Goal: Information Seeking & Learning: Learn about a topic

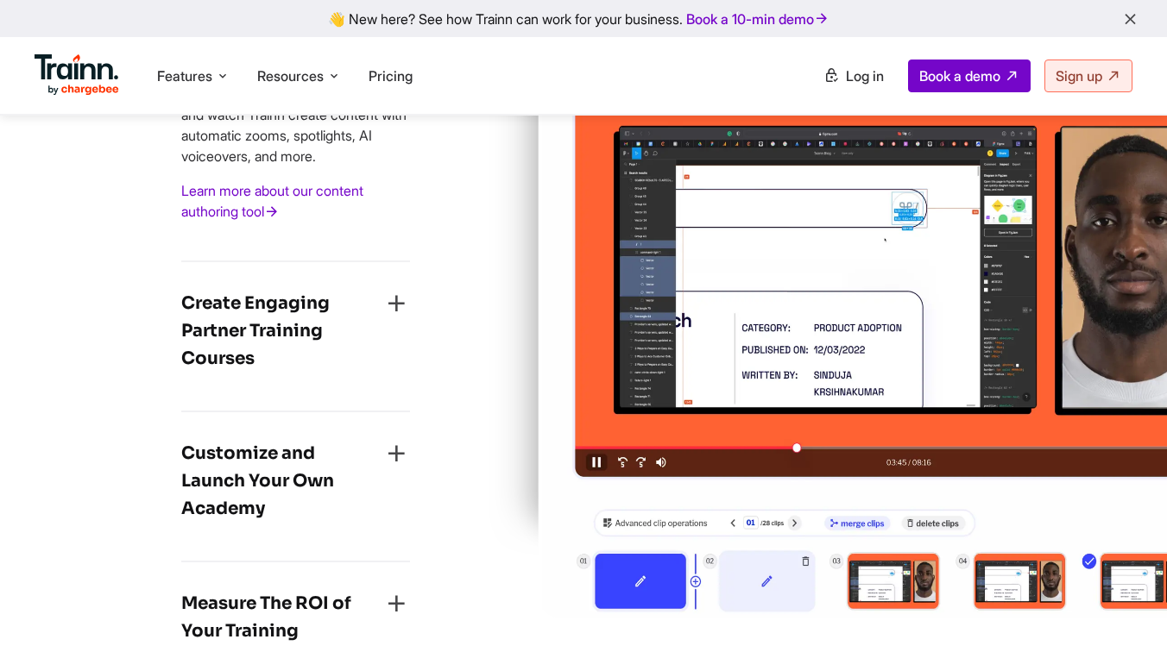
scroll to position [2888, 0]
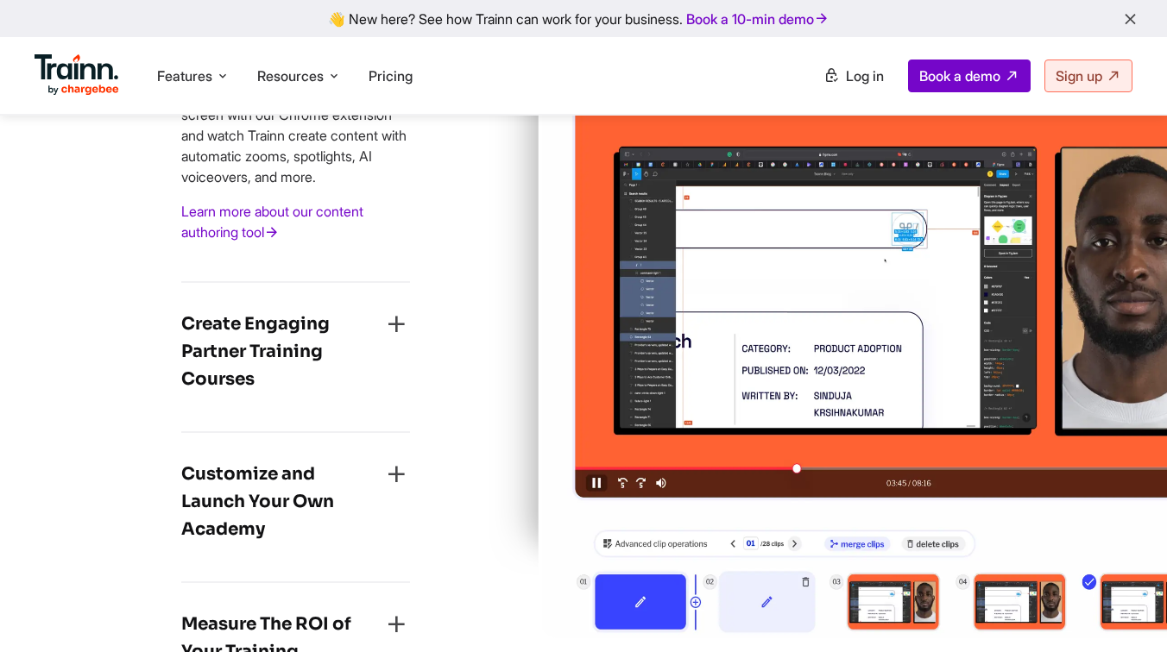
click at [295, 369] on h4 "Create Engaging Partner Training Courses" at bounding box center [281, 352] width 201 height 83
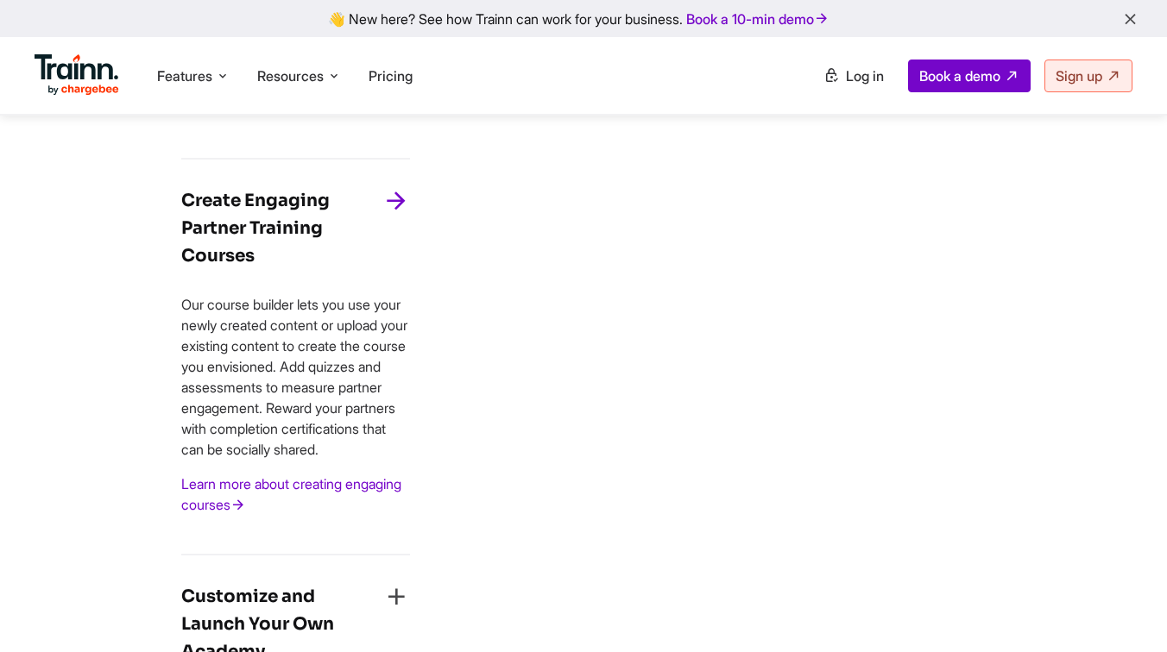
scroll to position [2744, 0]
drag, startPoint x: 186, startPoint y: 350, endPoint x: 396, endPoint y: 504, distance: 259.9
click at [396, 461] on p "Our course builder lets you use your newly created content or upload your exist…" at bounding box center [295, 378] width 229 height 166
click at [437, 453] on div "Create Multi-format Training Content Quickly Create any training content — vide…" at bounding box center [296, 419] width 384 height 972
drag, startPoint x: 188, startPoint y: 350, endPoint x: 369, endPoint y: 514, distance: 244.4
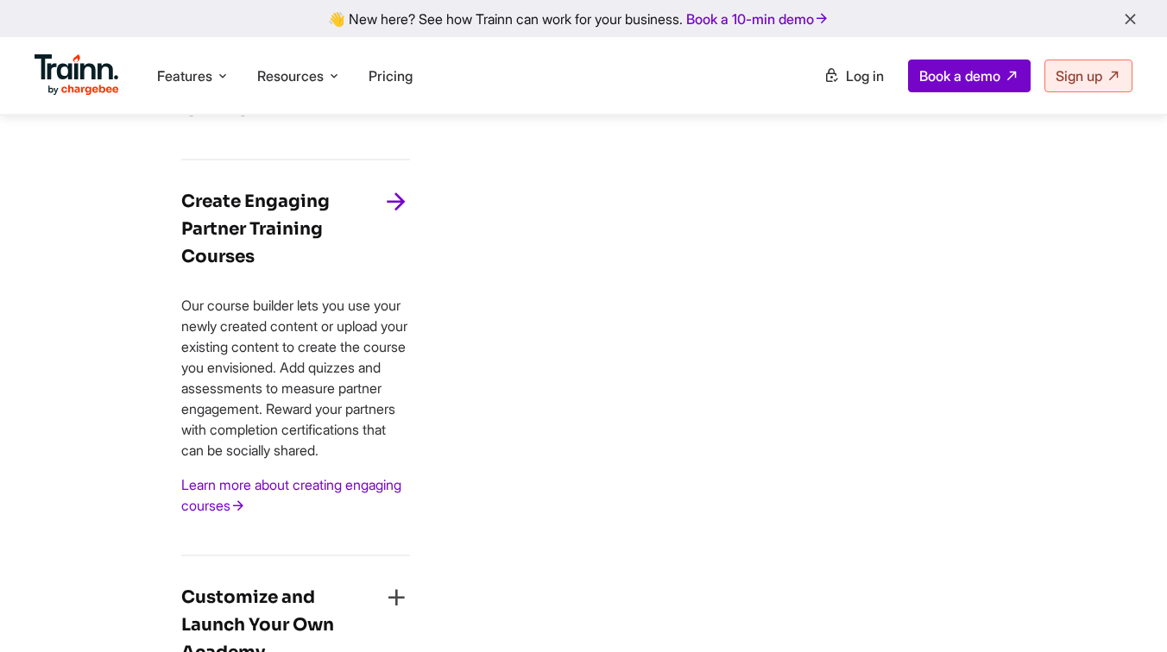
click at [369, 461] on p "Our course builder lets you use your newly created content or upload your exist…" at bounding box center [295, 378] width 229 height 166
click at [469, 462] on div "Create Multi-format Training Content Quickly Create any training content — vide…" at bounding box center [296, 419] width 384 height 972
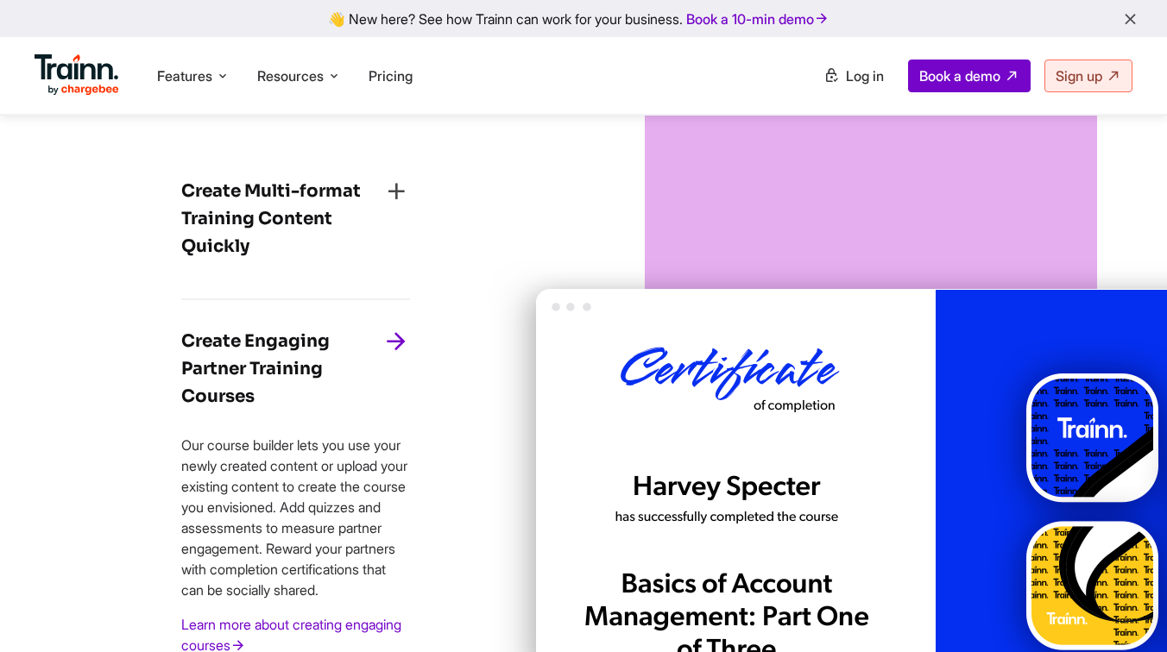
scroll to position [2612, 0]
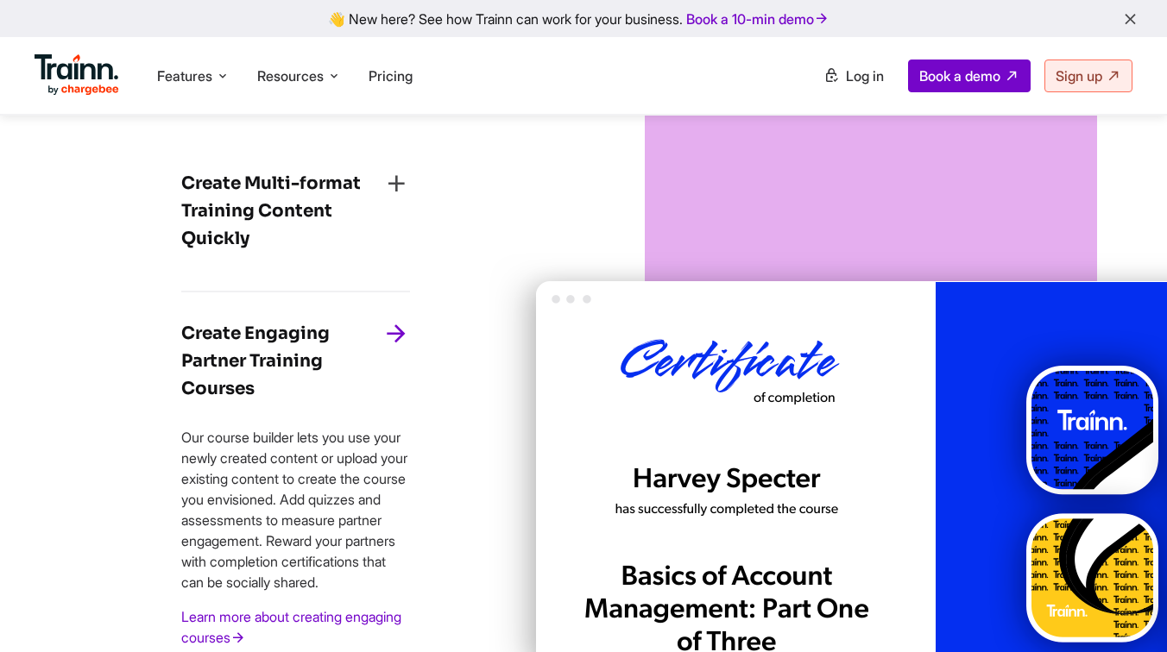
click at [341, 238] on h4 "Create Multi-format Training Content Quickly" at bounding box center [281, 211] width 201 height 83
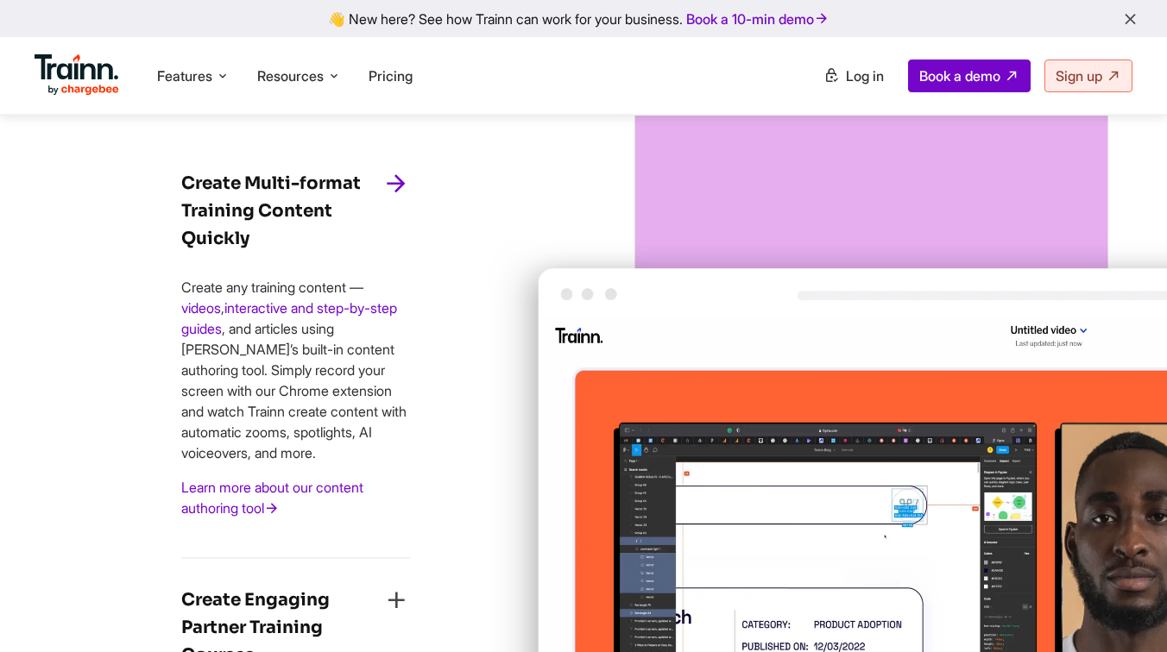
click at [380, 336] on p "Create any training content — videos , interactive and step-by-step guides , an…" at bounding box center [295, 370] width 229 height 186
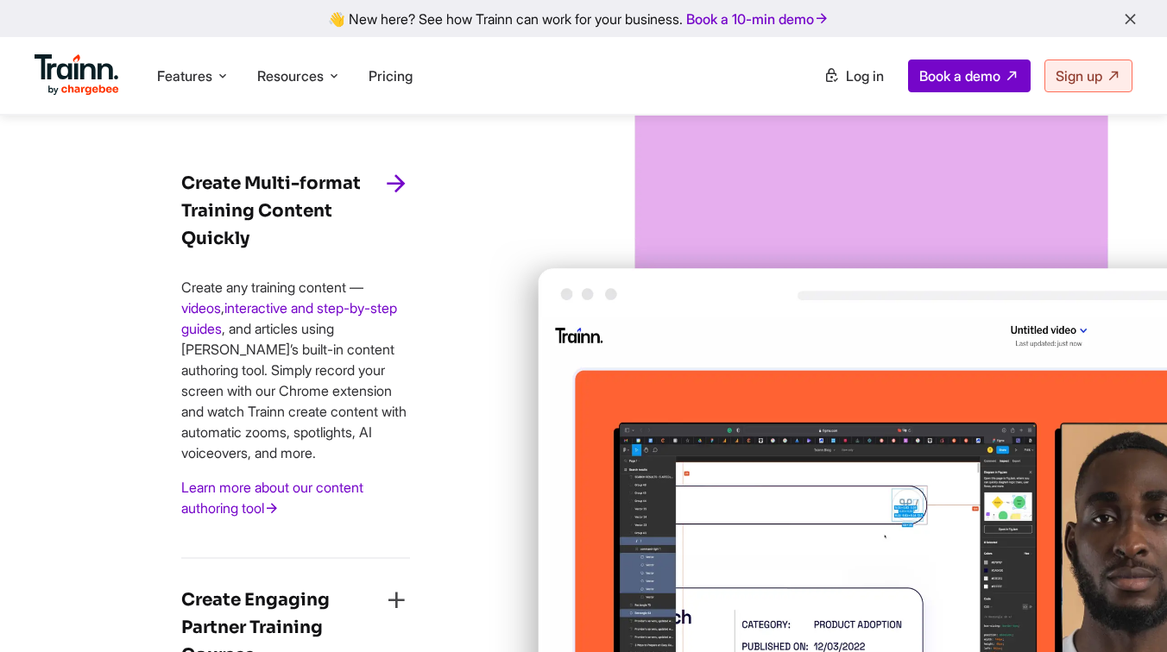
click at [380, 336] on p "Create any training content — videos , interactive and step-by-step guides , an…" at bounding box center [295, 370] width 229 height 186
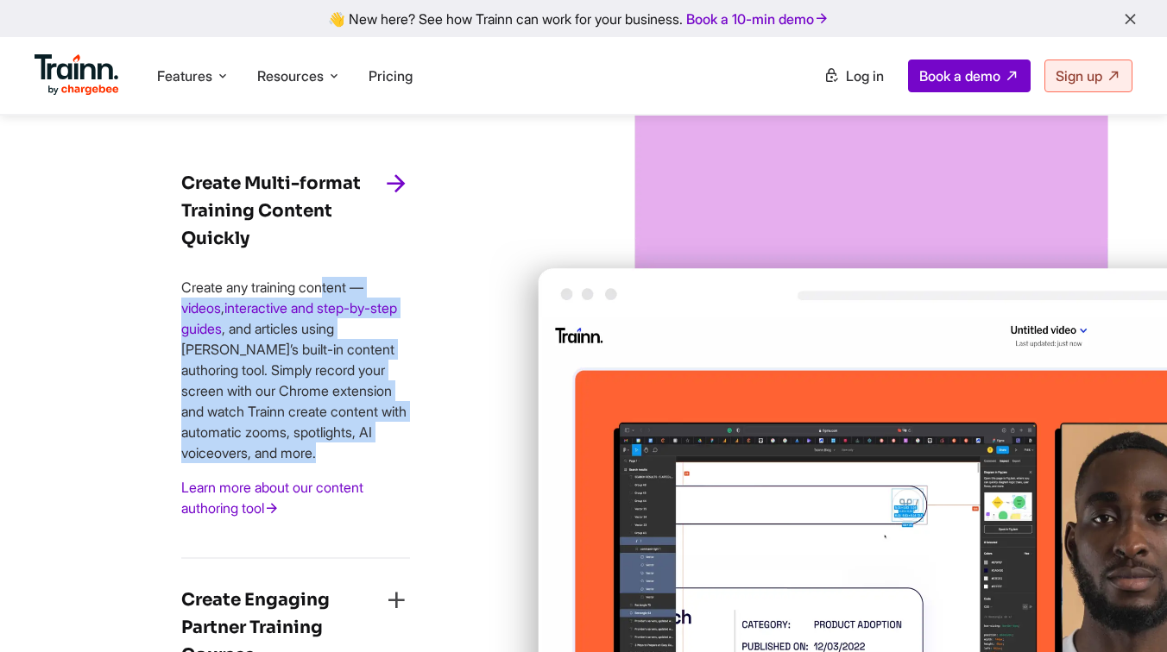
click at [380, 336] on p "Create any training content — videos , interactive and step-by-step guides , an…" at bounding box center [295, 370] width 229 height 186
click at [489, 360] on img at bounding box center [1039, 490] width 1102 height 850
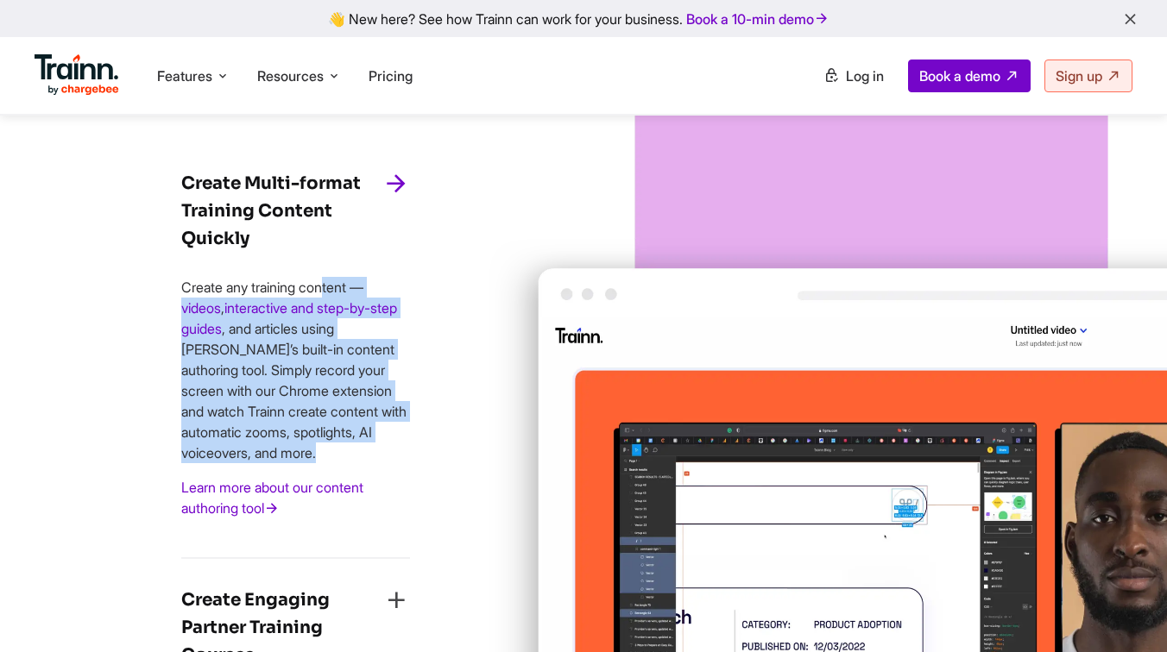
click at [407, 332] on p "Create any training content — videos , interactive and step-by-step guides , an…" at bounding box center [295, 370] width 229 height 186
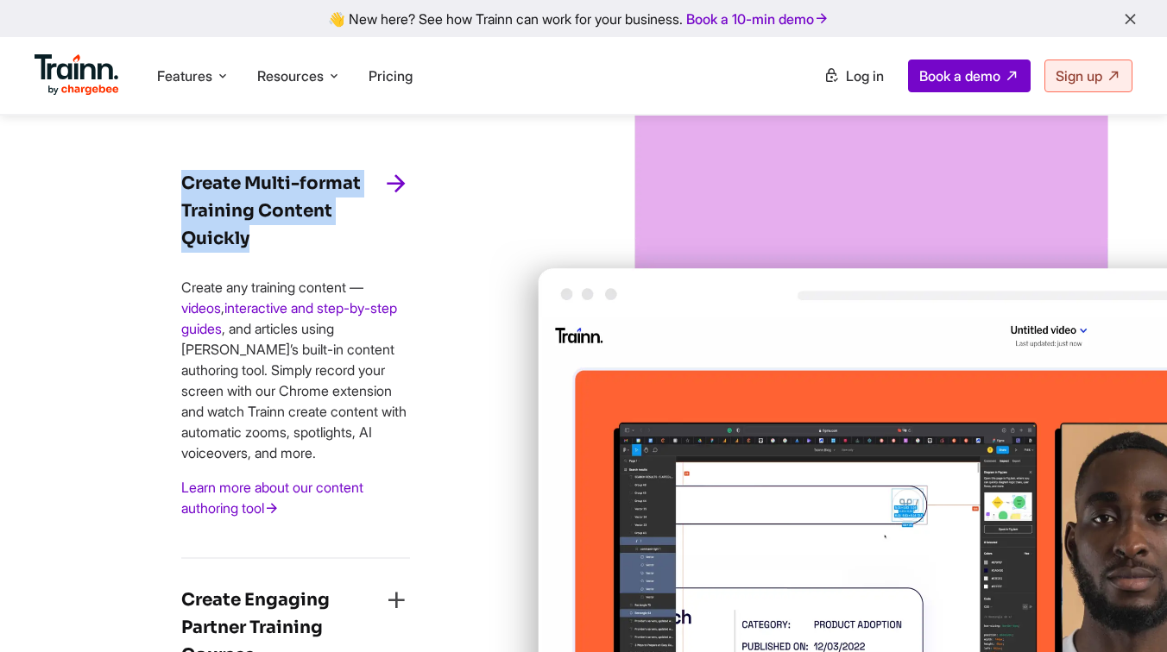
drag, startPoint x: 260, startPoint y: 281, endPoint x: 183, endPoint y: 209, distance: 105.6
click at [183, 209] on div "Create Multi-format Training Content Quickly Create any training content — vide…" at bounding box center [295, 350] width 229 height 417
click at [216, 161] on div "Create Multi-format Training Content Quickly Create any training content — vide…" at bounding box center [296, 561] width 384 height 993
drag, startPoint x: 245, startPoint y: 280, endPoint x: 179, endPoint y: 206, distance: 99.0
click at [179, 206] on div "Create Multi-format Training Content Quickly Create any training content — vide…" at bounding box center [296, 561] width 384 height 993
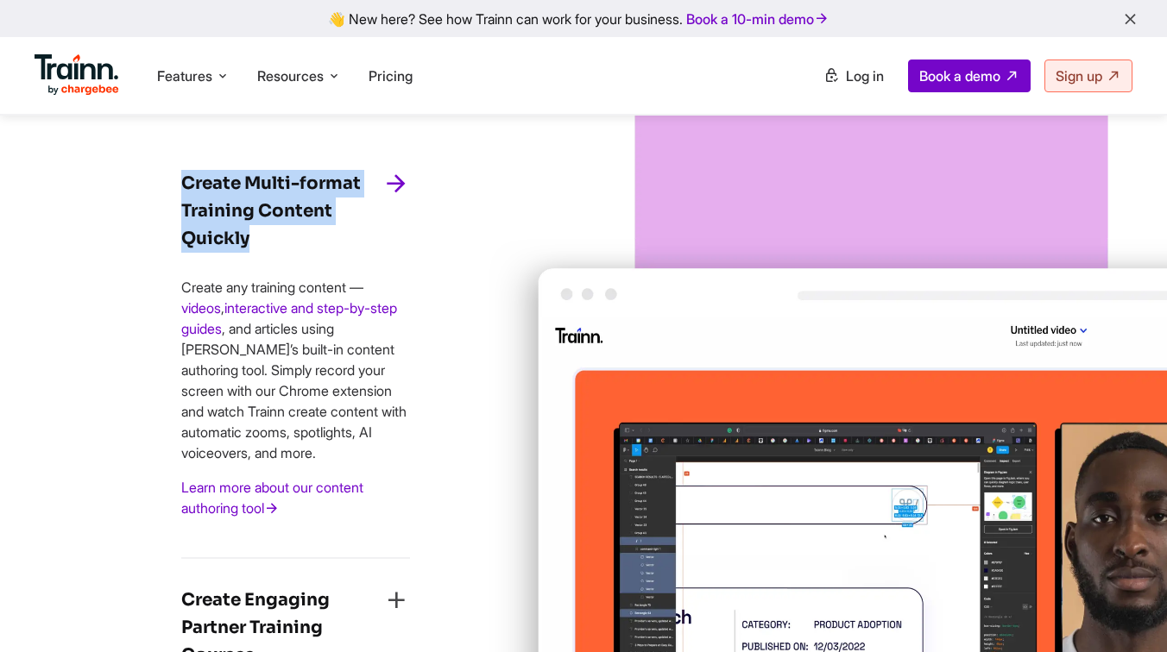
click at [203, 185] on div "Create Multi-format Training Content Quickly Create any training content — vide…" at bounding box center [296, 561] width 384 height 993
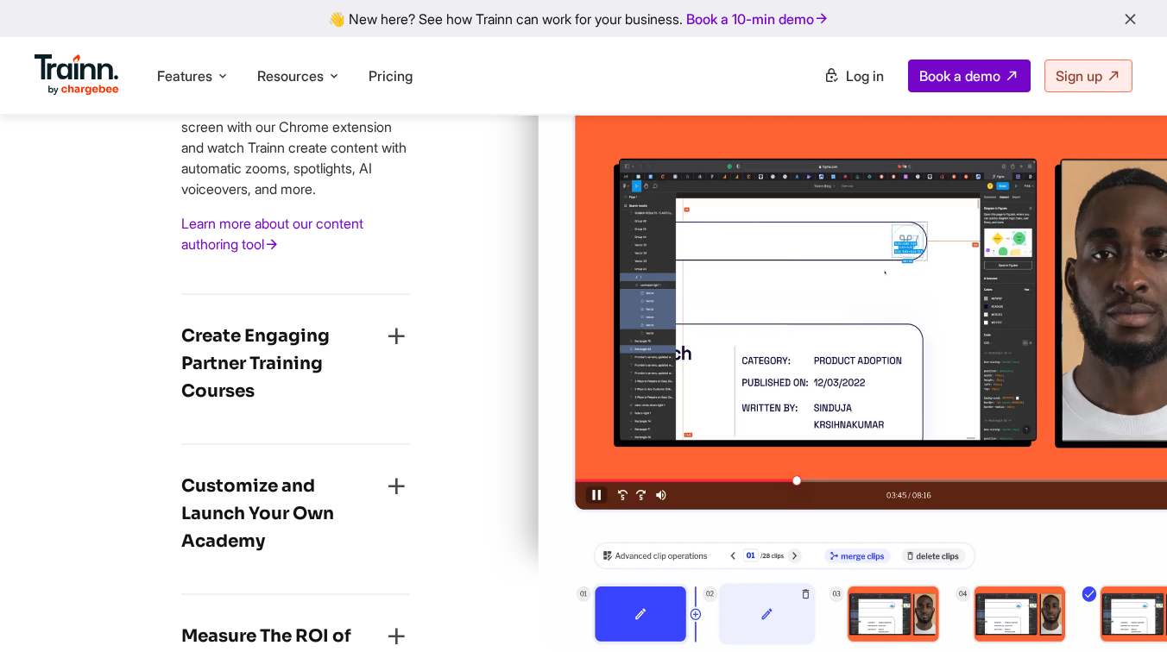
scroll to position [2889, 0]
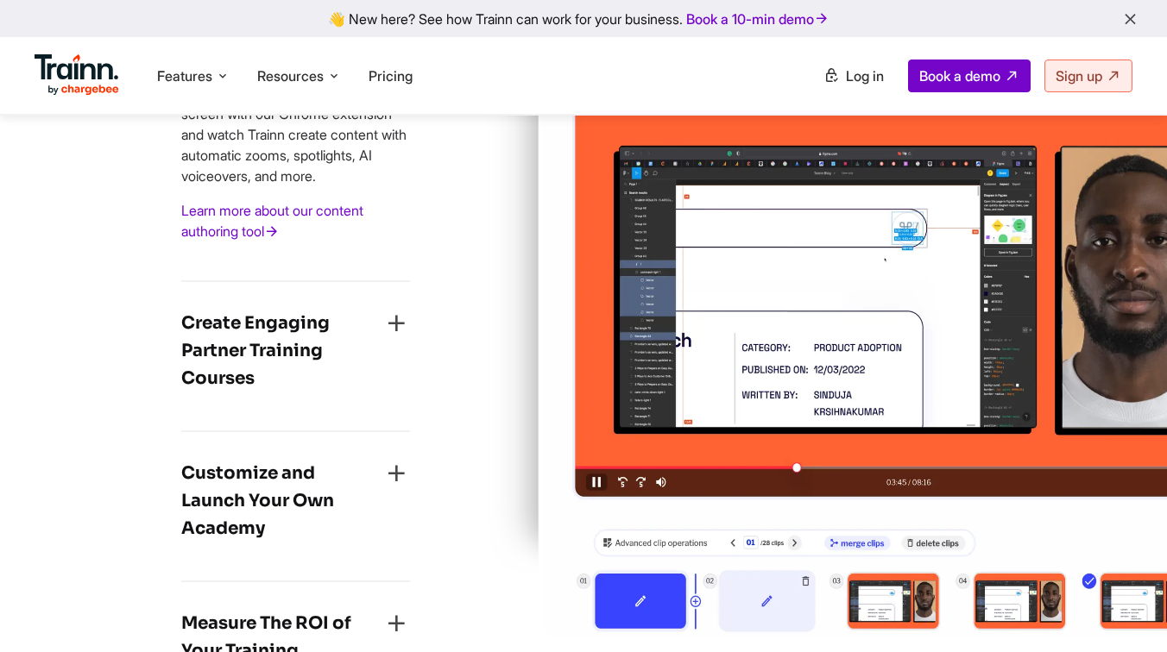
click at [283, 382] on h4 "Create Engaging Partner Training Courses" at bounding box center [281, 351] width 201 height 83
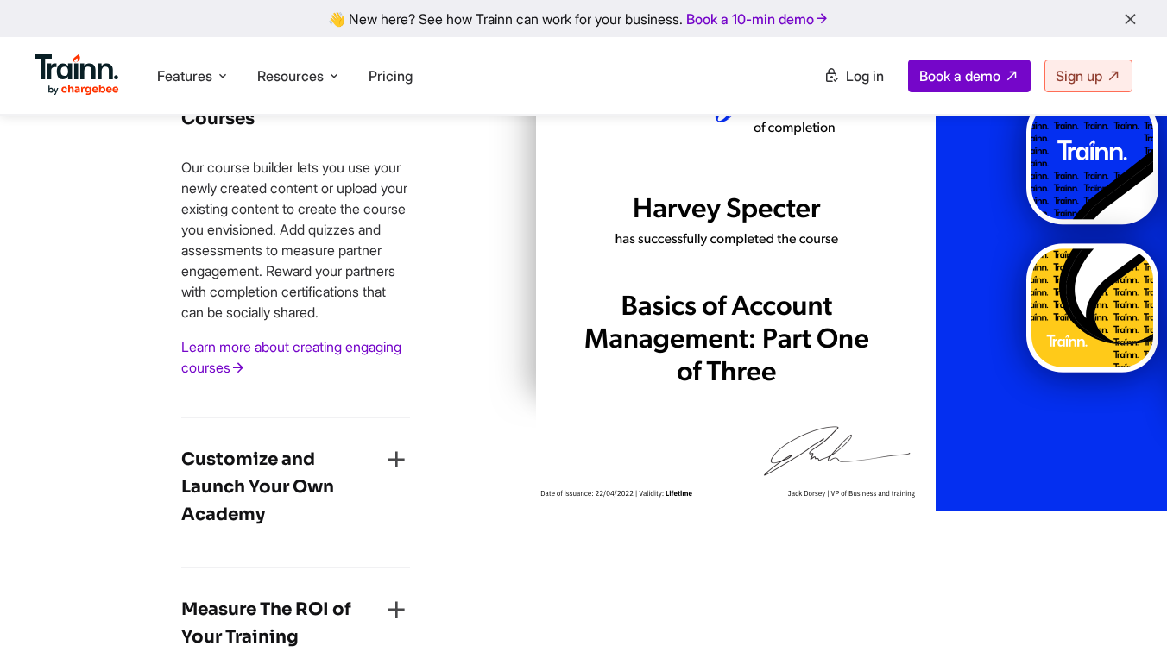
scroll to position [2878, 0]
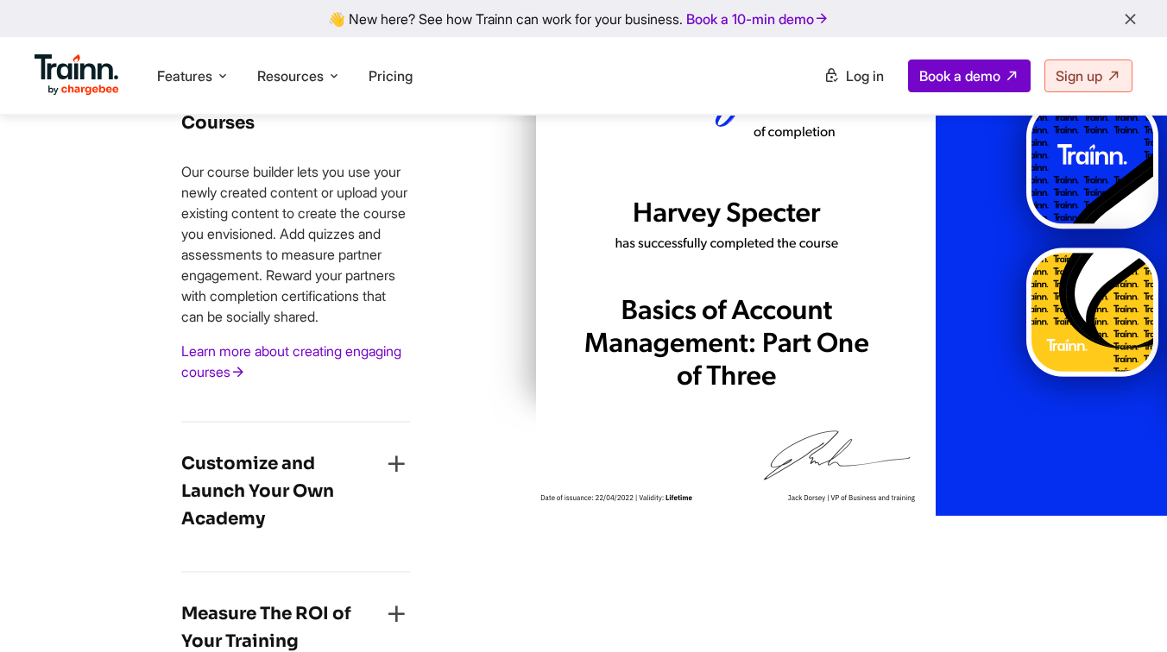
click at [288, 327] on p "Our course builder lets you use your newly created content or upload your exist…" at bounding box center [295, 244] width 229 height 166
drag, startPoint x: 301, startPoint y: 382, endPoint x: 177, endPoint y: 210, distance: 212.6
click at [177, 210] on div "Create Multi-format Training Content Quickly Create any training content — vide…" at bounding box center [296, 285] width 384 height 972
click at [424, 294] on div "Create Multi-format Training Content Quickly Create any training content — vide…" at bounding box center [296, 285] width 384 height 972
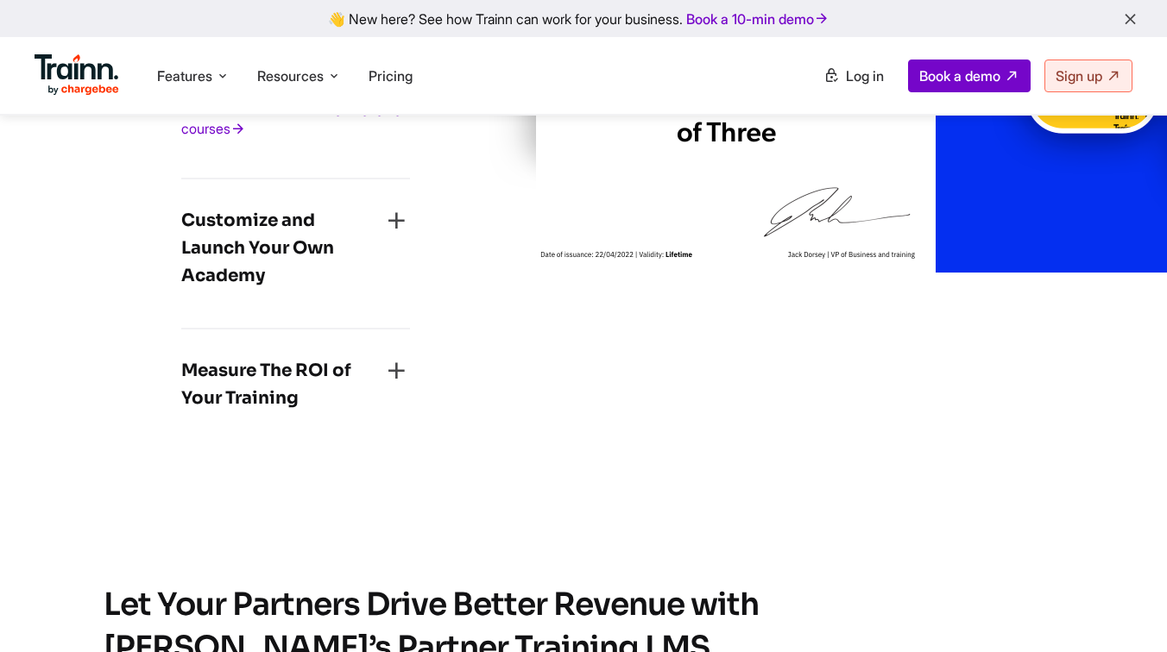
scroll to position [3128, 0]
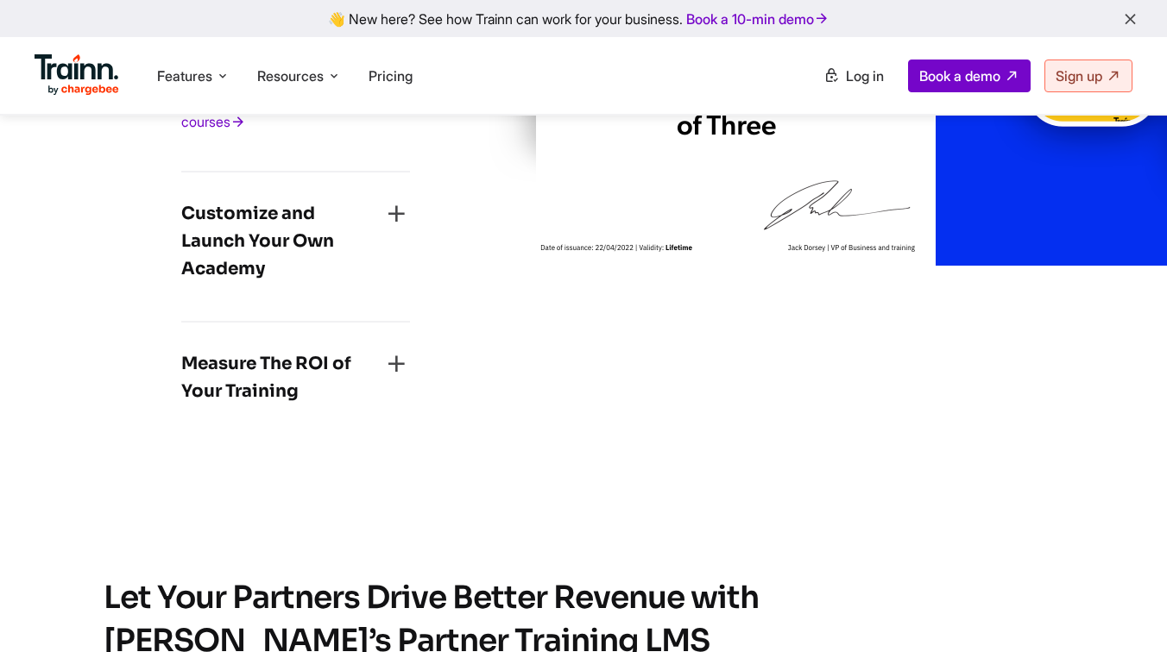
click at [342, 281] on h4 "Customize and Launch Your Own Academy" at bounding box center [281, 241] width 201 height 83
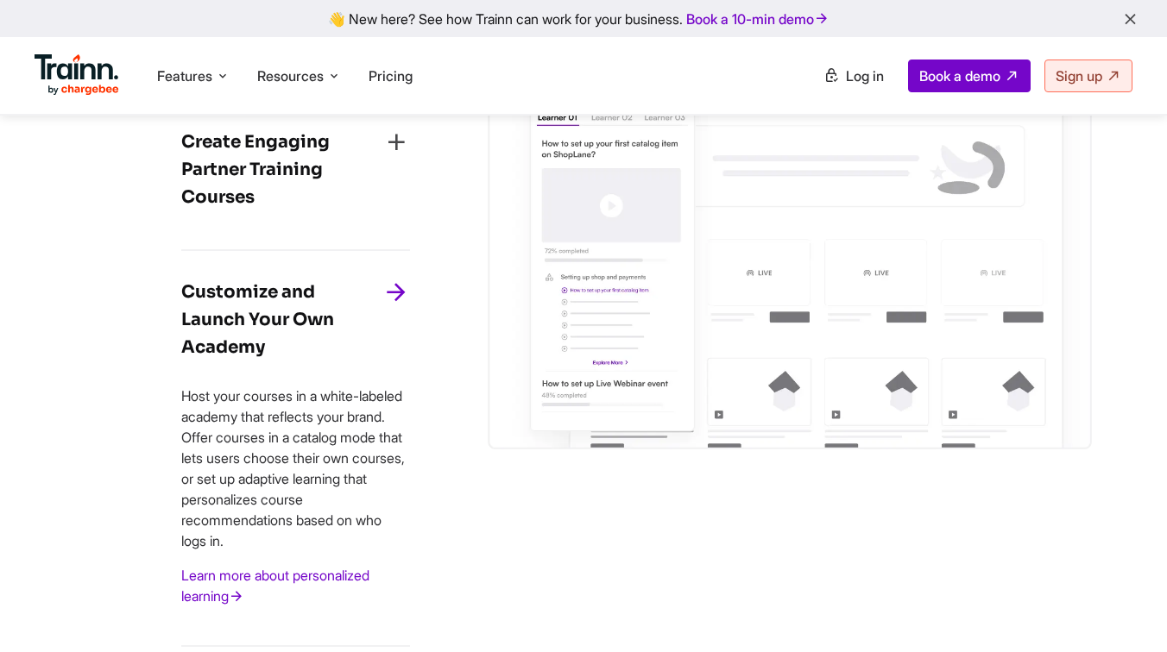
scroll to position [2802, 0]
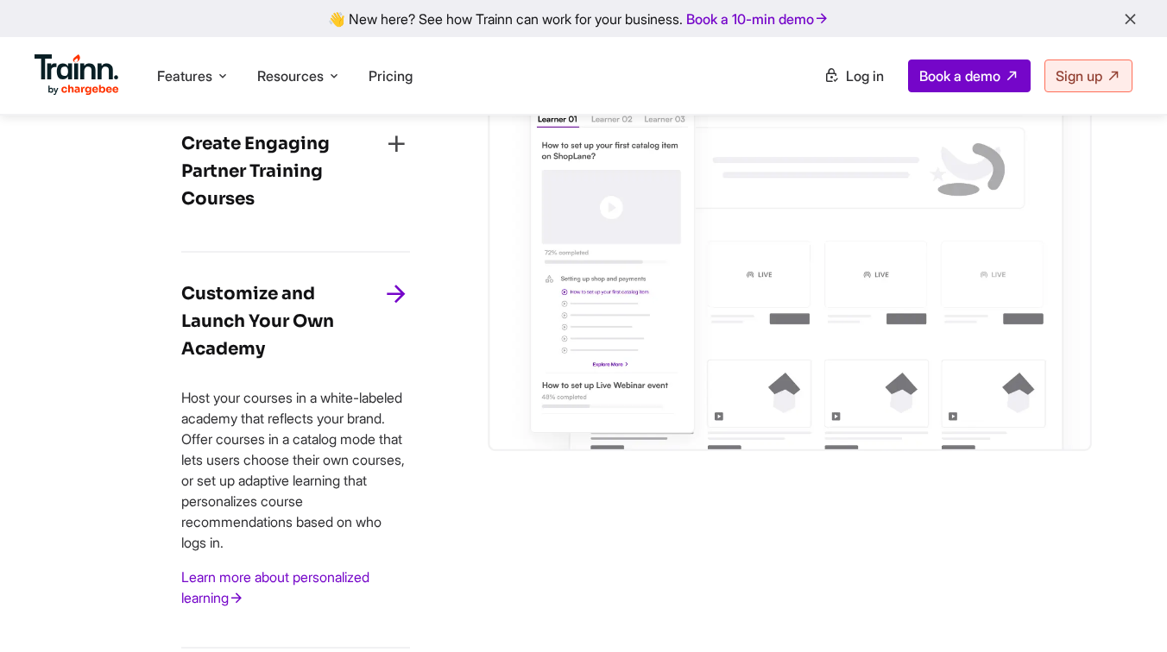
click at [333, 253] on div "Create Engaging Partner Training Courses Our course builder lets you use your n…" at bounding box center [295, 178] width 229 height 150
click at [332, 223] on div "Create Engaging Partner Training Courses" at bounding box center [295, 176] width 229 height 93
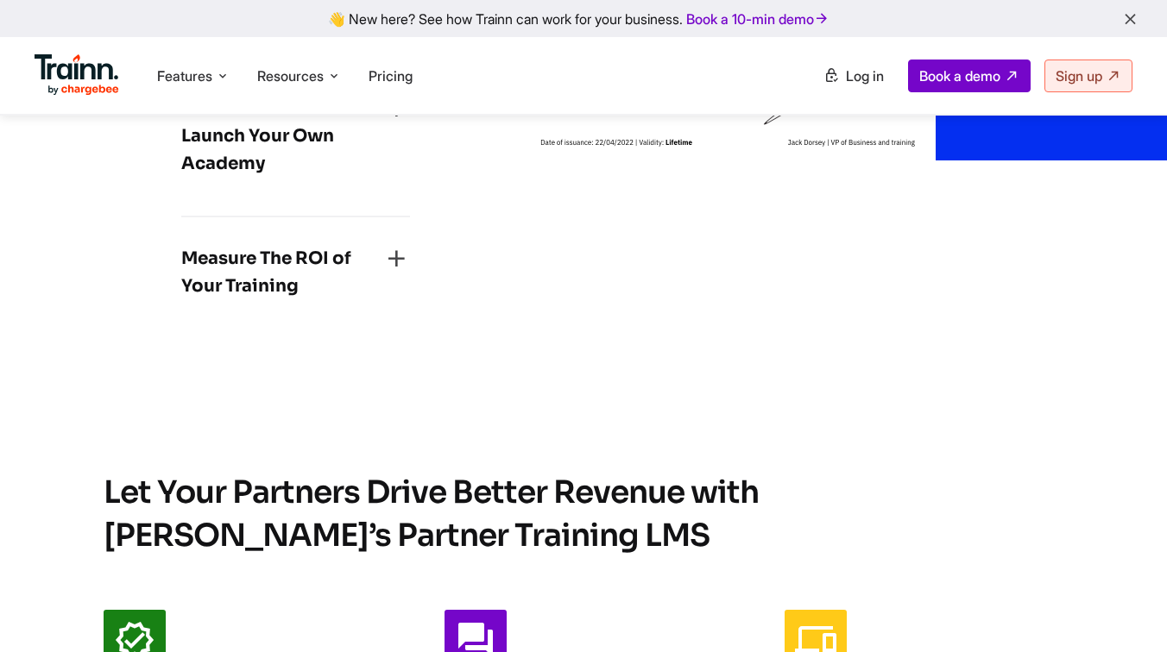
scroll to position [3246, 0]
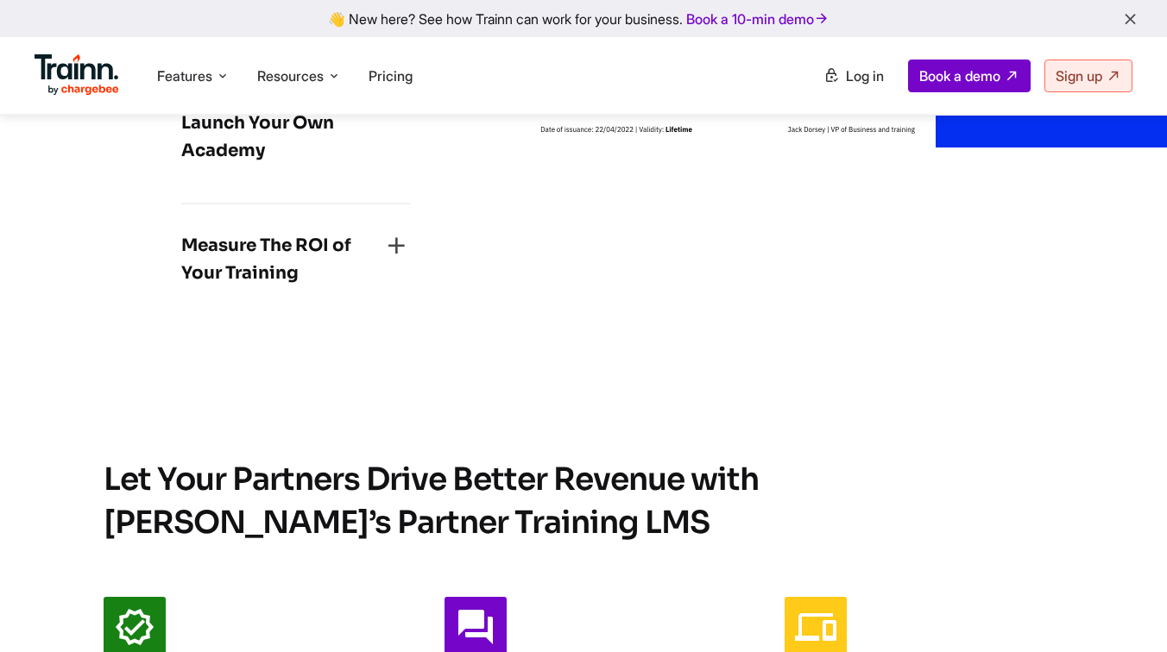
click at [317, 287] on h4 "Measure The ROI of Your Training" at bounding box center [281, 259] width 201 height 55
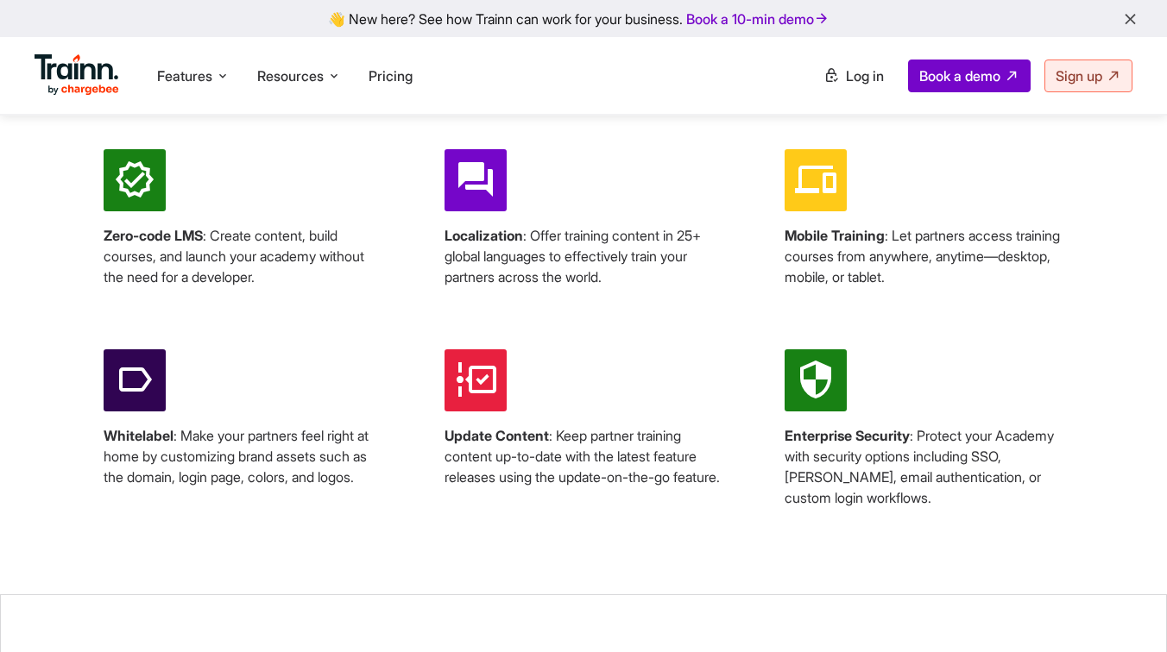
scroll to position [3672, 0]
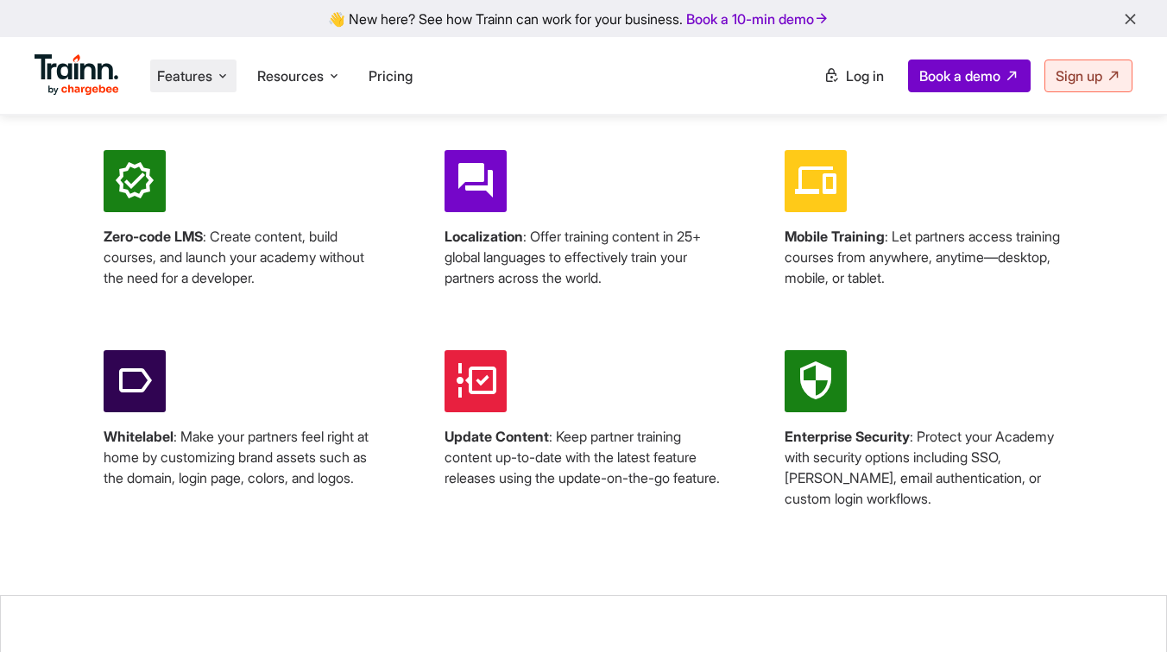
click at [201, 75] on span "Features" at bounding box center [184, 75] width 55 height 19
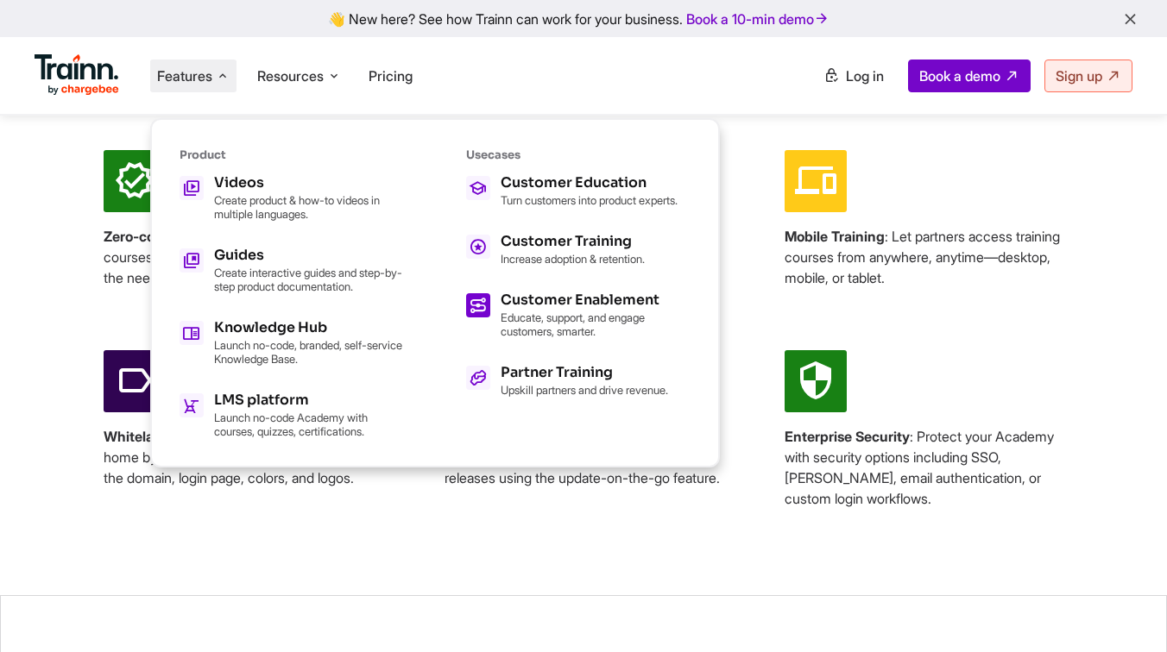
click at [531, 323] on p "Educate, support, and engage customers, smarter." at bounding box center [595, 325] width 190 height 28
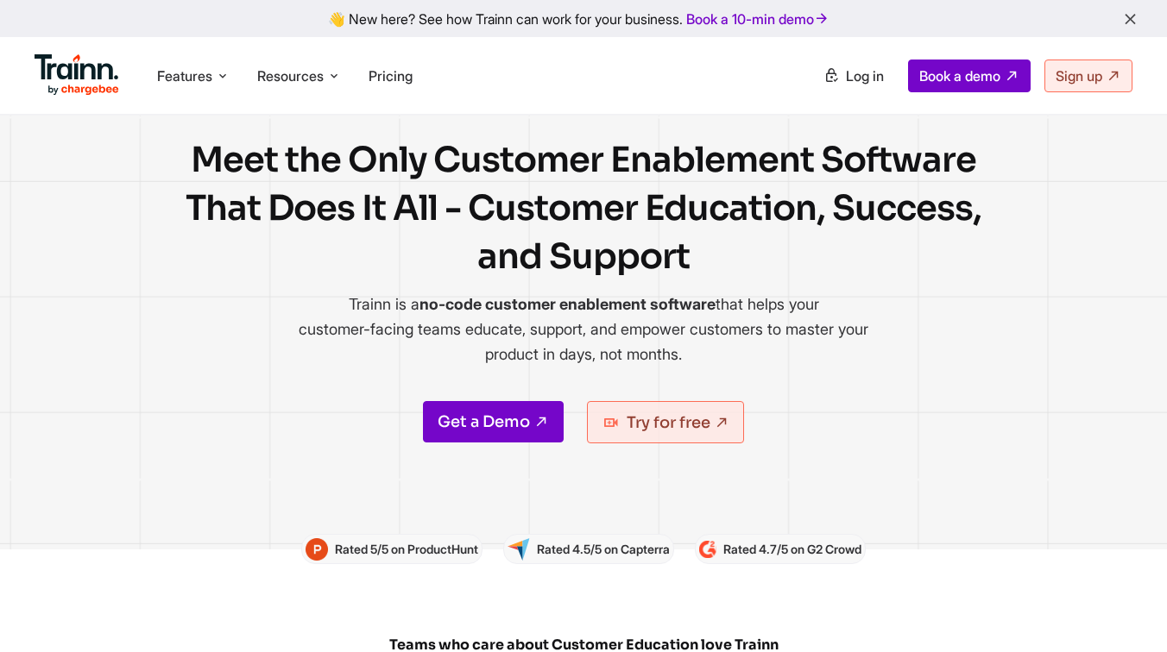
scroll to position [67, 0]
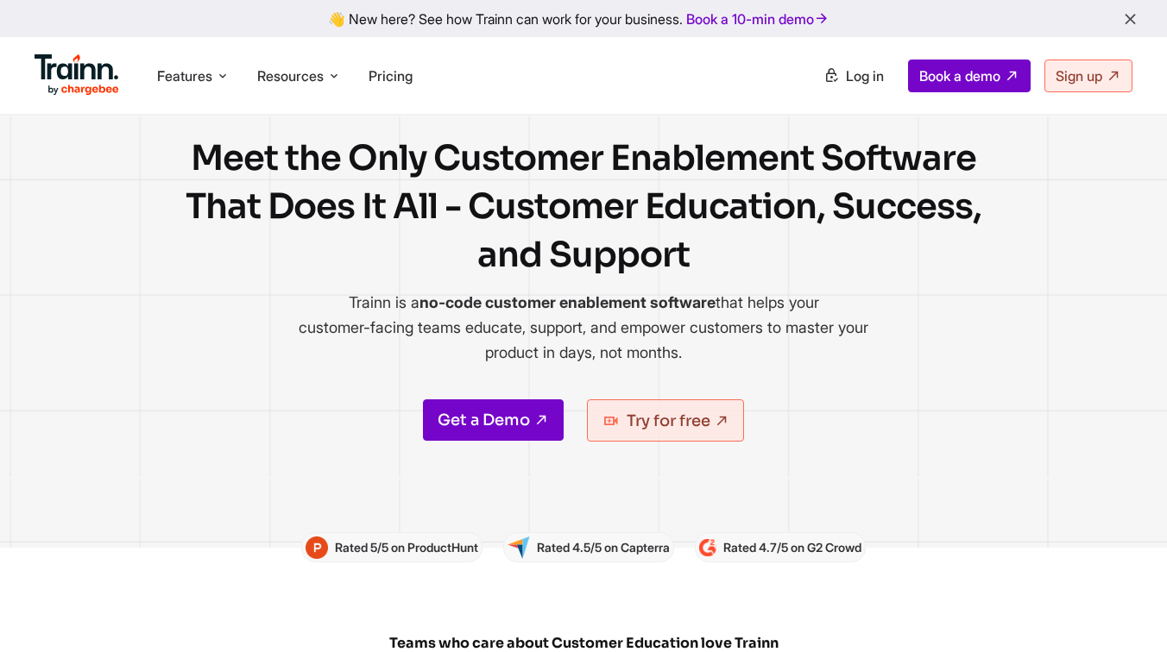
drag, startPoint x: 418, startPoint y: 302, endPoint x: 720, endPoint y: 311, distance: 302.1
click at [720, 311] on p "Trainn is a no-code customer enablement software that helps your customer-facin…" at bounding box center [583, 327] width 578 height 75
click at [644, 366] on div "Meet the Only Customer Enablement Software That Does It All - Customer Educatio…" at bounding box center [583, 298] width 846 height 327
drag, startPoint x: 484, startPoint y: 330, endPoint x: 688, endPoint y: 336, distance: 203.7
click at [516, 330] on p "Trainn is a no-code customer enablement software that helps your customer-facin…" at bounding box center [583, 327] width 578 height 75
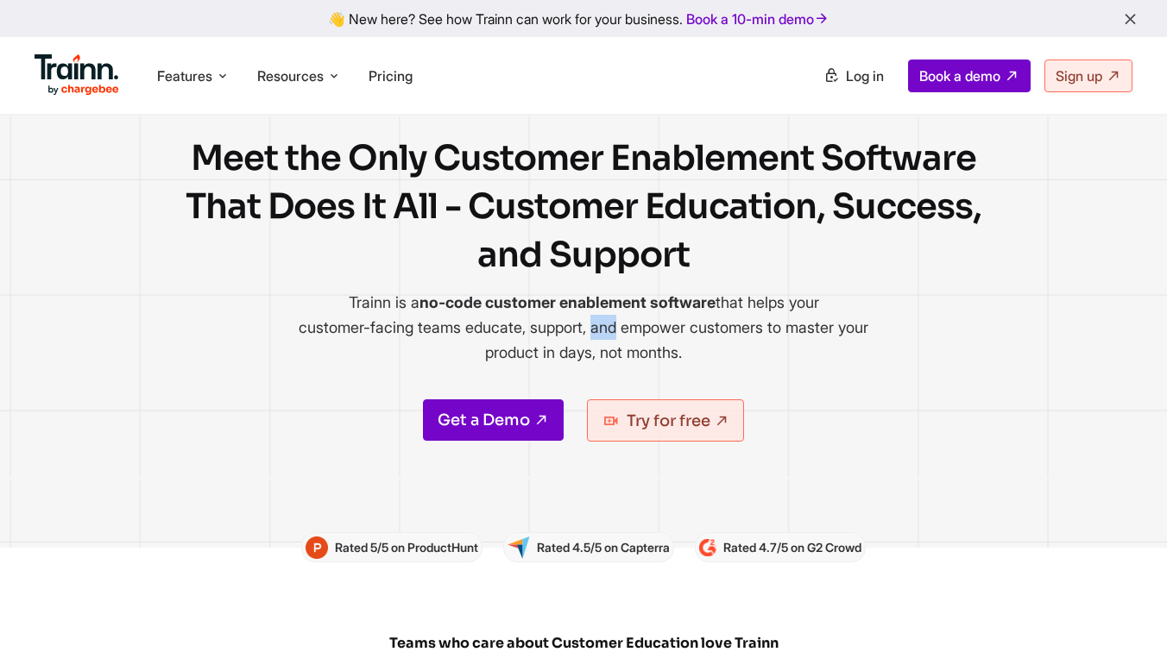
click at [696, 352] on p "Trainn is a no-code customer enablement software that helps your customer-facin…" at bounding box center [583, 327] width 578 height 75
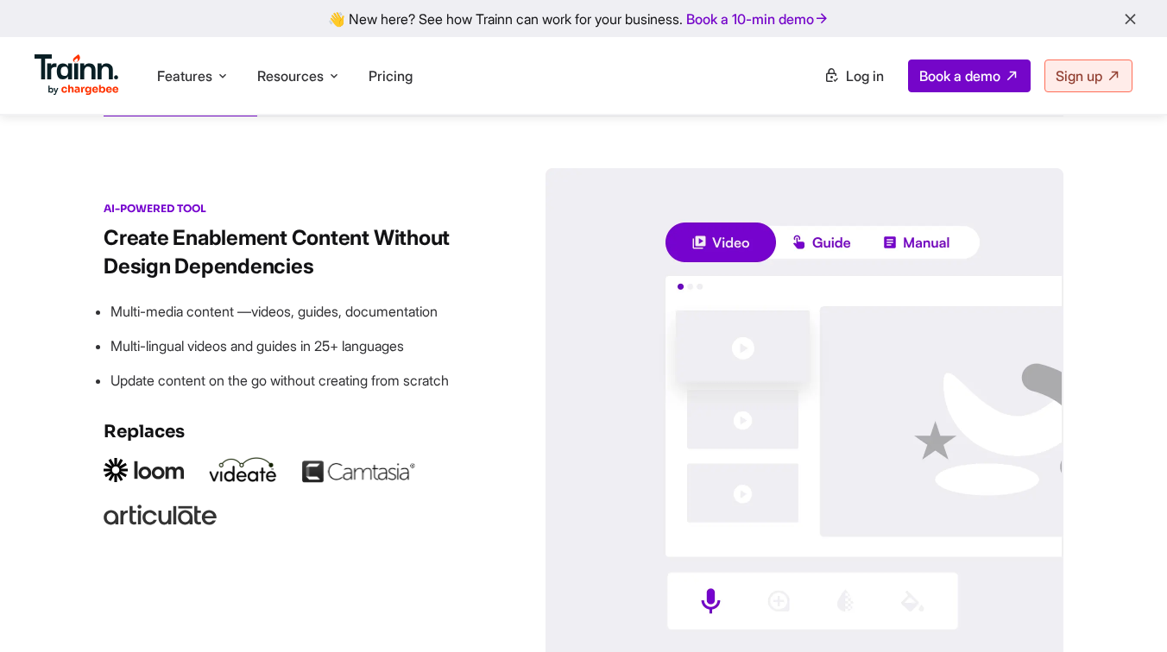
scroll to position [2430, 0]
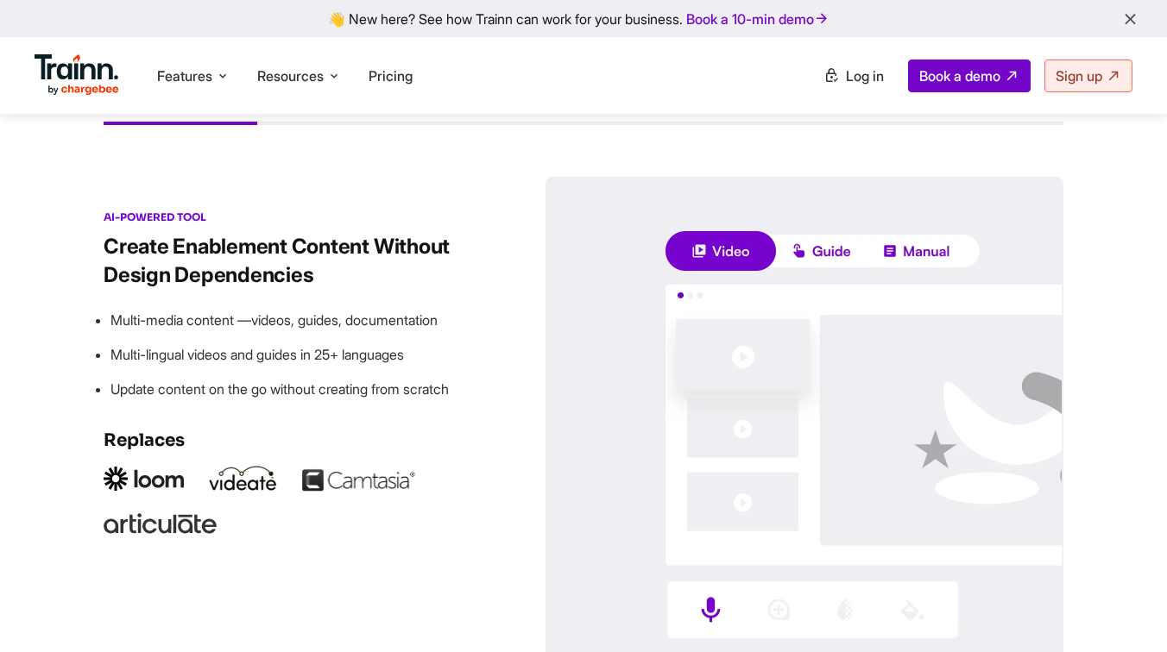
click at [418, 125] on div "KNOWLEDGE BASE" at bounding box center [418, 108] width 138 height 33
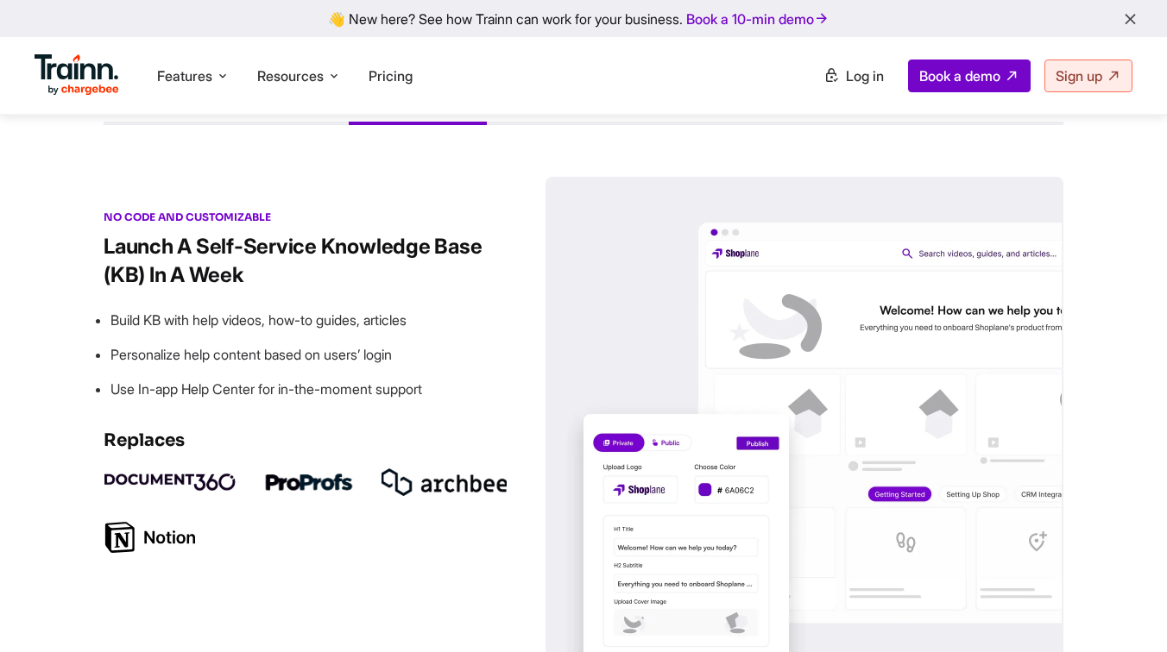
click at [627, 125] on div "ACADEMY" at bounding box center [616, 108] width 77 height 33
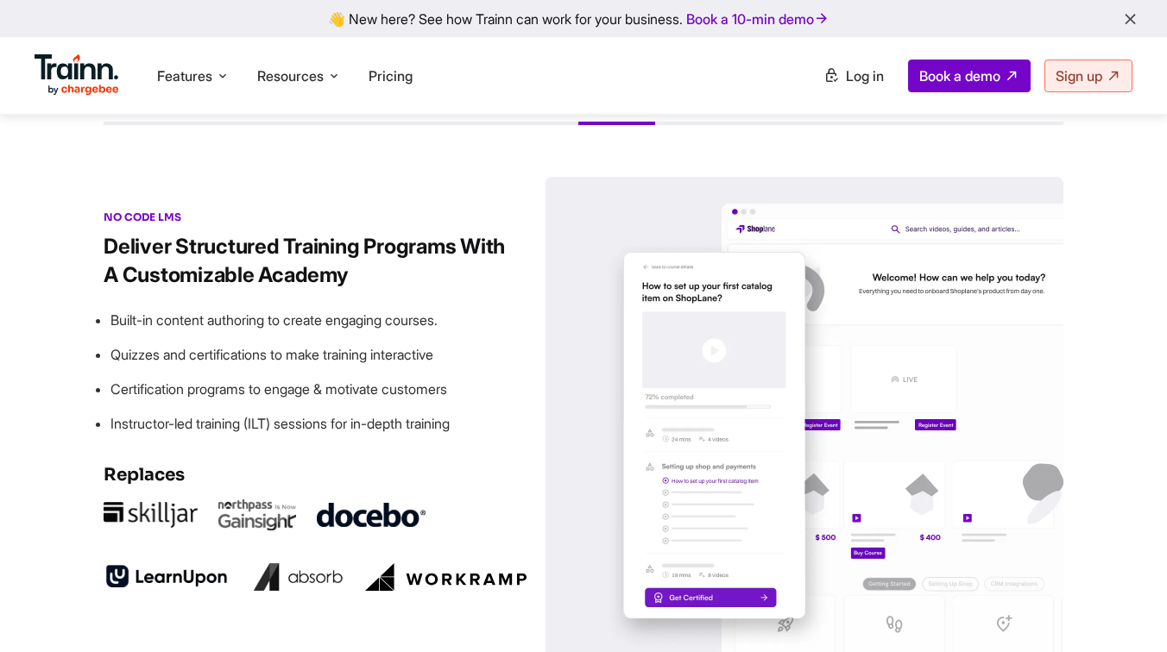
click at [815, 125] on div "PERSONALIZATION" at bounding box center [817, 108] width 142 height 33
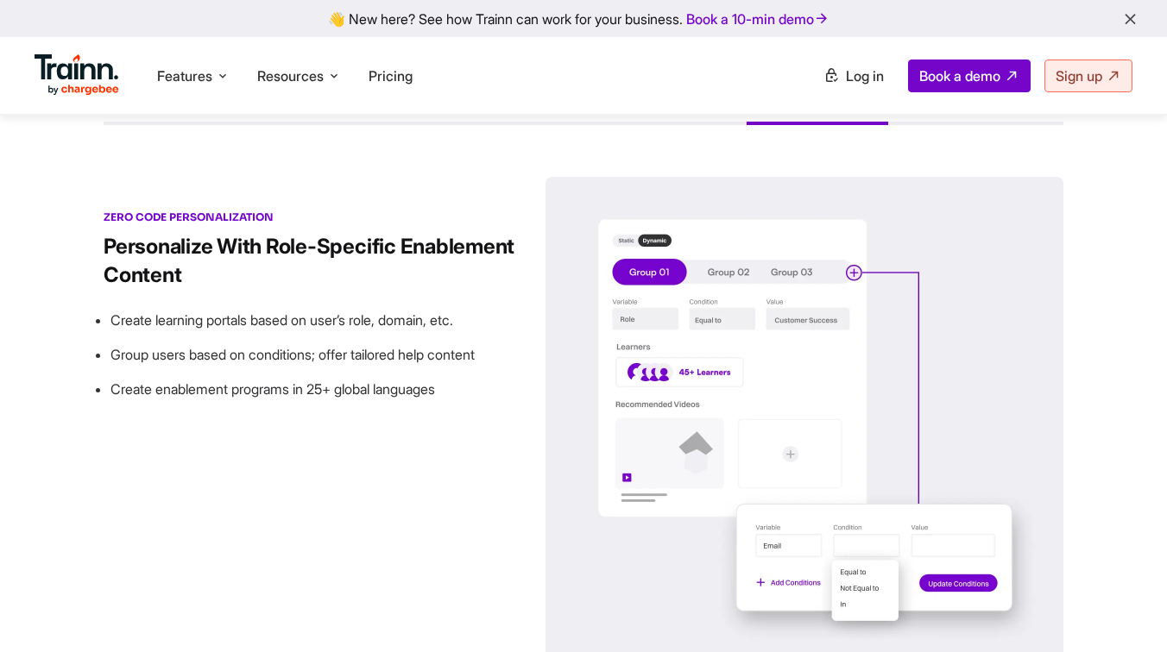
click at [1003, 125] on div "ANALYTICS" at bounding box center [1021, 108] width 84 height 33
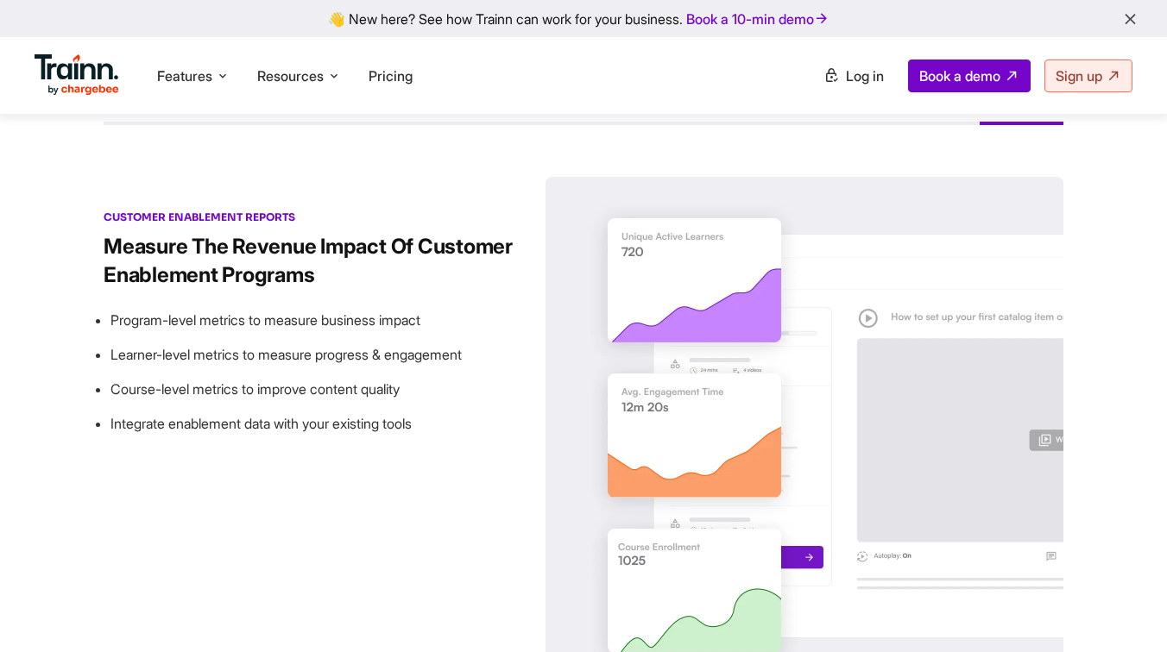
click at [833, 125] on div "PERSONALIZATION" at bounding box center [817, 108] width 142 height 33
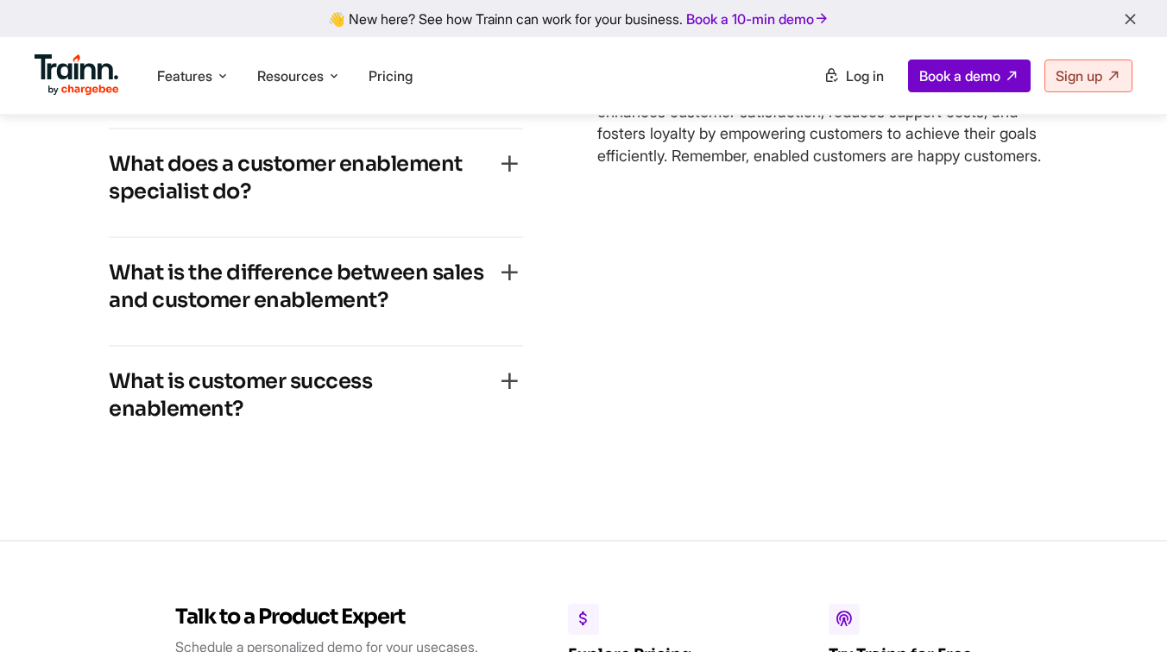
scroll to position [3681, 0]
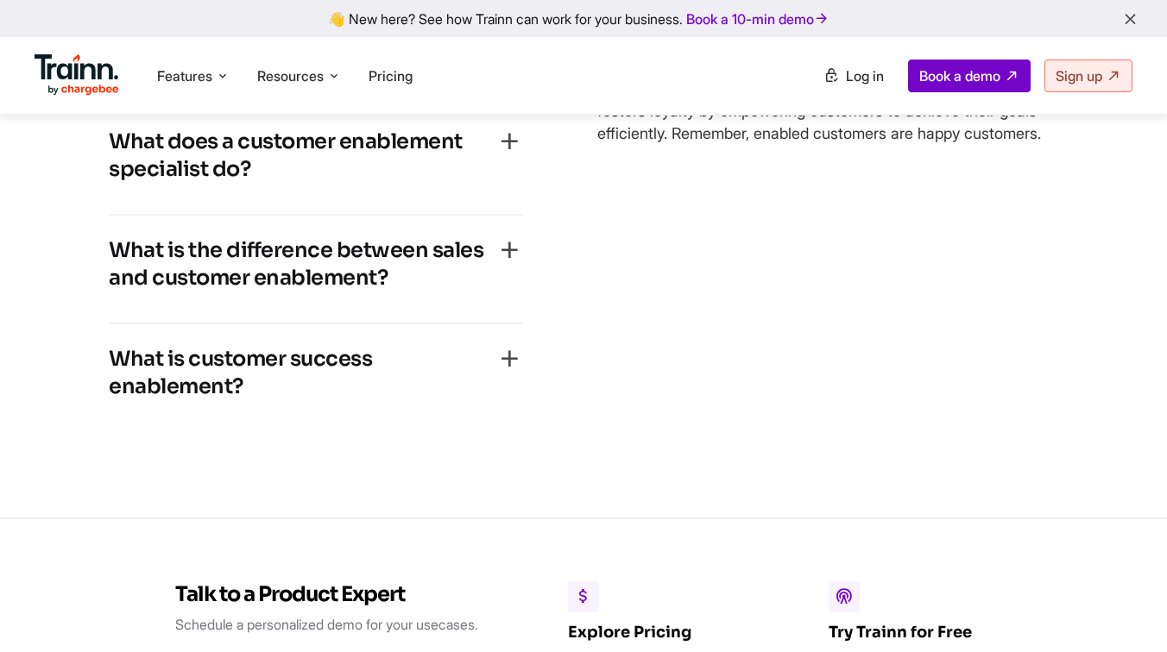
click at [349, 400] on h4 "What is customer success enablement?" at bounding box center [302, 372] width 387 height 55
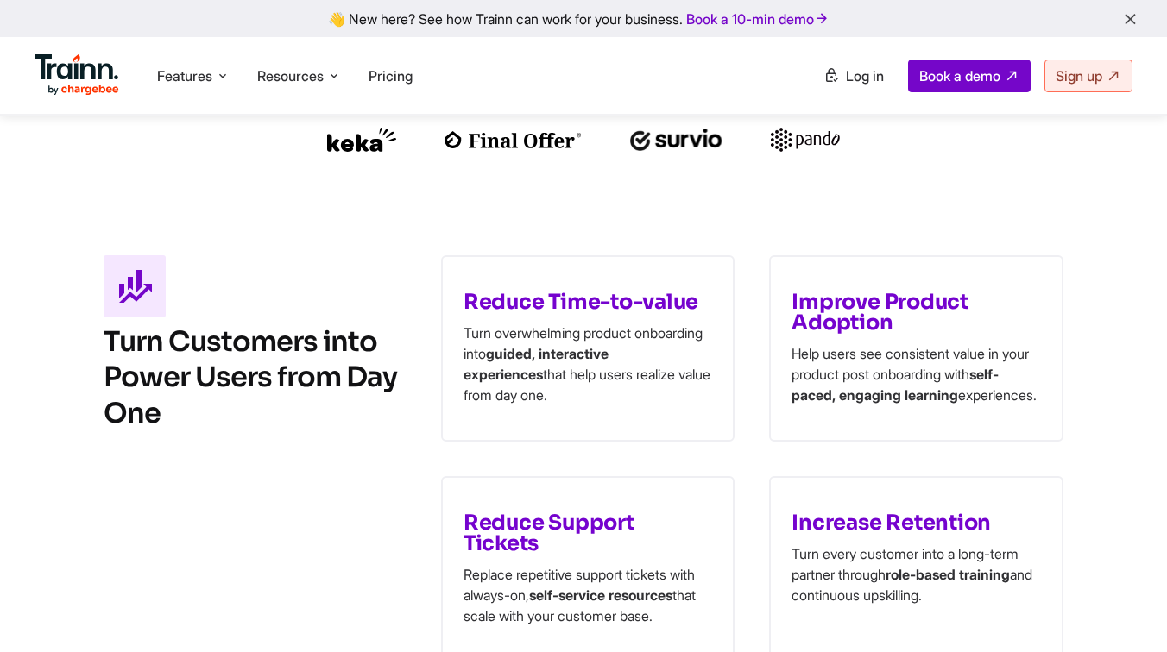
scroll to position [0, 0]
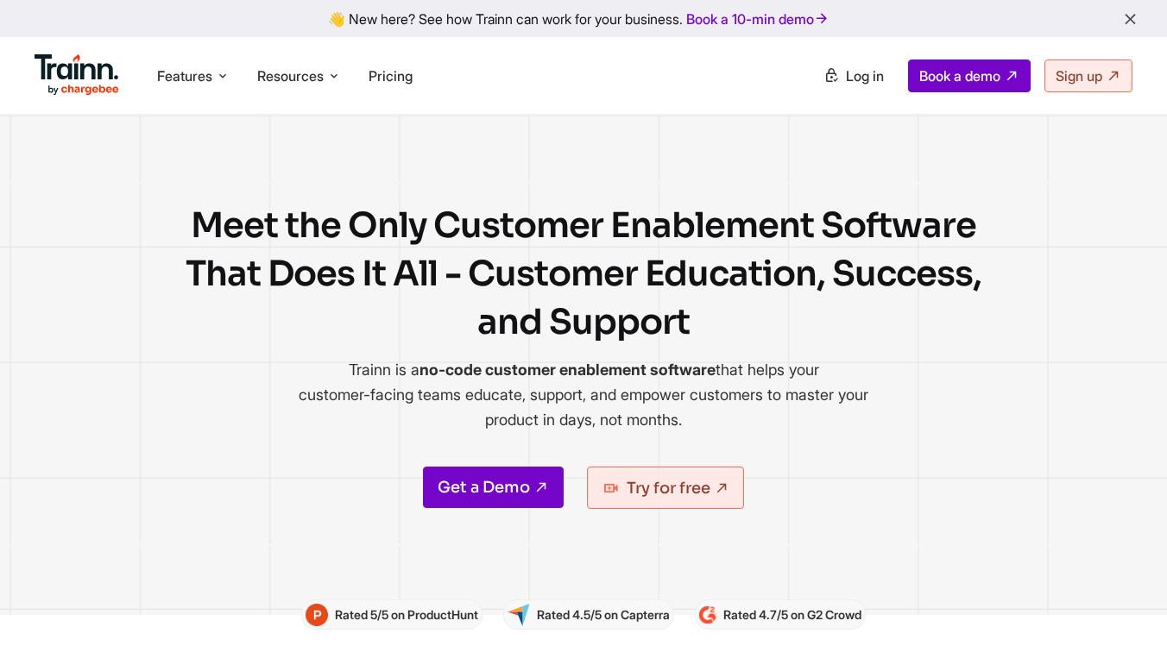
drag, startPoint x: 427, startPoint y: 222, endPoint x: 695, endPoint y: 311, distance: 281.9
click at [695, 311] on h1 "Meet the Only Customer Enablement Software That Does It All - Customer Educatio…" at bounding box center [583, 274] width 846 height 145
click at [697, 312] on h1 "Meet the Only Customer Enablement Software That Does It All - Customer Educatio…" at bounding box center [583, 274] width 846 height 145
drag, startPoint x: 197, startPoint y: 225, endPoint x: 488, endPoint y: 235, distance: 291.8
click at [209, 225] on h1 "Meet the Only Customer Enablement Software That Does It All - Customer Educatio…" at bounding box center [583, 274] width 846 height 145
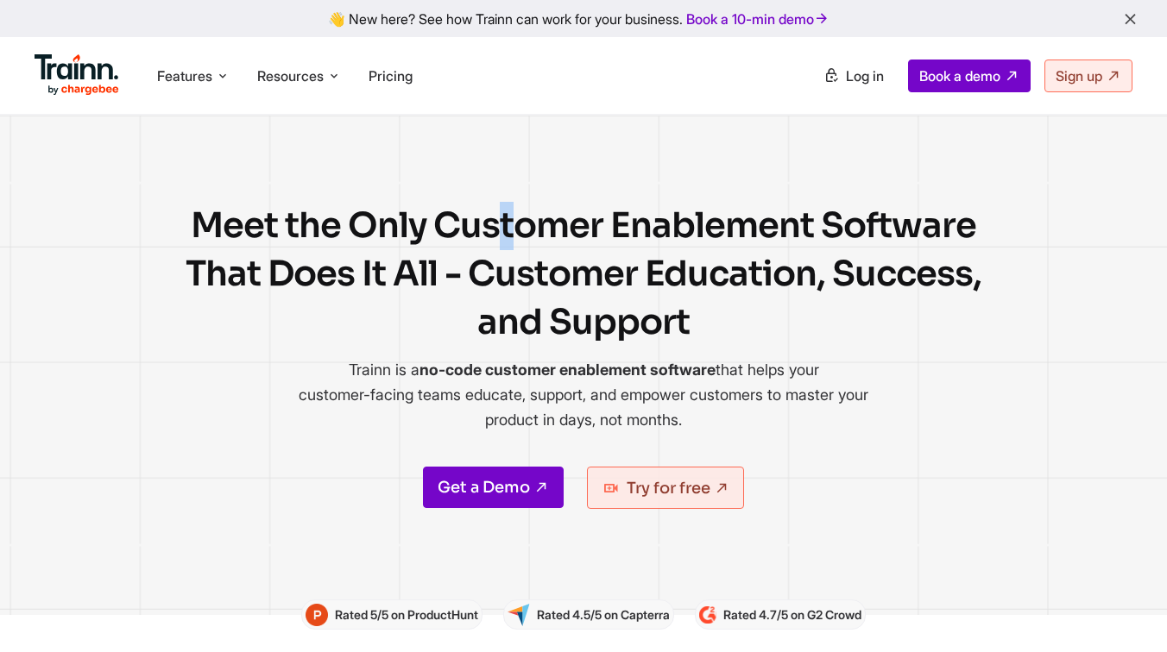
click at [191, 203] on h1 "Meet the Only Customer Enablement Software That Does It All - Customer Educatio…" at bounding box center [583, 274] width 846 height 145
drag, startPoint x: 190, startPoint y: 208, endPoint x: 827, endPoint y: 415, distance: 669.6
click at [827, 415] on div "Meet the Only Customer Enablement Software That Does It All - Customer Educatio…" at bounding box center [583, 365] width 846 height 327
click at [827, 415] on p "Trainn is a no-code customer enablement software that helps your customer-facin…" at bounding box center [583, 394] width 578 height 75
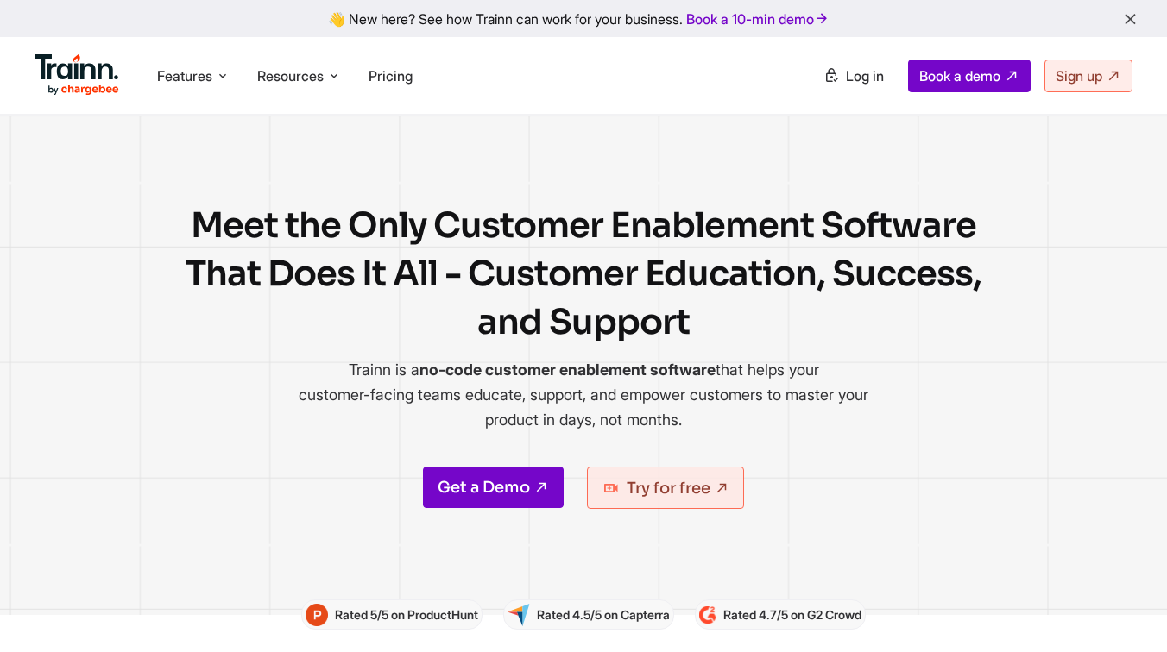
click at [827, 415] on p "Trainn is a no-code customer enablement software that helps your customer-facin…" at bounding box center [583, 394] width 578 height 75
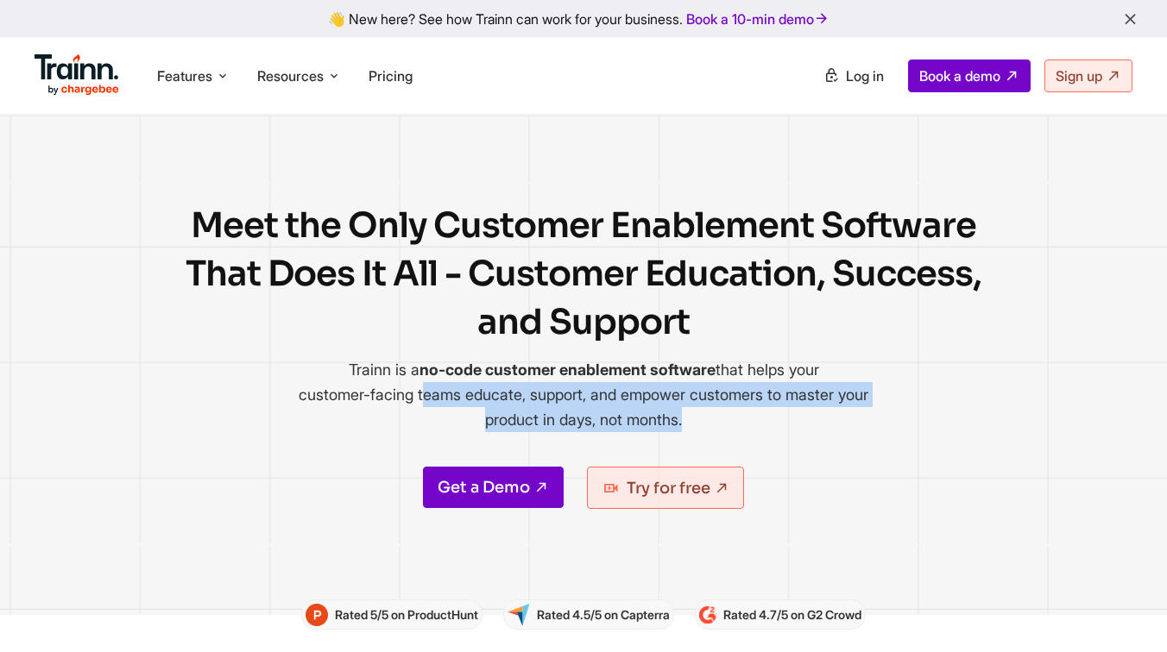
click at [827, 415] on p "Trainn is a no-code customer enablement software that helps your customer-facin…" at bounding box center [583, 394] width 578 height 75
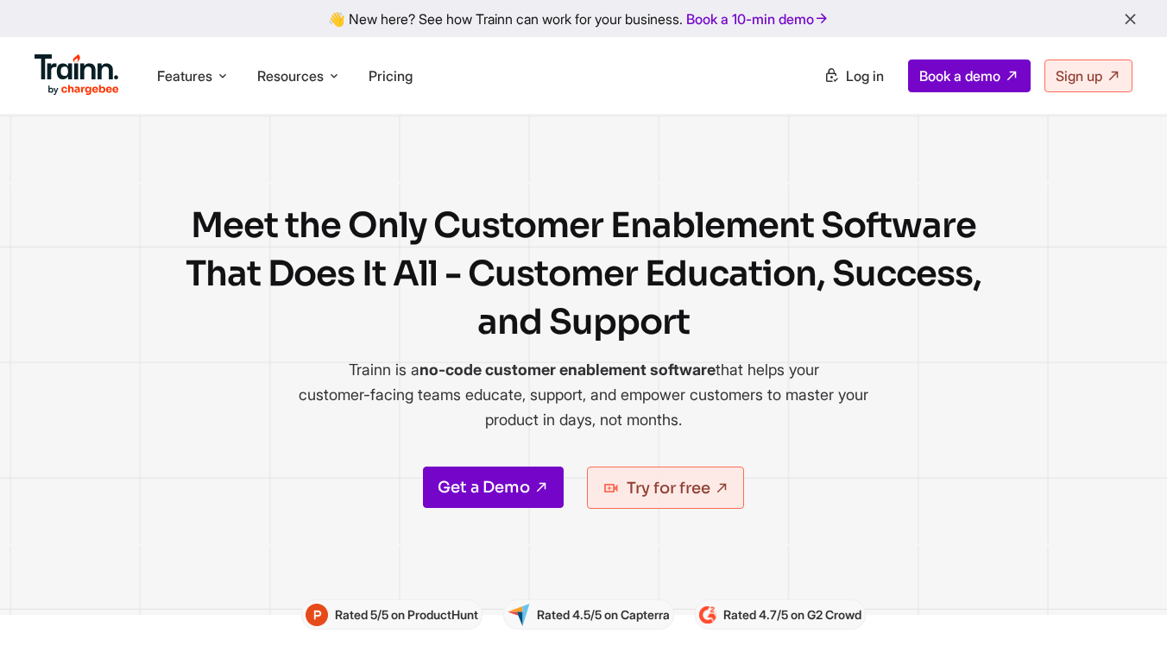
click at [827, 415] on p "Trainn is a no-code customer enablement software that helps your customer-facin…" at bounding box center [583, 394] width 578 height 75
click at [827, 416] on p "Trainn is a no-code customer enablement software that helps your customer-facin…" at bounding box center [583, 394] width 578 height 75
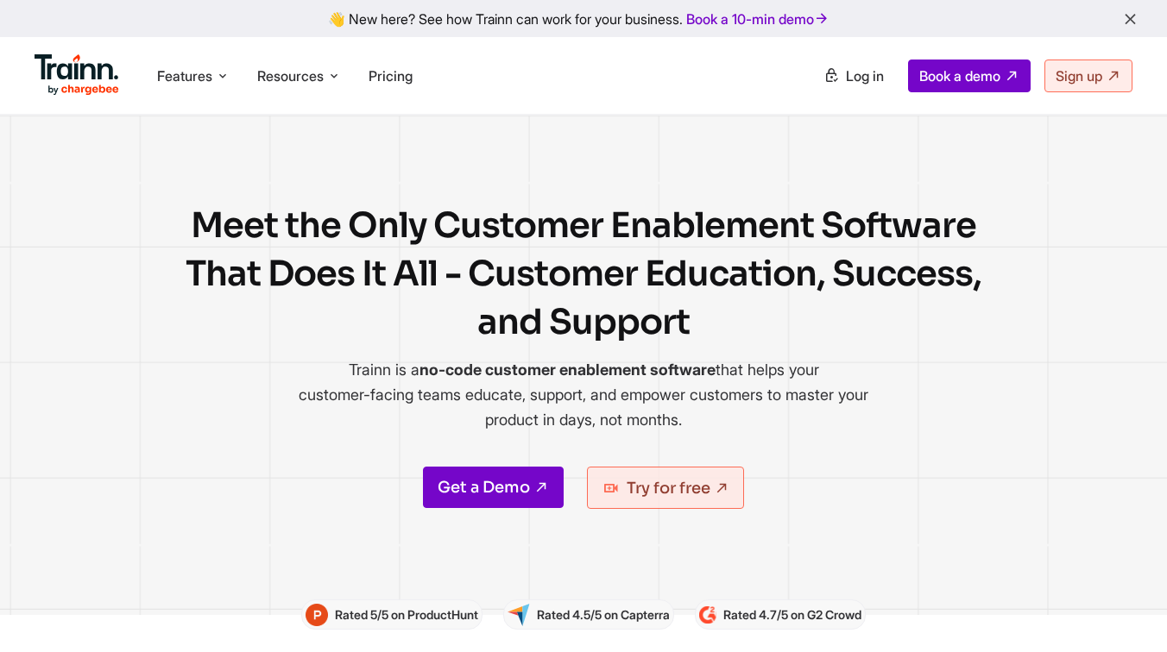
click at [827, 416] on p "Trainn is a no-code customer enablement software that helps your customer-facin…" at bounding box center [583, 394] width 578 height 75
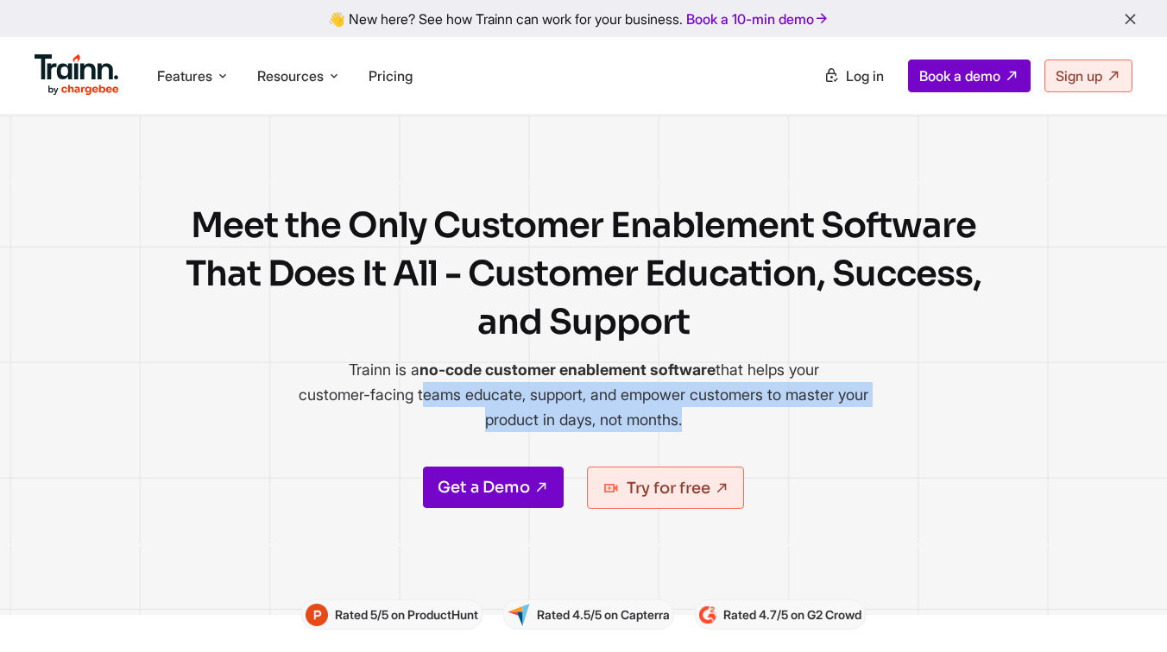
click at [827, 416] on p "Trainn is a no-code customer enablement software that helps your customer-facin…" at bounding box center [583, 394] width 578 height 75
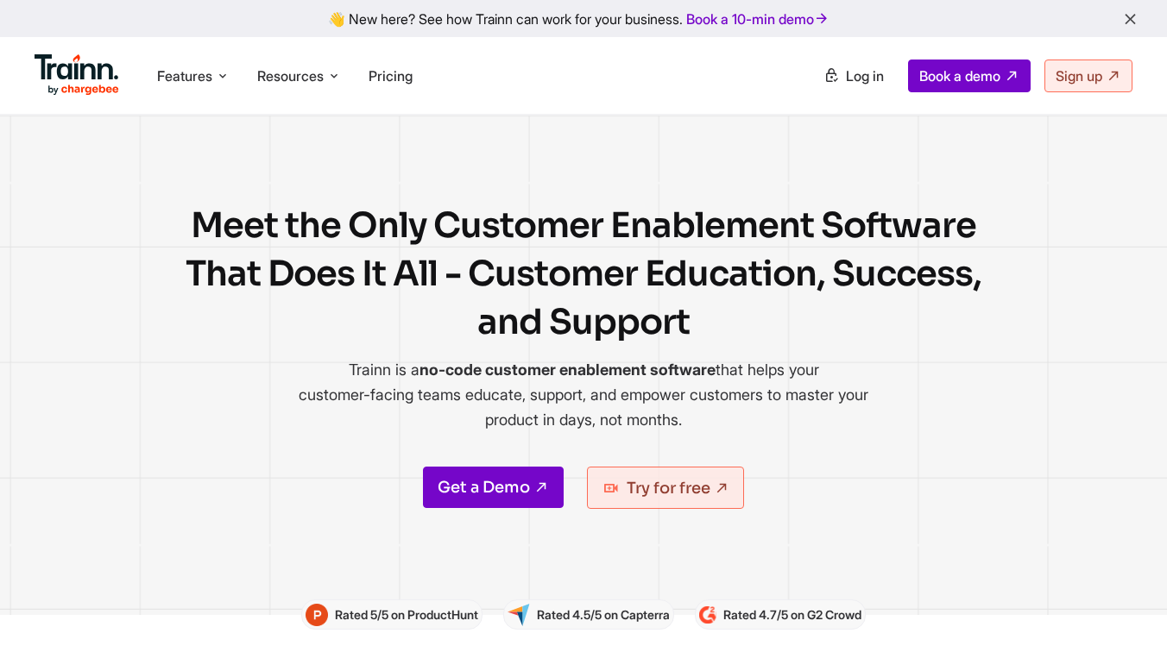
click at [827, 416] on p "Trainn is a no-code customer enablement software that helps your customer-facin…" at bounding box center [583, 394] width 578 height 75
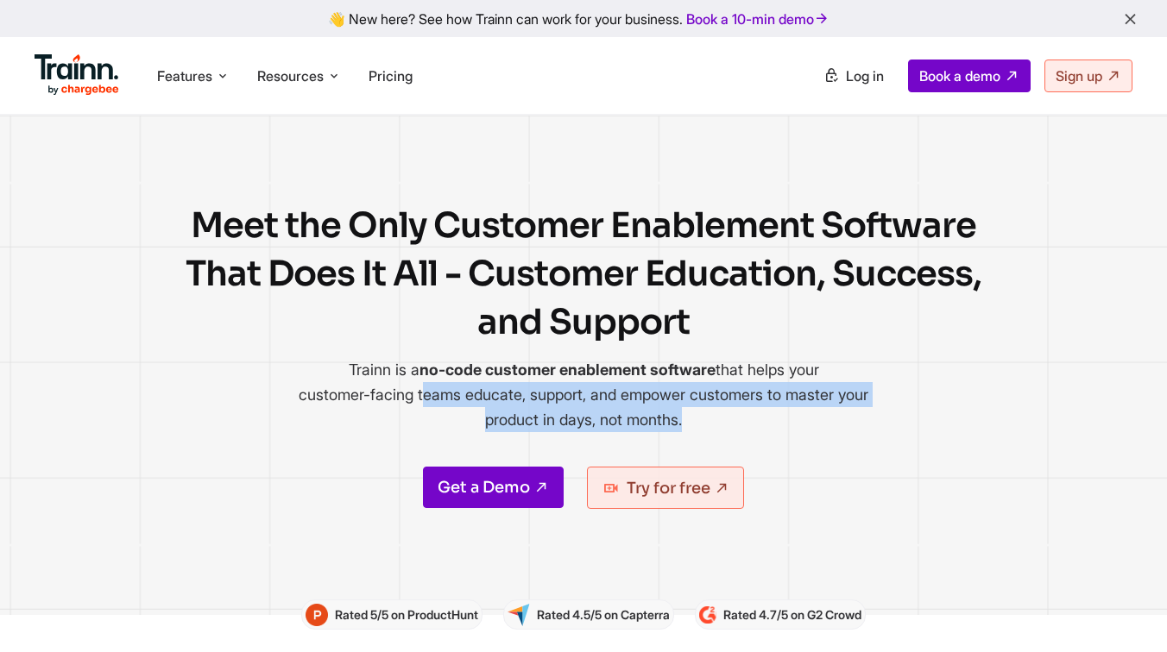
click at [827, 416] on p "Trainn is a no-code customer enablement software that helps your customer-facin…" at bounding box center [583, 394] width 578 height 75
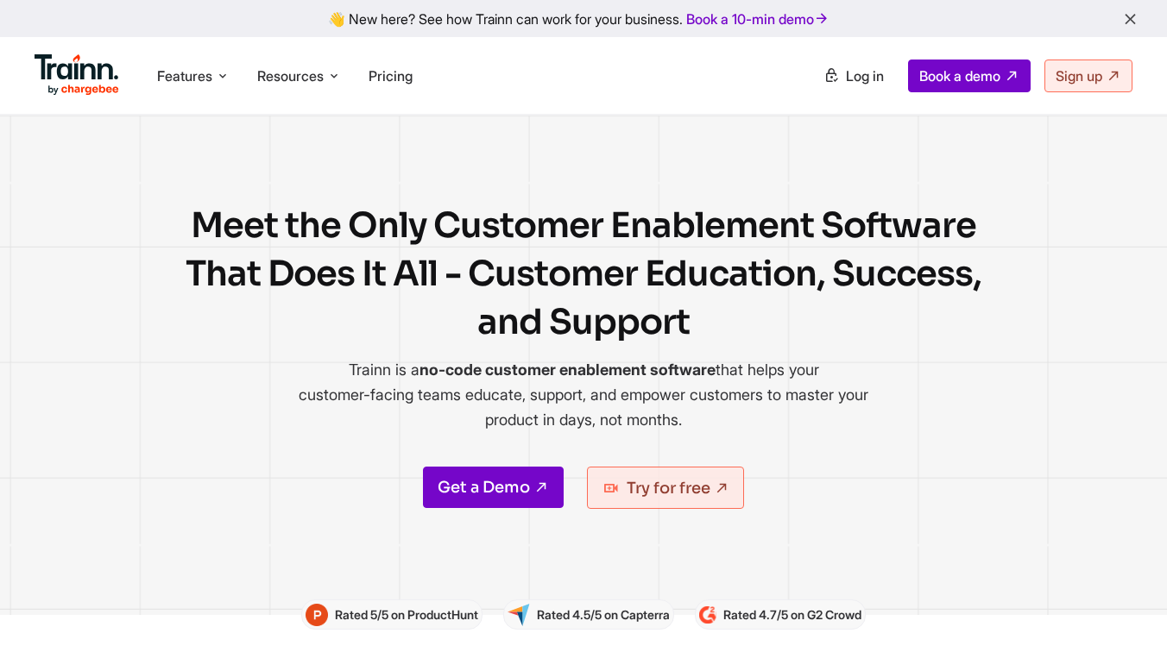
click at [827, 416] on p "Trainn is a no-code customer enablement software that helps your customer-facin…" at bounding box center [583, 394] width 578 height 75
drag, startPoint x: 345, startPoint y: 367, endPoint x: 826, endPoint y: 429, distance: 484.6
click at [826, 429] on p "Trainn is a no-code customer enablement software that helps your customer-facin…" at bounding box center [583, 394] width 578 height 75
drag, startPoint x: 324, startPoint y: 362, endPoint x: 780, endPoint y: 417, distance: 459.8
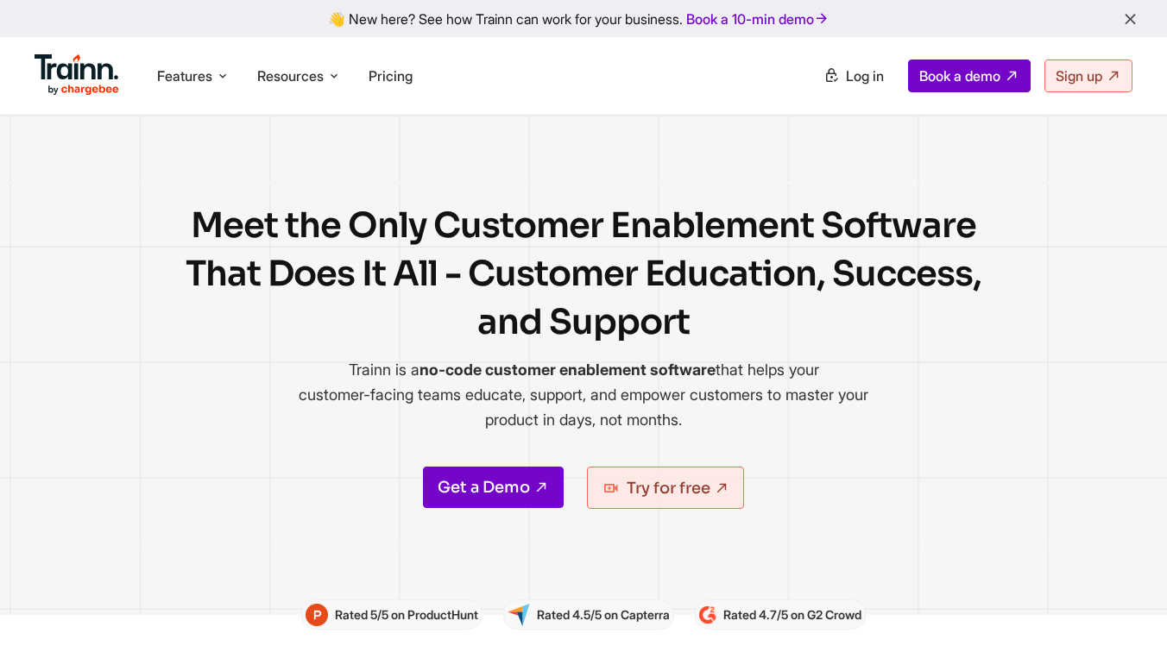
click at [780, 417] on p "Trainn is a no-code customer enablement software that helps your customer-facin…" at bounding box center [583, 394] width 578 height 75
click at [198, 71] on span "Features" at bounding box center [184, 75] width 55 height 19
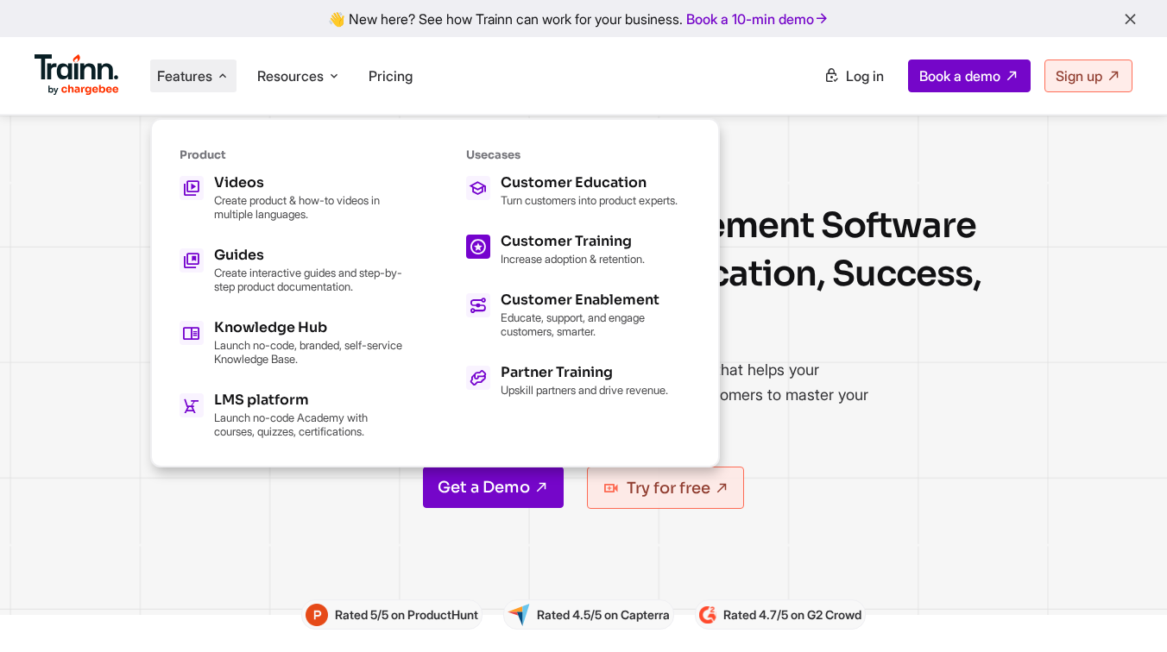
click at [539, 249] on div "Customer Training" at bounding box center [572, 242] width 144 height 14
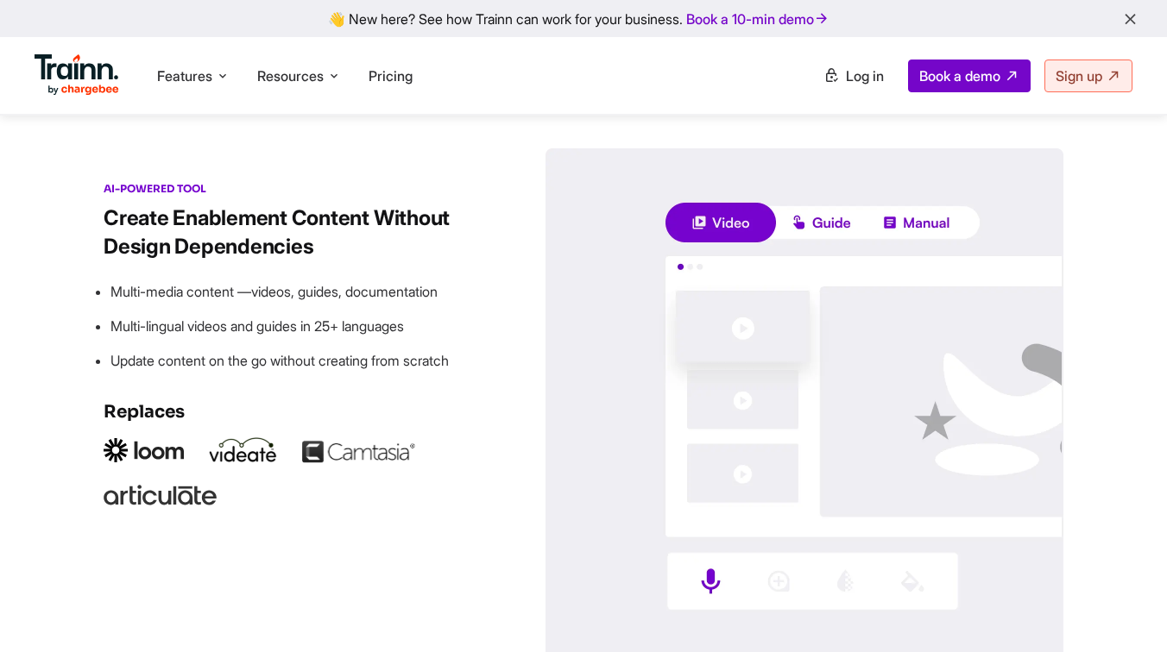
scroll to position [2444, 0]
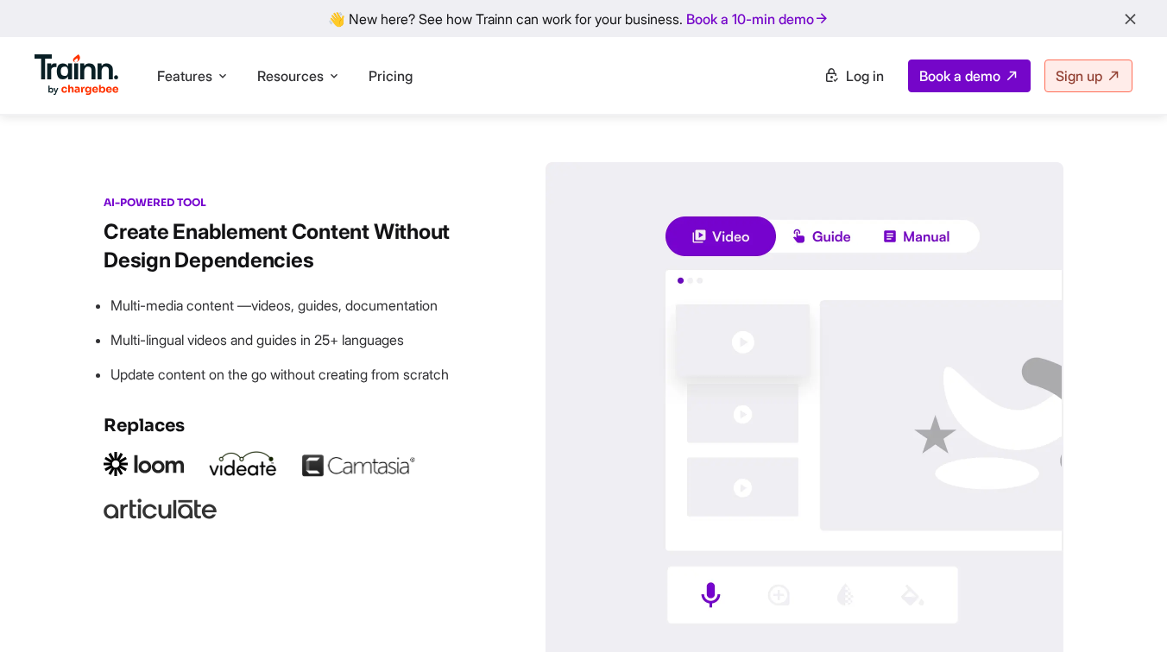
click at [418, 110] on div "KNOWLEDGE BASE" at bounding box center [418, 94] width 138 height 33
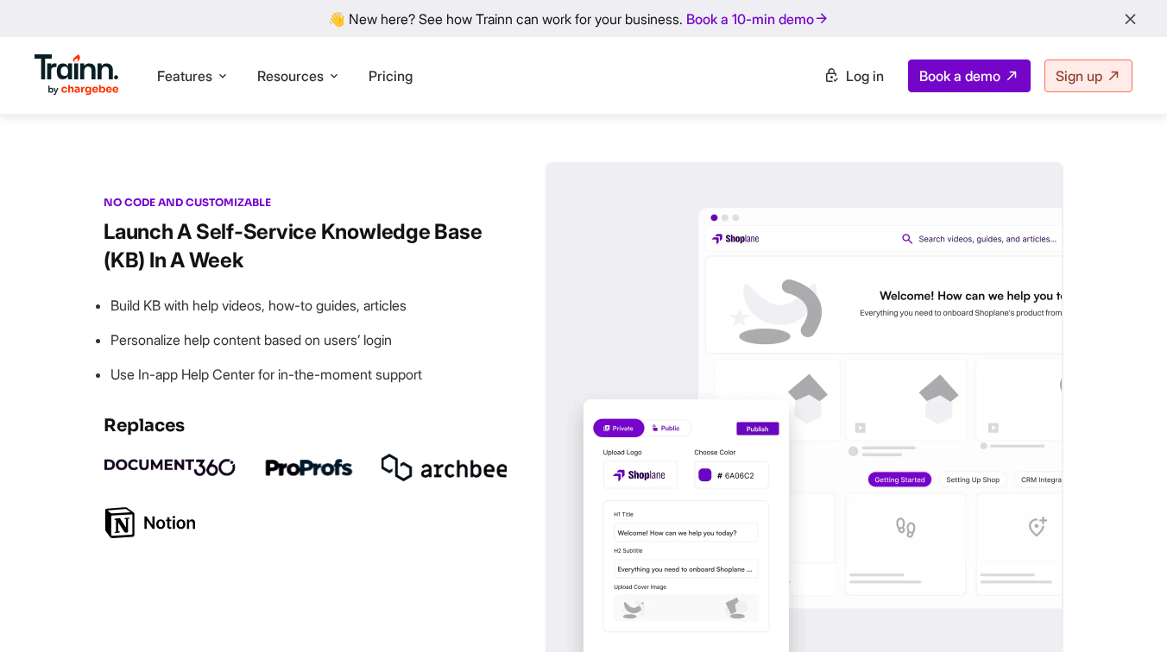
click at [418, 110] on div "KNOWLEDGE BASE" at bounding box center [418, 94] width 138 height 33
click at [629, 110] on div "ACADEMY" at bounding box center [616, 94] width 77 height 33
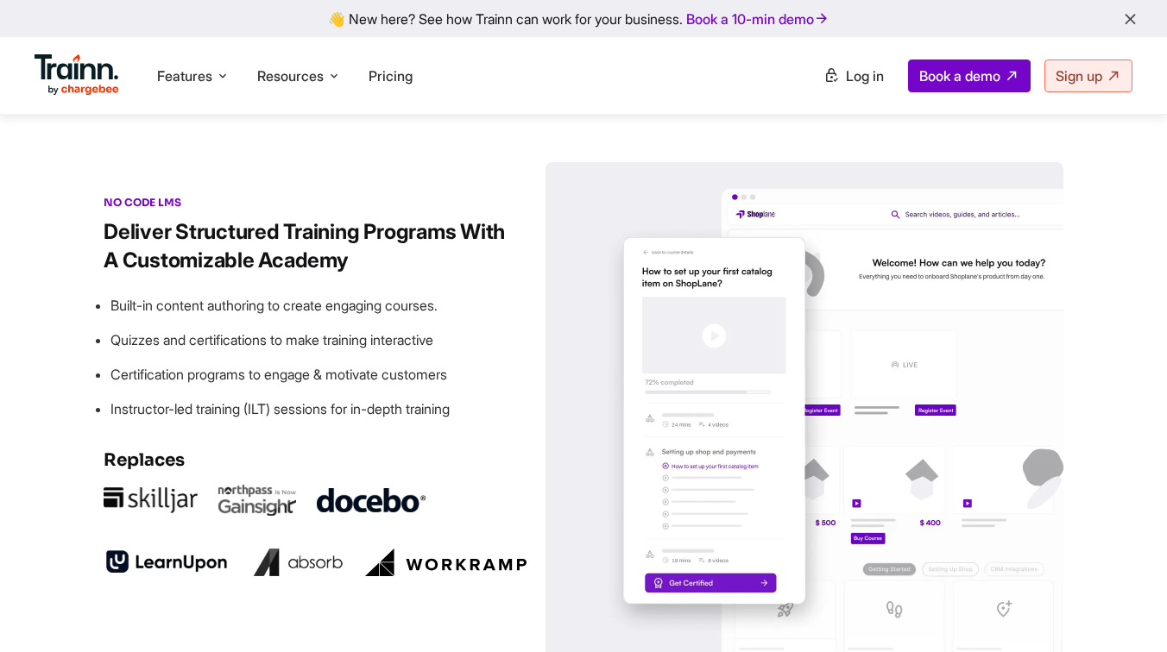
click at [801, 110] on div "PERSONALIZATION" at bounding box center [817, 94] width 142 height 33
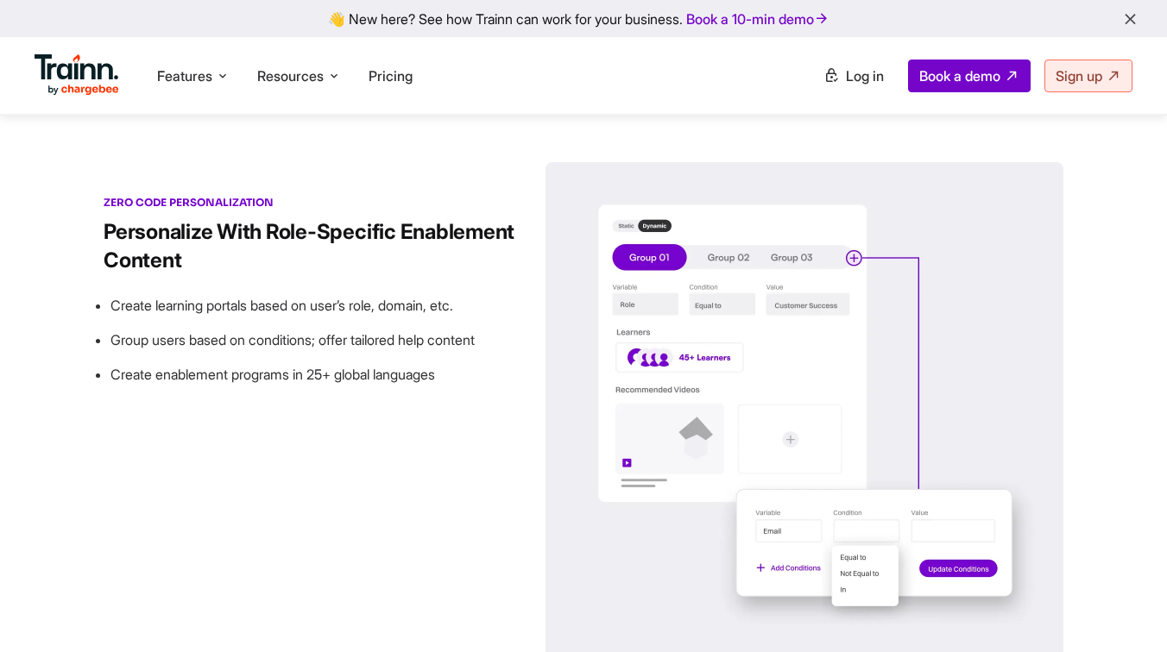
click at [1012, 110] on div "ANALYTICS" at bounding box center [1021, 94] width 84 height 33
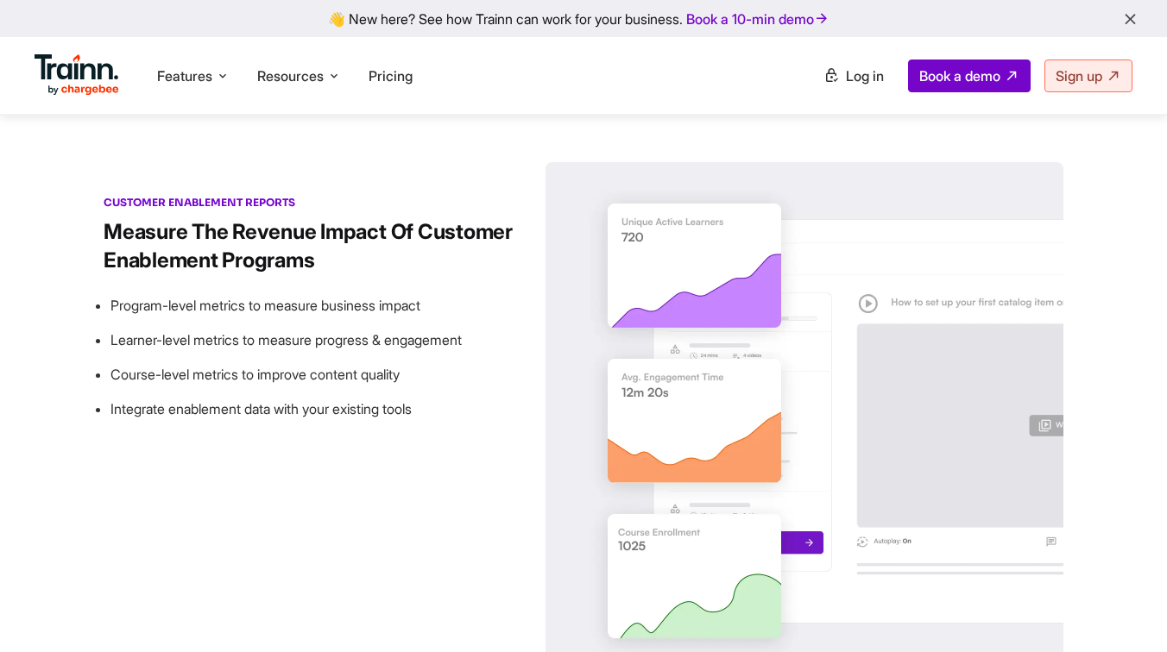
click at [819, 110] on div "PERSONALIZATION" at bounding box center [817, 94] width 142 height 33
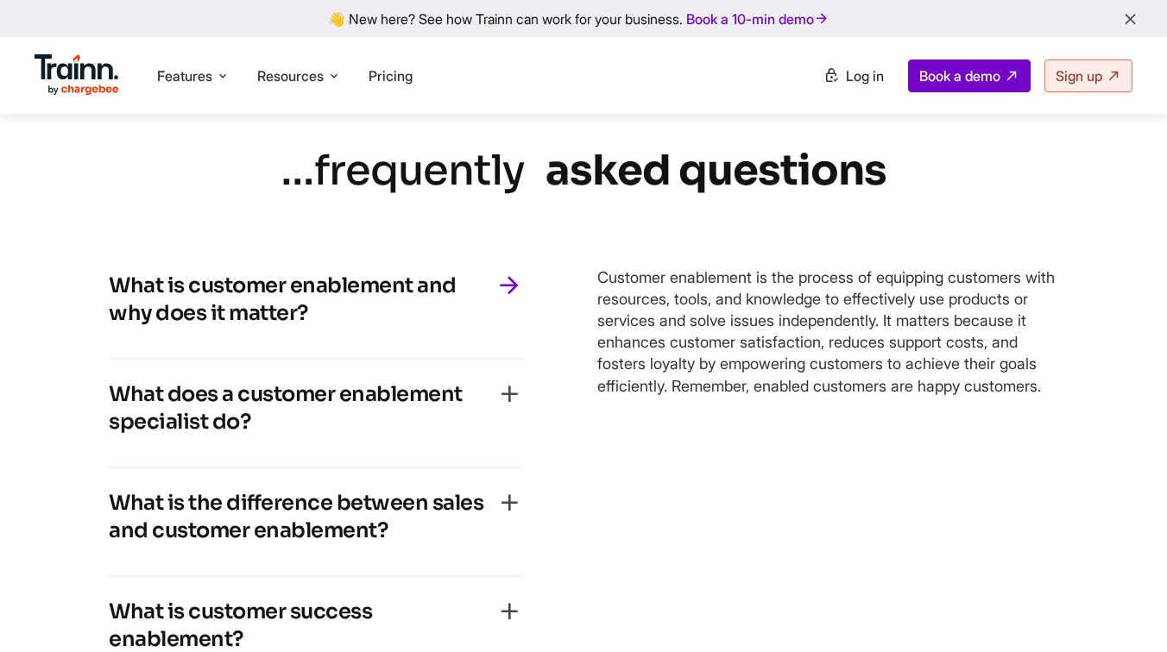
scroll to position [3607, 0]
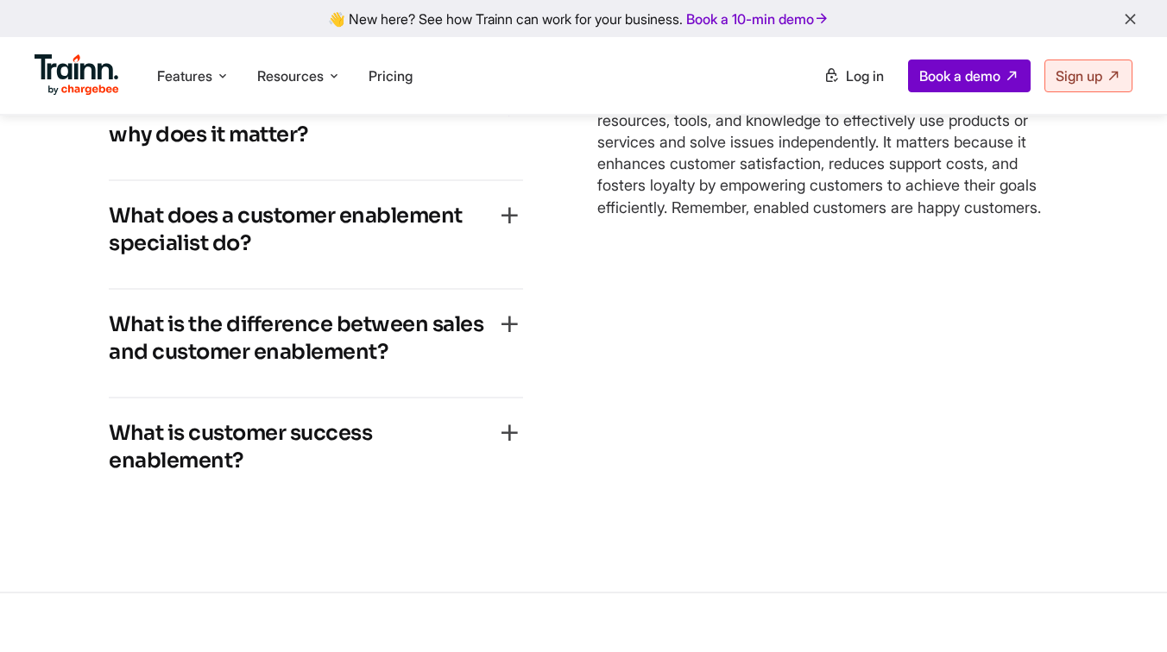
click at [366, 257] on h4 "What does a customer enablement specialist do?" at bounding box center [302, 229] width 387 height 55
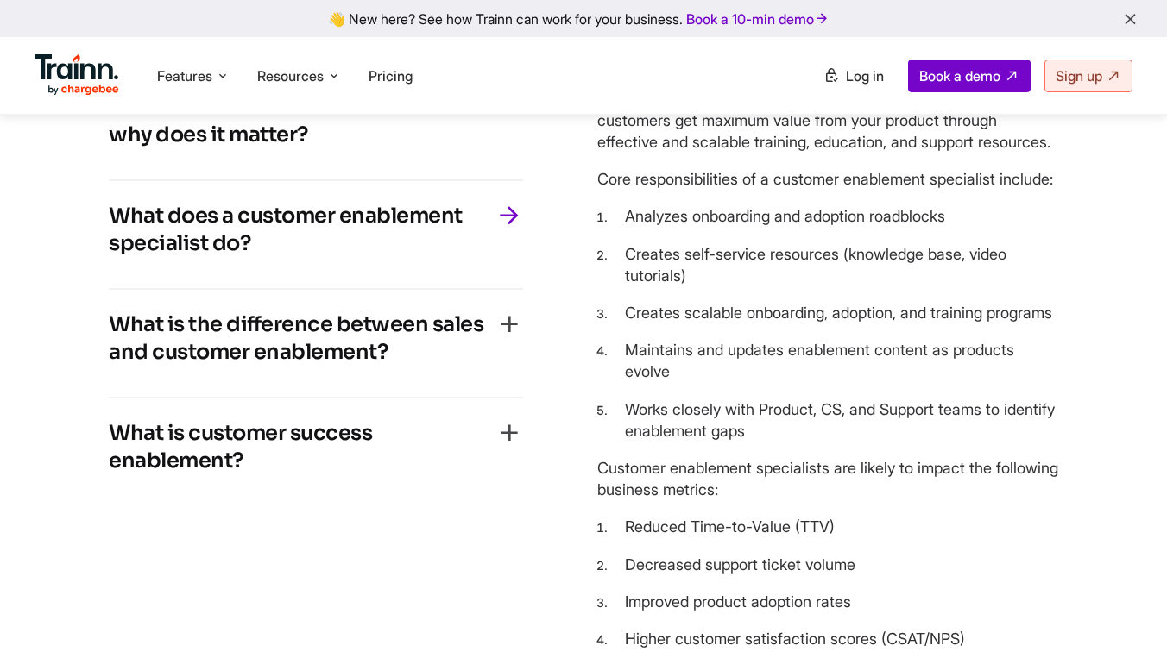
click at [370, 366] on h4 "What is the difference between sales and customer enablement?" at bounding box center [302, 338] width 387 height 55
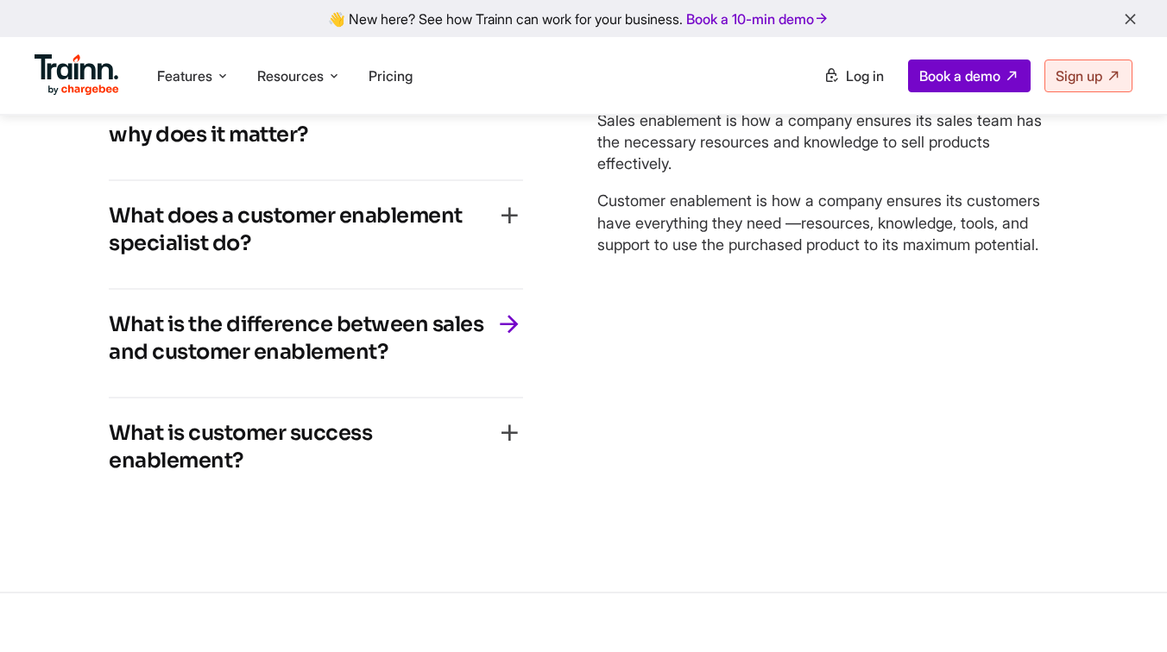
click at [378, 475] on h4 "What is customer success enablement?" at bounding box center [302, 446] width 387 height 55
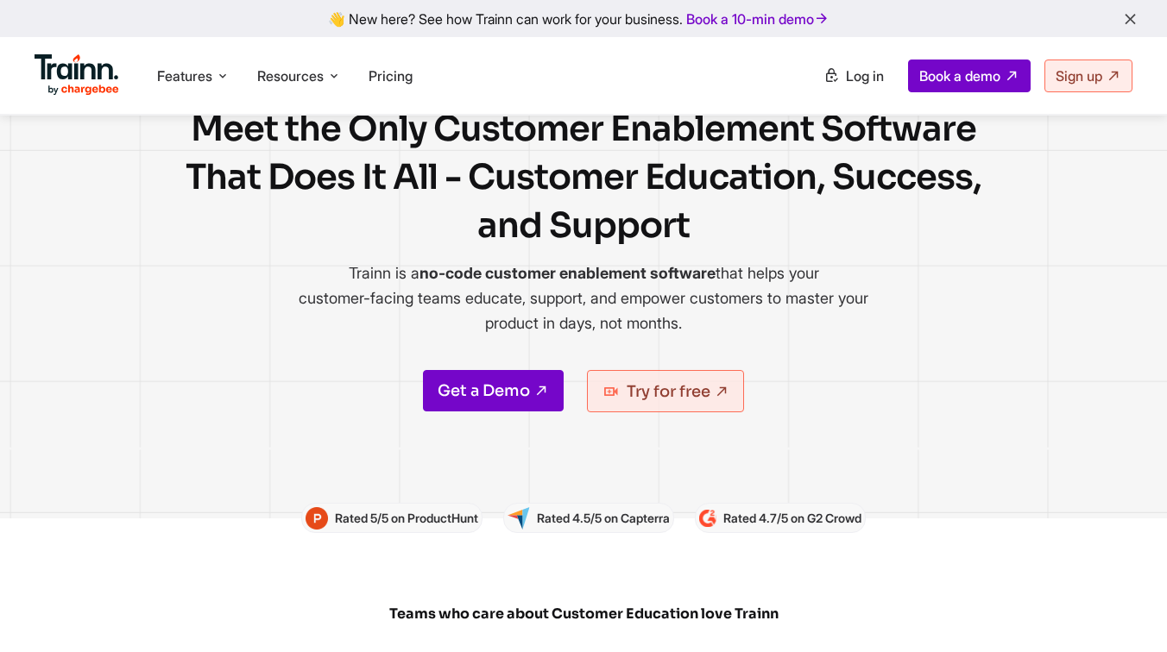
scroll to position [0, 0]
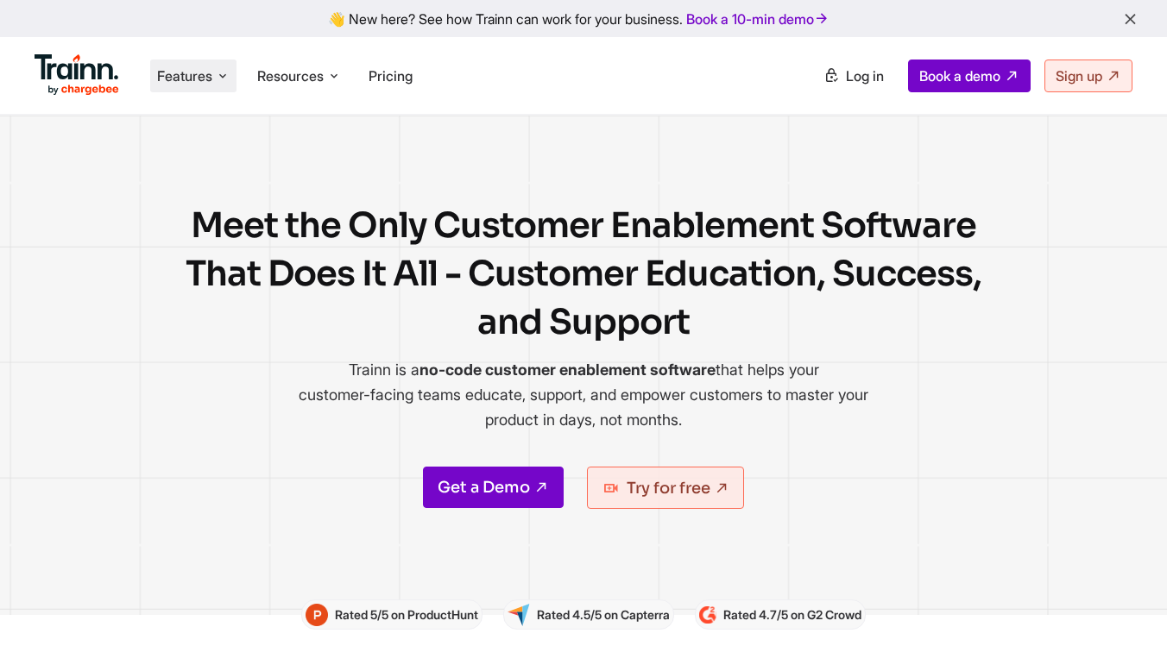
click at [196, 77] on span "Features" at bounding box center [184, 75] width 55 height 19
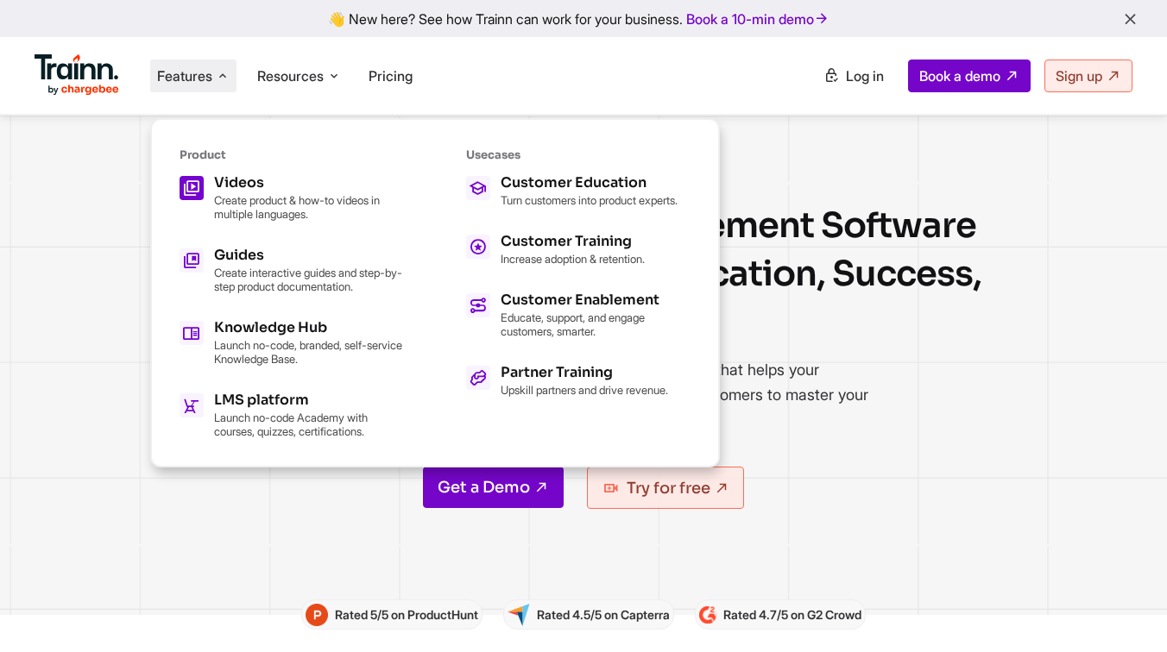
click at [275, 210] on p "Create product & how-to videos in multiple languages." at bounding box center [309, 207] width 190 height 28
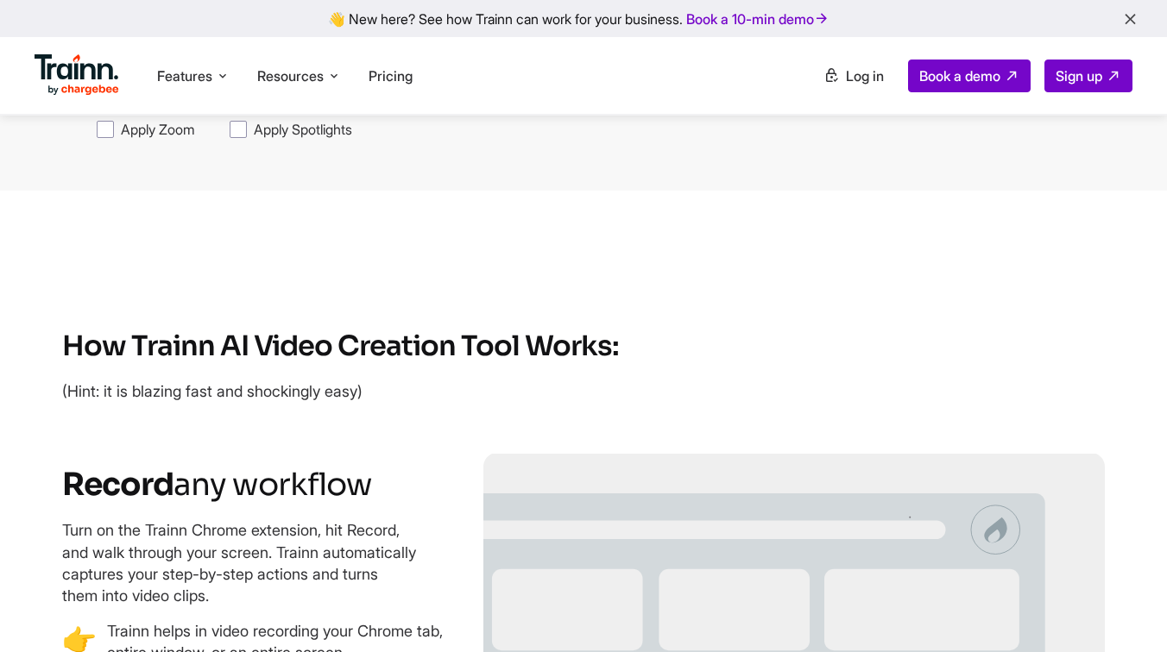
scroll to position [2097, 0]
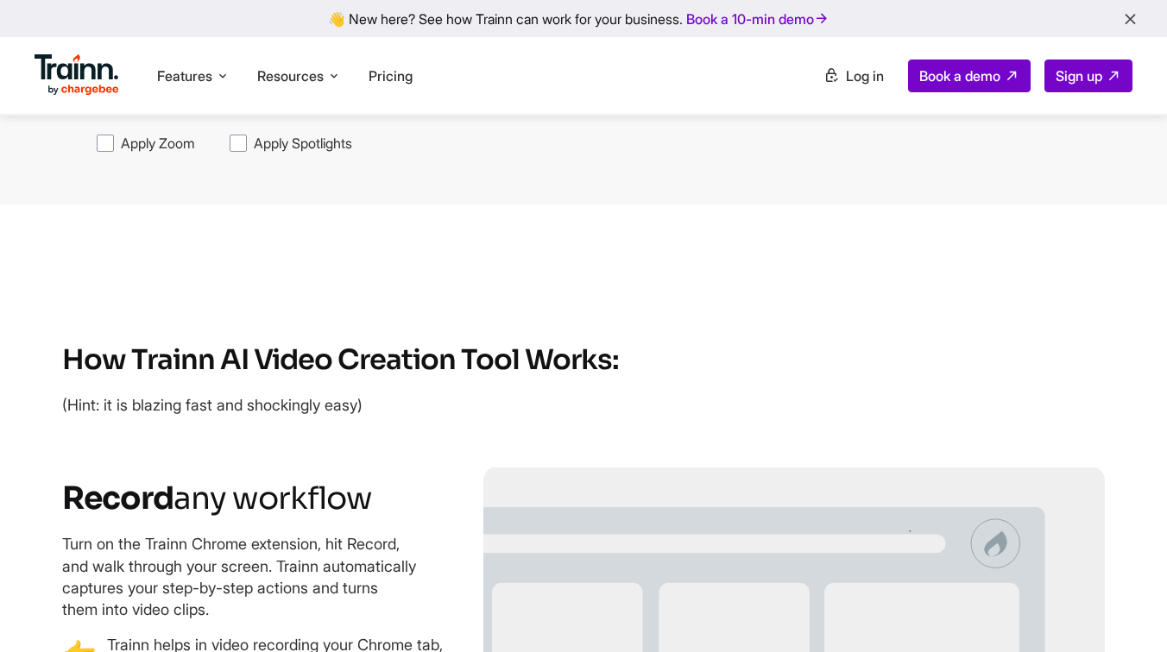
click at [121, 153] on span "Apply Zoom" at bounding box center [158, 143] width 74 height 19
click at [120, 134] on input "Apply Zoom" at bounding box center [120, 133] width 1 height 1
checkbox input "true"
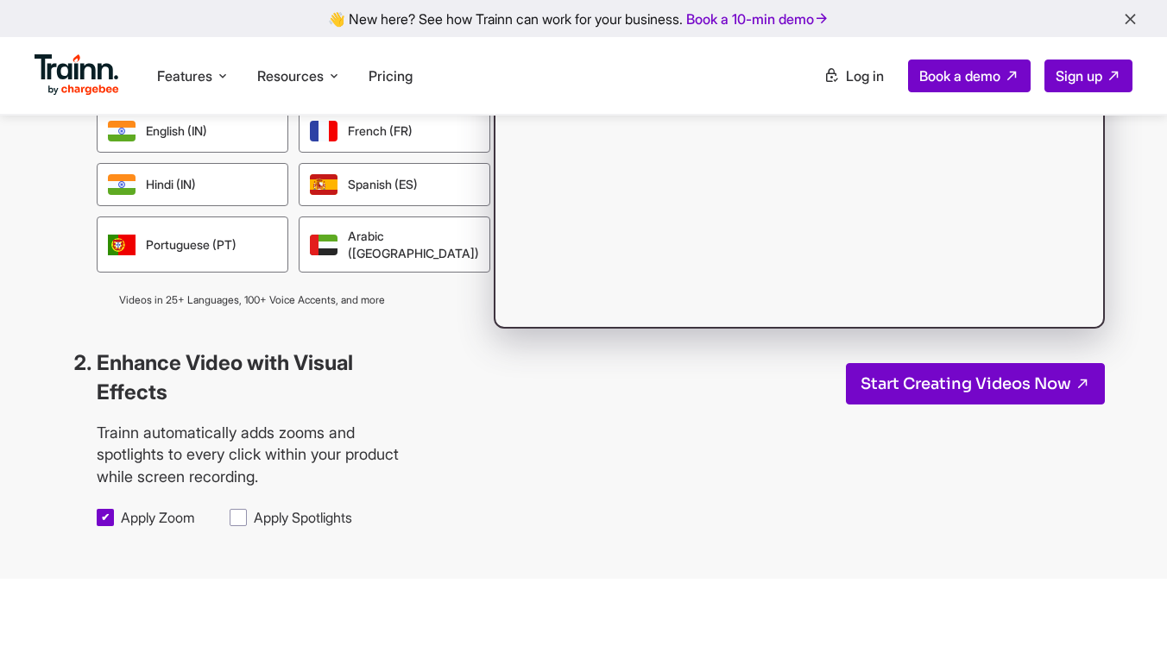
scroll to position [1737, 0]
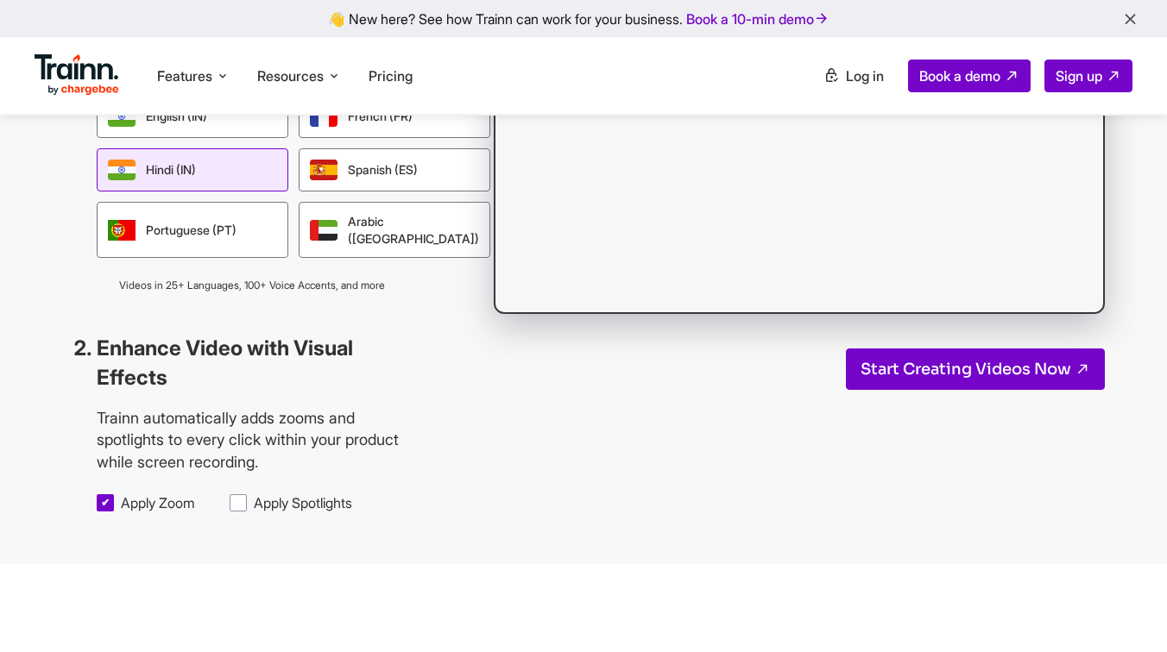
click at [217, 192] on div "Hindi (IN)" at bounding box center [193, 169] width 192 height 43
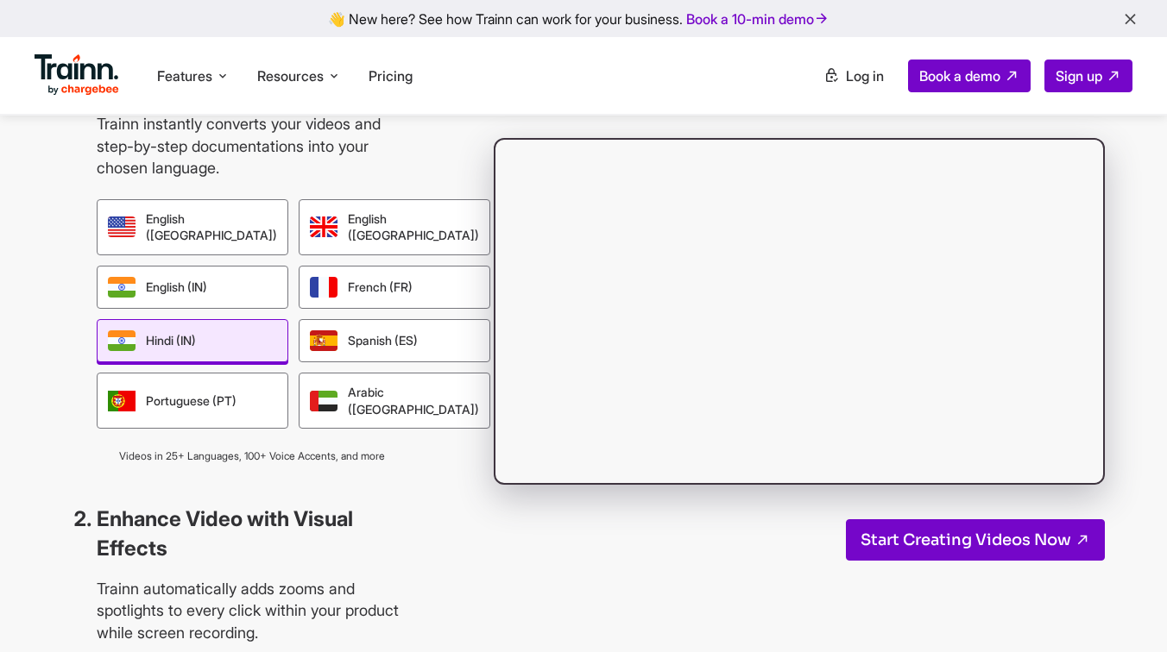
scroll to position [1527, 0]
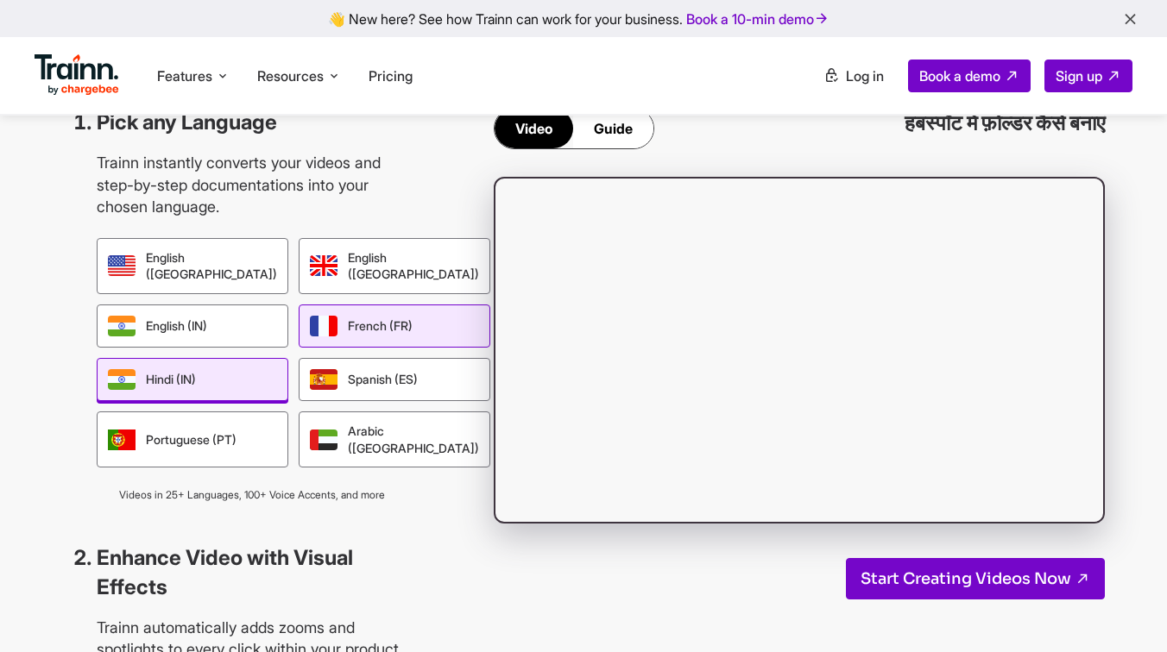
click at [299, 348] on div "French (FR)" at bounding box center [395, 326] width 192 height 43
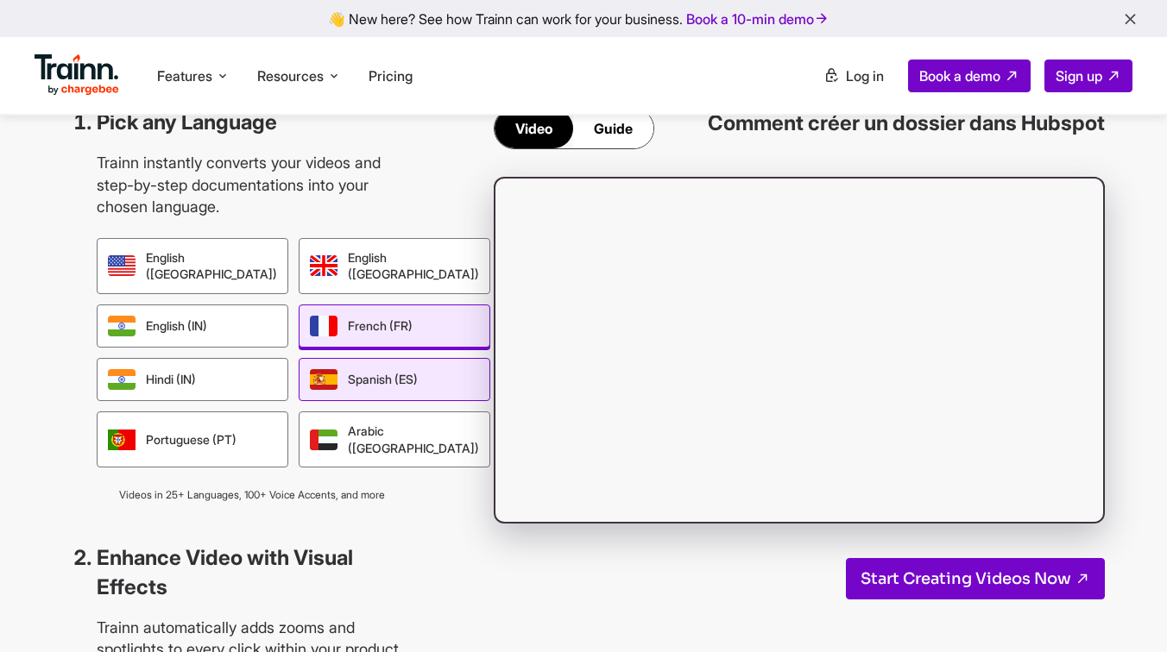
click at [310, 401] on div "Spanish (ES)" at bounding box center [395, 379] width 192 height 43
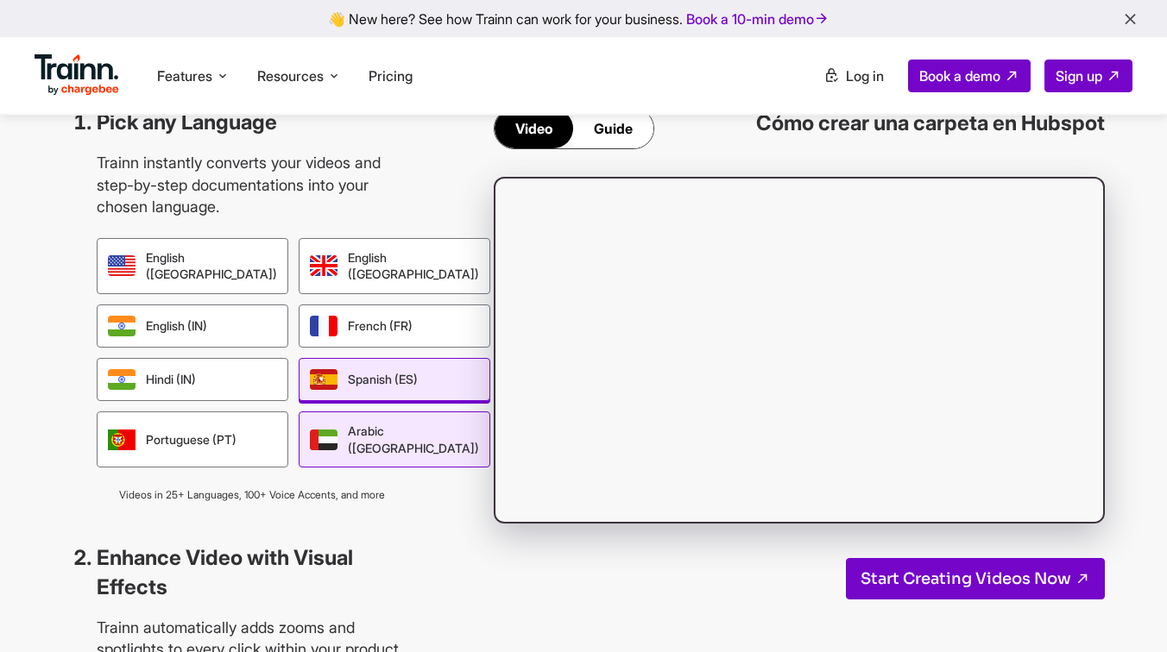
click at [328, 468] on div "Arabic ([GEOGRAPHIC_DATA])" at bounding box center [395, 440] width 192 height 56
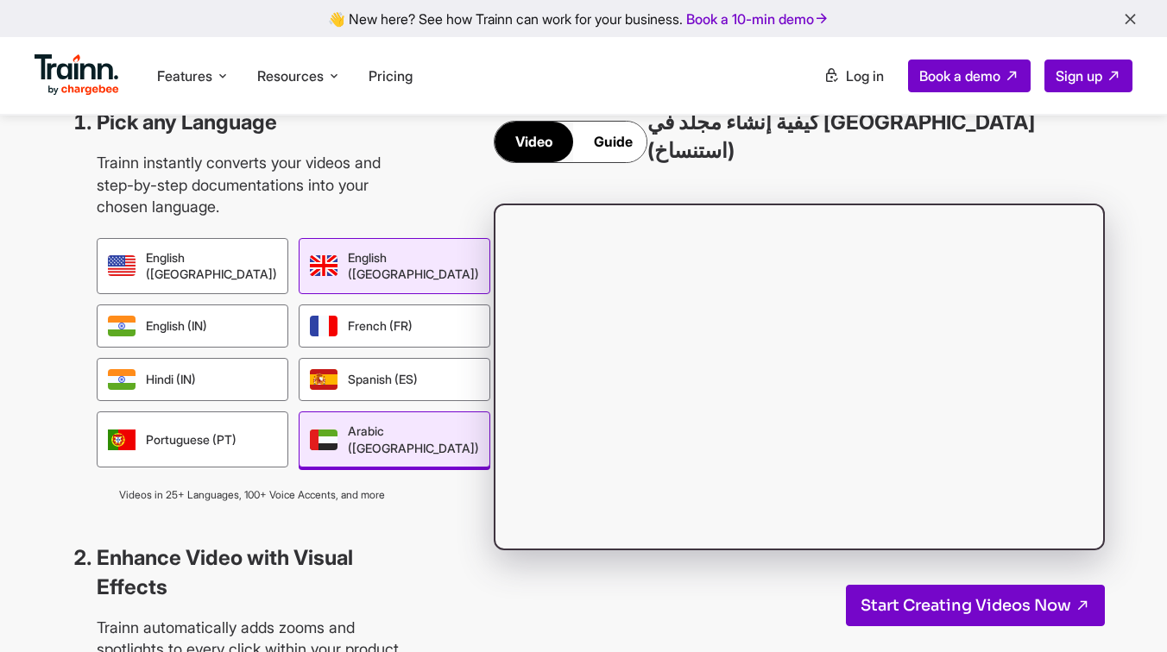
click at [320, 294] on div "English ([GEOGRAPHIC_DATA])" at bounding box center [395, 266] width 192 height 56
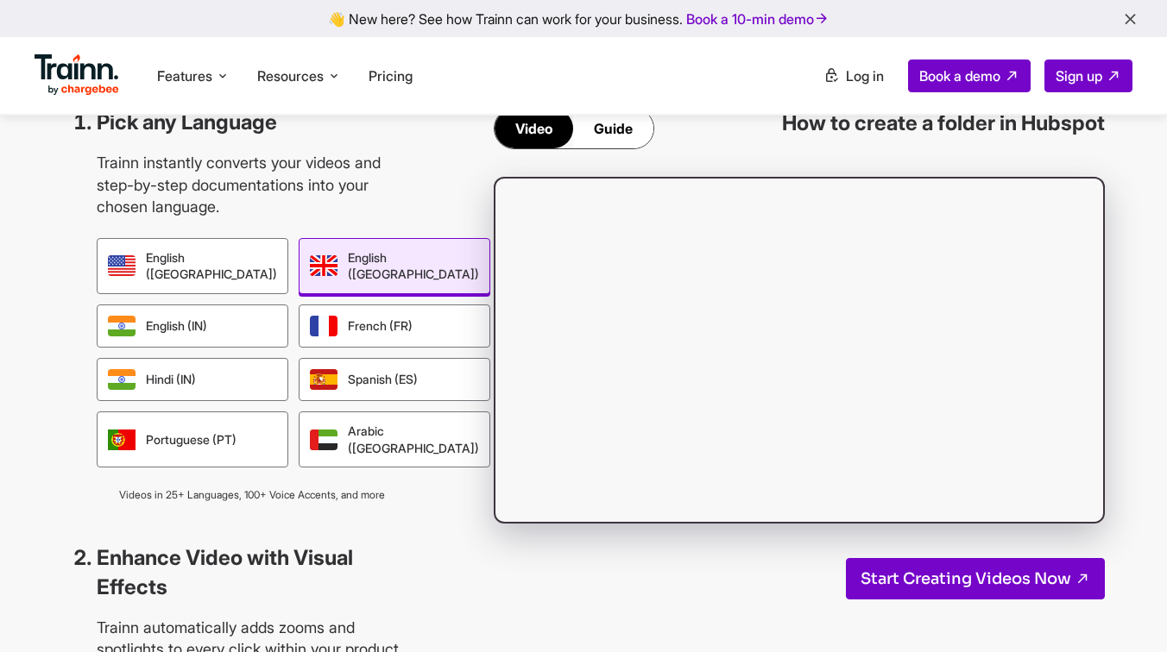
click at [188, 381] on div "English (US) English ([GEOGRAPHIC_DATA]) English (IN) French (FR) Hindi (IN) Sp…" at bounding box center [252, 353] width 311 height 230
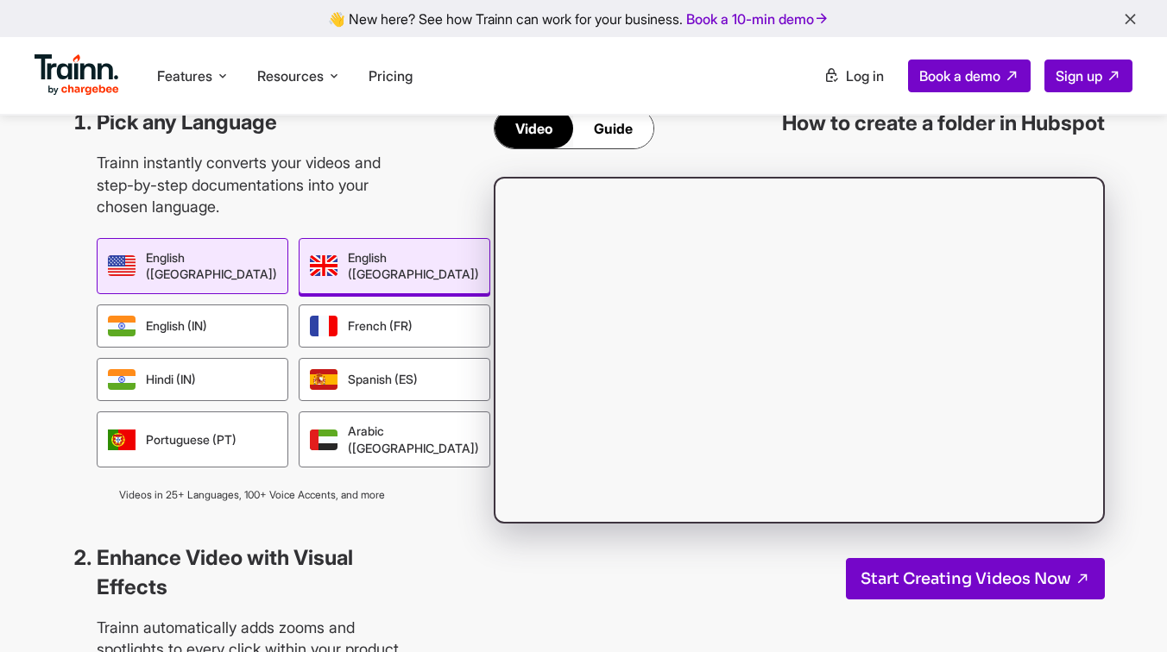
click at [198, 294] on div "English ([GEOGRAPHIC_DATA])" at bounding box center [193, 266] width 192 height 56
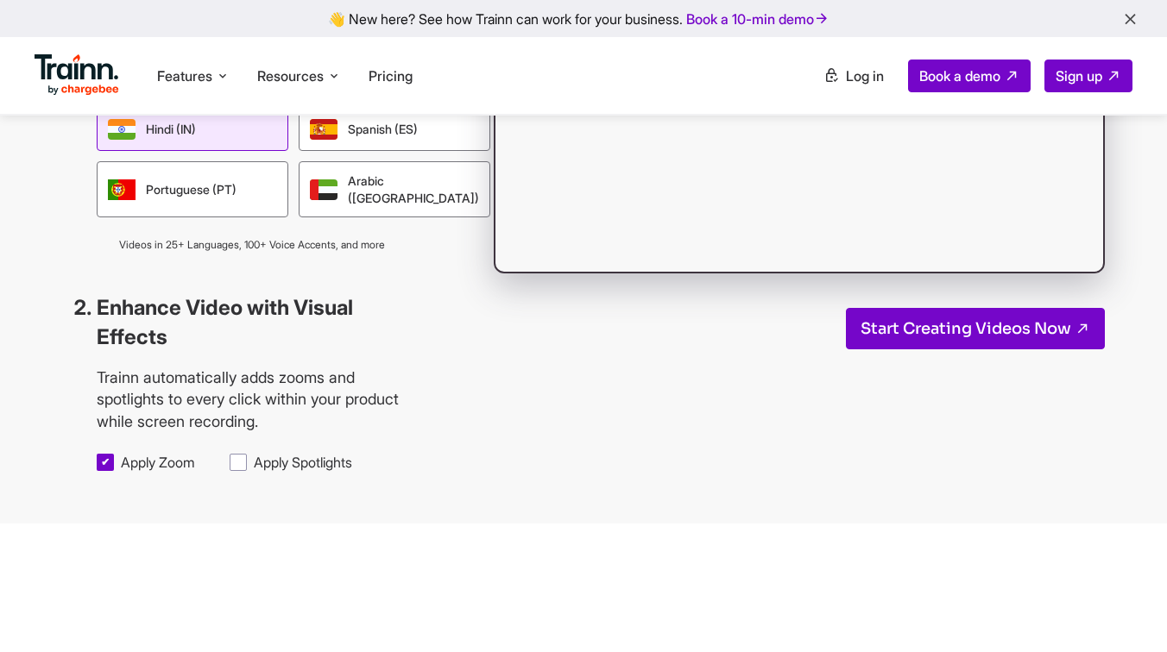
scroll to position [1799, 0]
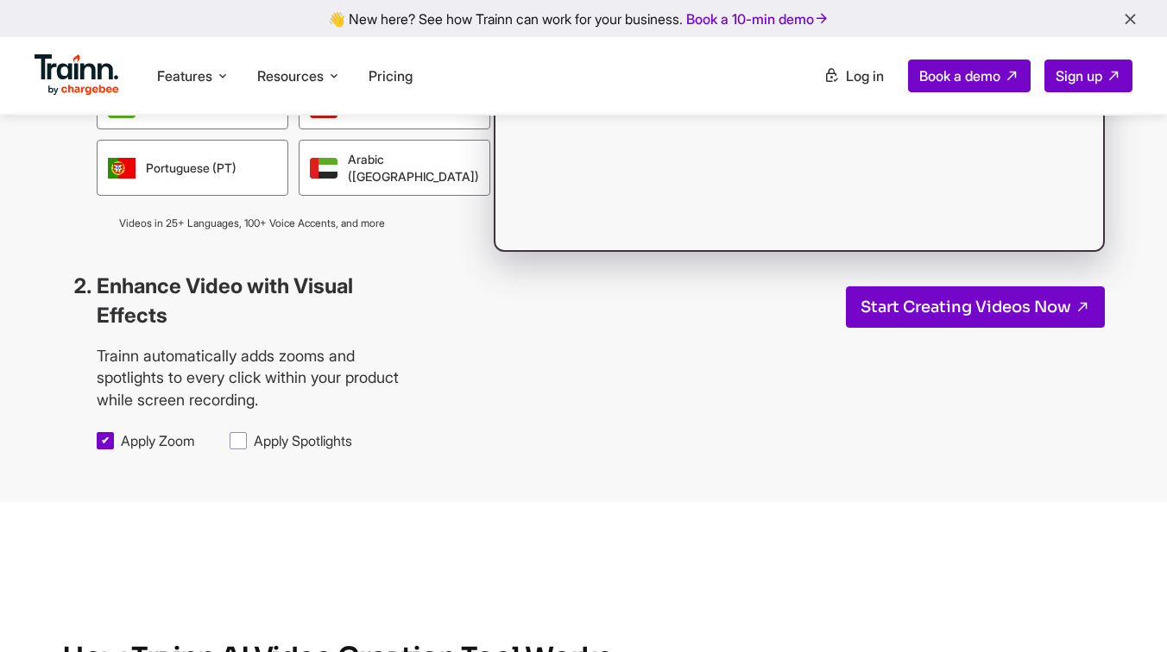
click at [254, 450] on span "Apply Spotlights" at bounding box center [303, 440] width 98 height 19
click at [253, 431] on input "Apply Spotlights" at bounding box center [253, 431] width 1 height 1
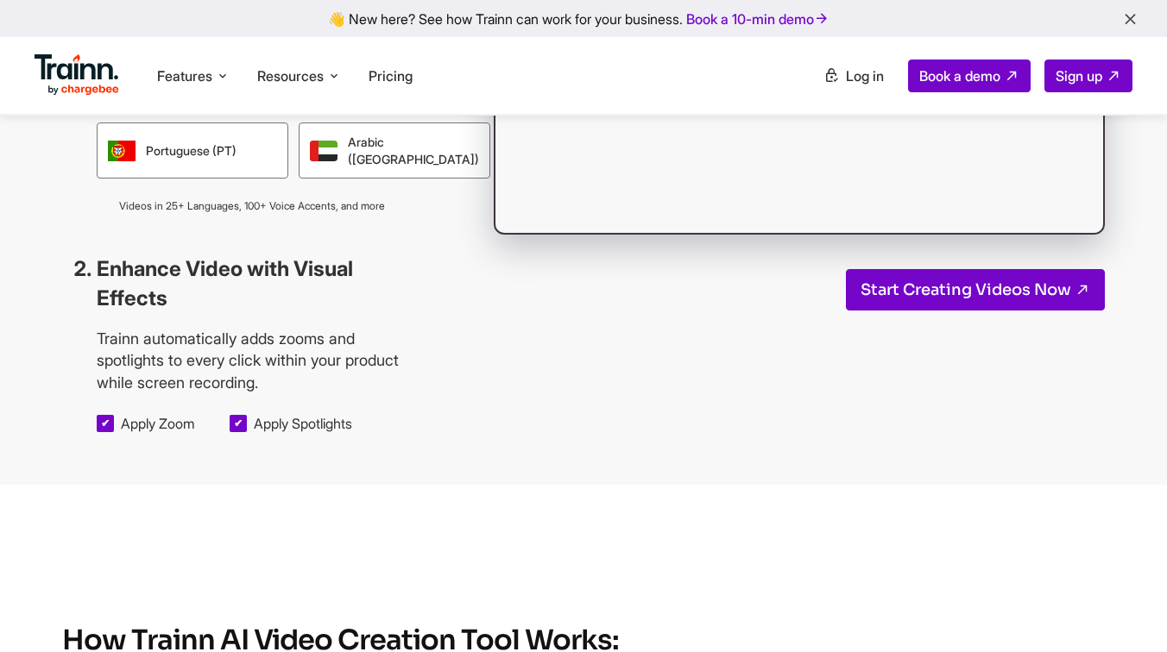
scroll to position [1824, 0]
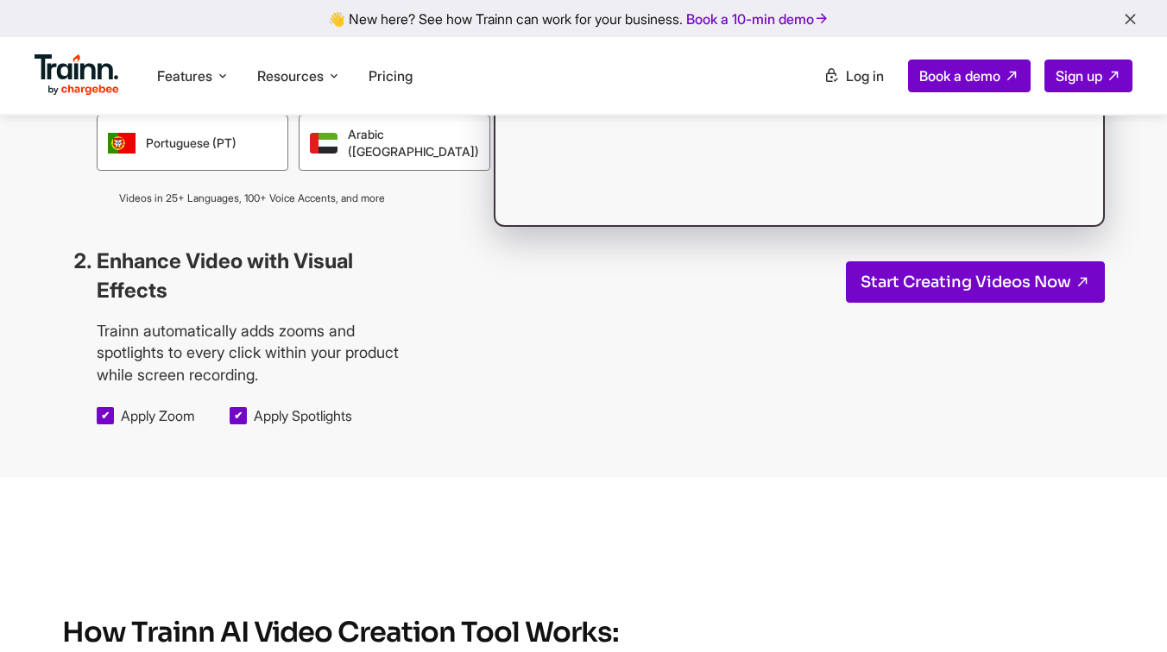
click at [254, 425] on span "Apply Spotlights" at bounding box center [303, 415] width 98 height 19
click at [253, 406] on input "Apply Spotlights" at bounding box center [253, 406] width 1 height 1
checkbox input "false"
click at [121, 425] on span "Apply Zoom" at bounding box center [158, 415] width 74 height 19
click at [120, 406] on input "Apply Zoom" at bounding box center [120, 406] width 1 height 1
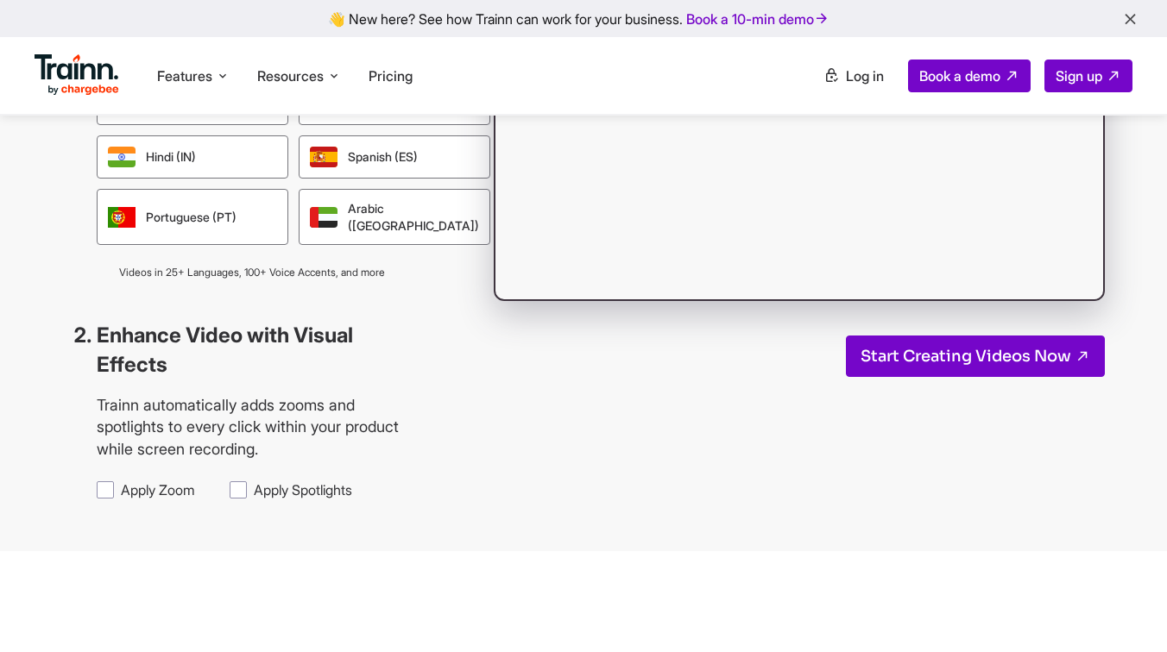
scroll to position [1727, 0]
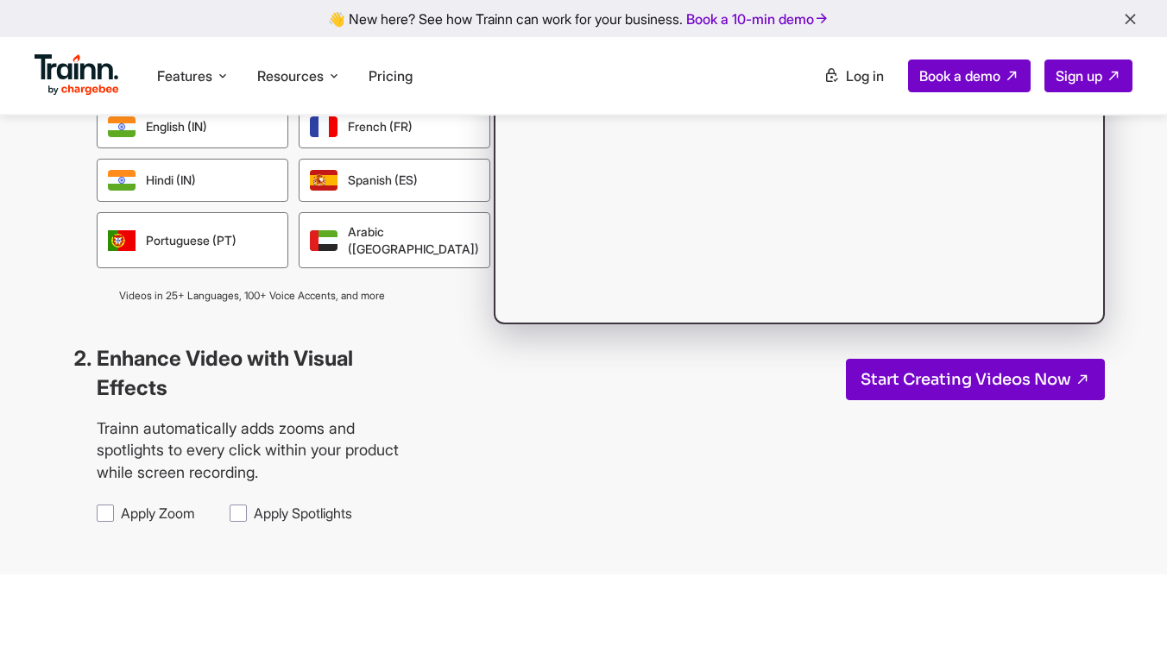
click at [121, 523] on span "Apply Zoom" at bounding box center [158, 513] width 74 height 19
click at [120, 504] on input "Apply Zoom" at bounding box center [120, 503] width 1 height 1
checkbox input "true"
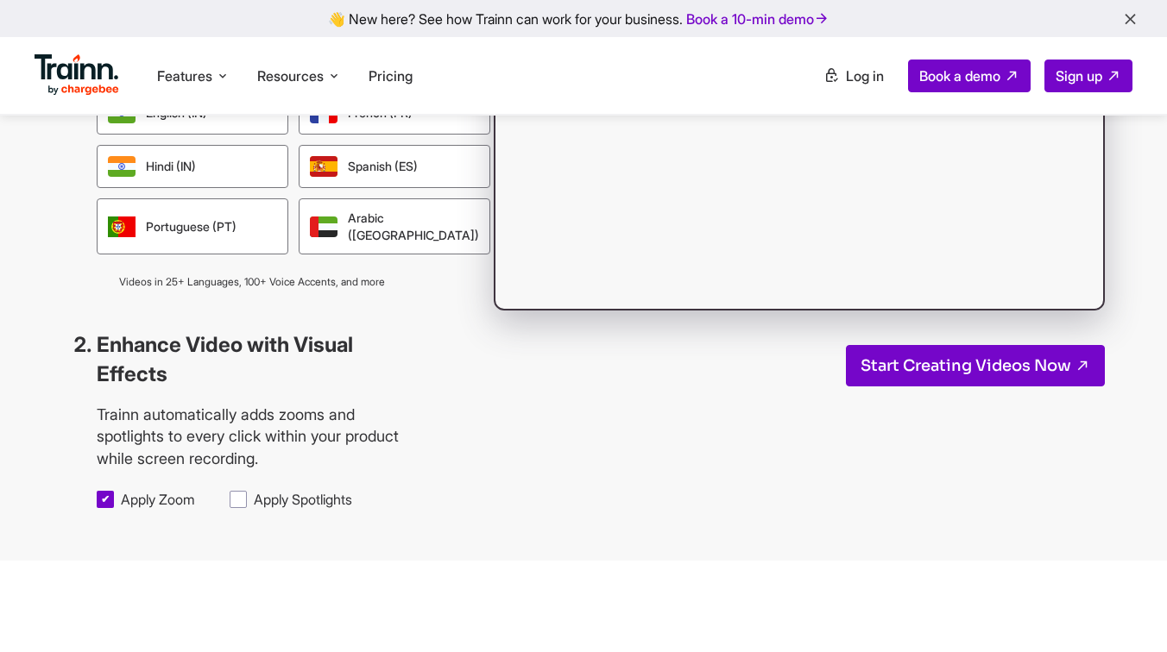
scroll to position [1945, 0]
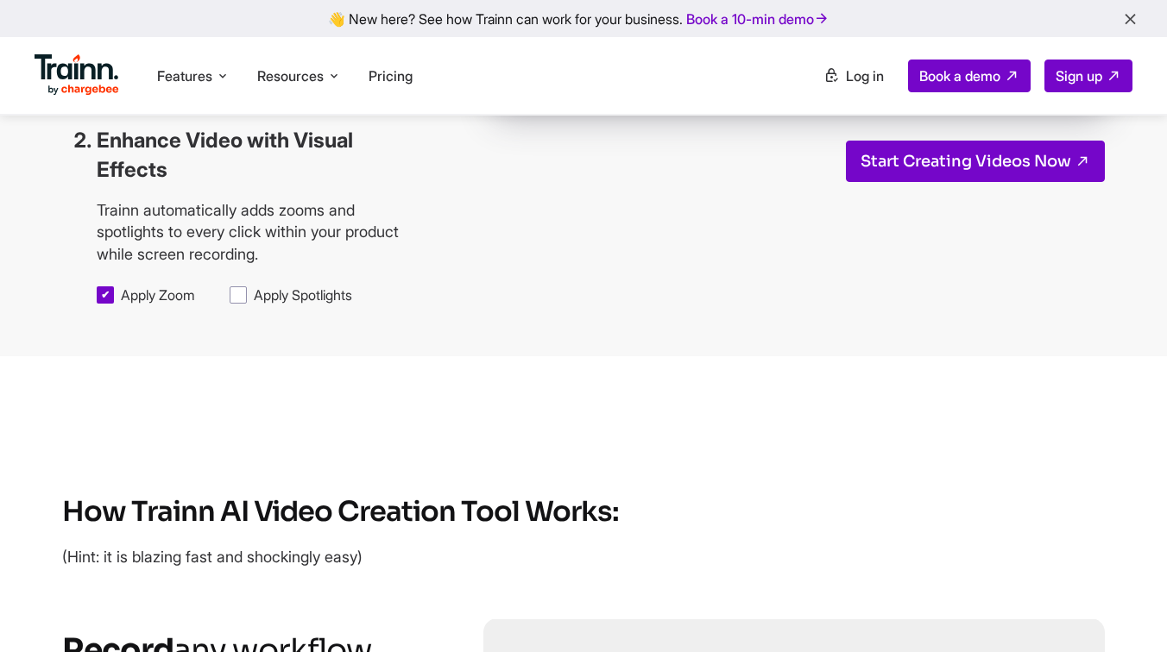
click at [251, 305] on div "Apply Spotlights" at bounding box center [291, 295] width 123 height 19
click at [254, 305] on span "Apply Spotlights" at bounding box center [303, 295] width 98 height 19
click at [253, 286] on input "Apply Spotlights" at bounding box center [253, 285] width 1 height 1
checkbox input "true"
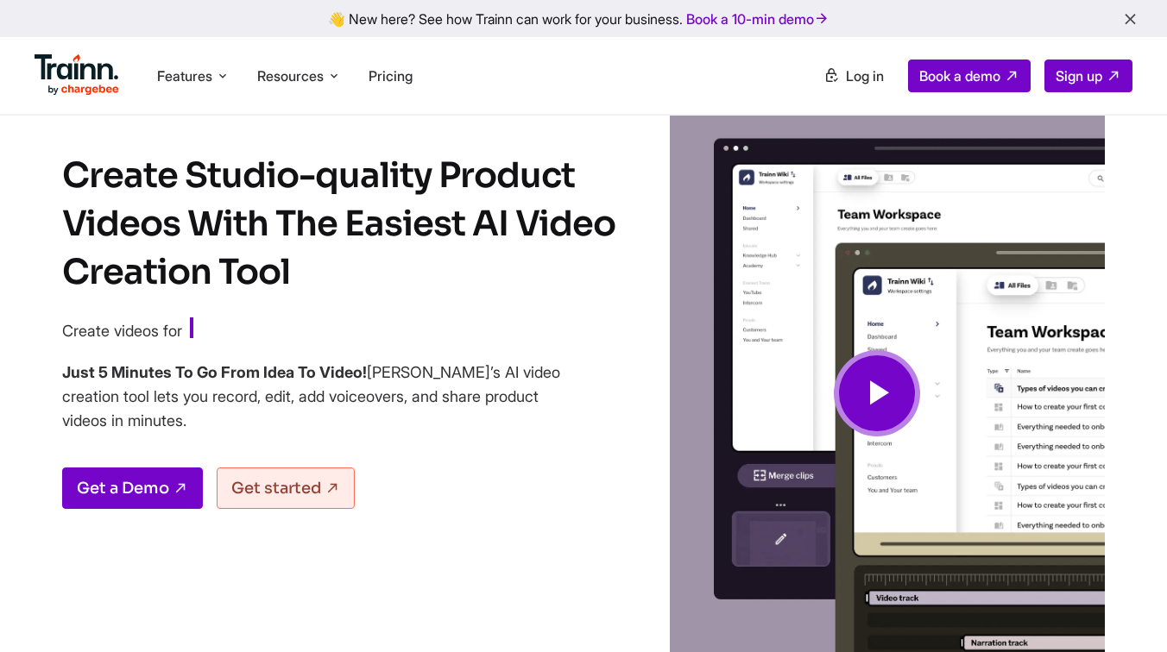
scroll to position [53, 0]
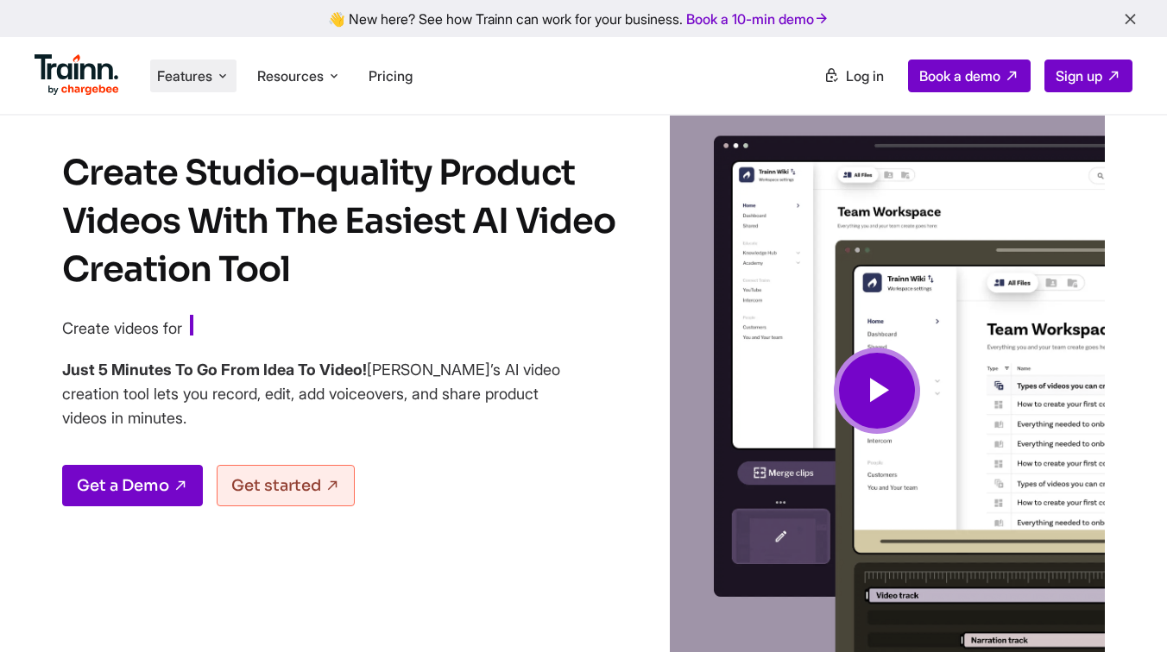
click at [203, 72] on span "Features" at bounding box center [184, 75] width 55 height 19
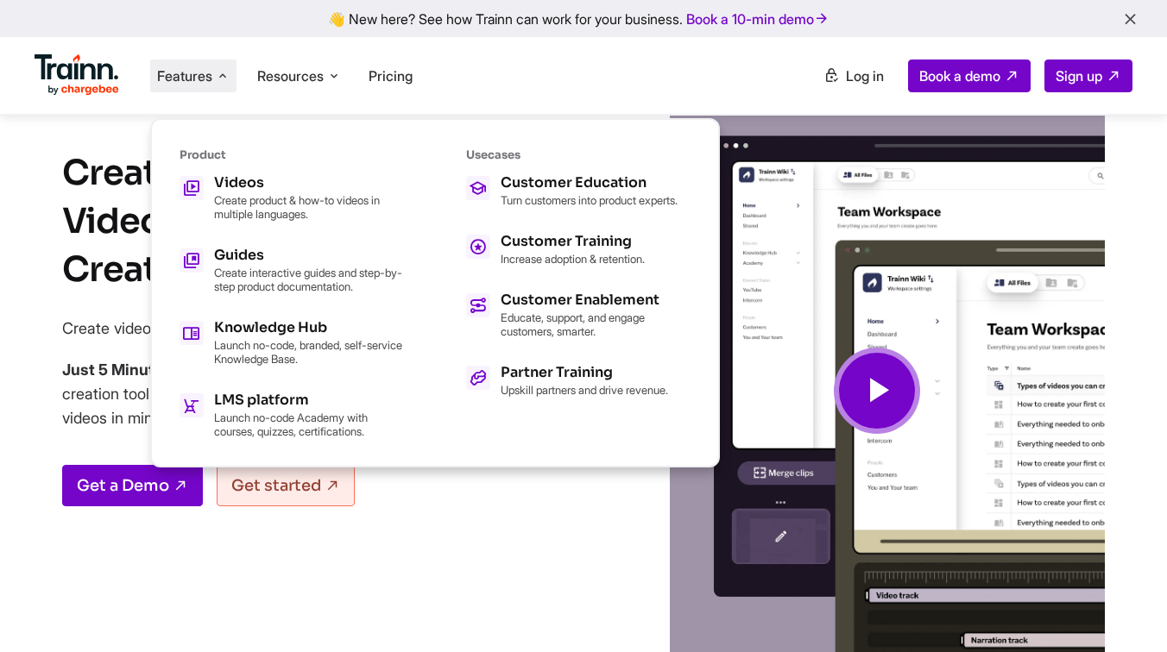
click at [463, 645] on div "Create Studio-quality Product Videos With The Easiest AI Video Creation Tool Cr…" at bounding box center [355, 416] width 587 height 535
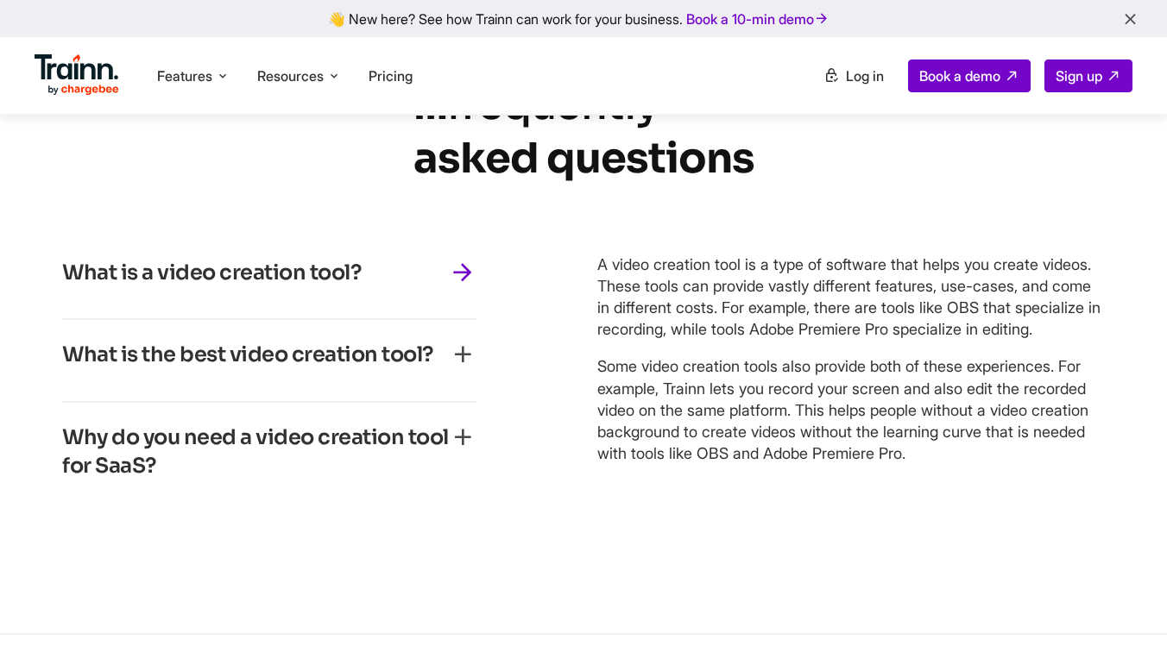
click at [378, 370] on h3 "What is the best video creation tool?" at bounding box center [247, 355] width 371 height 29
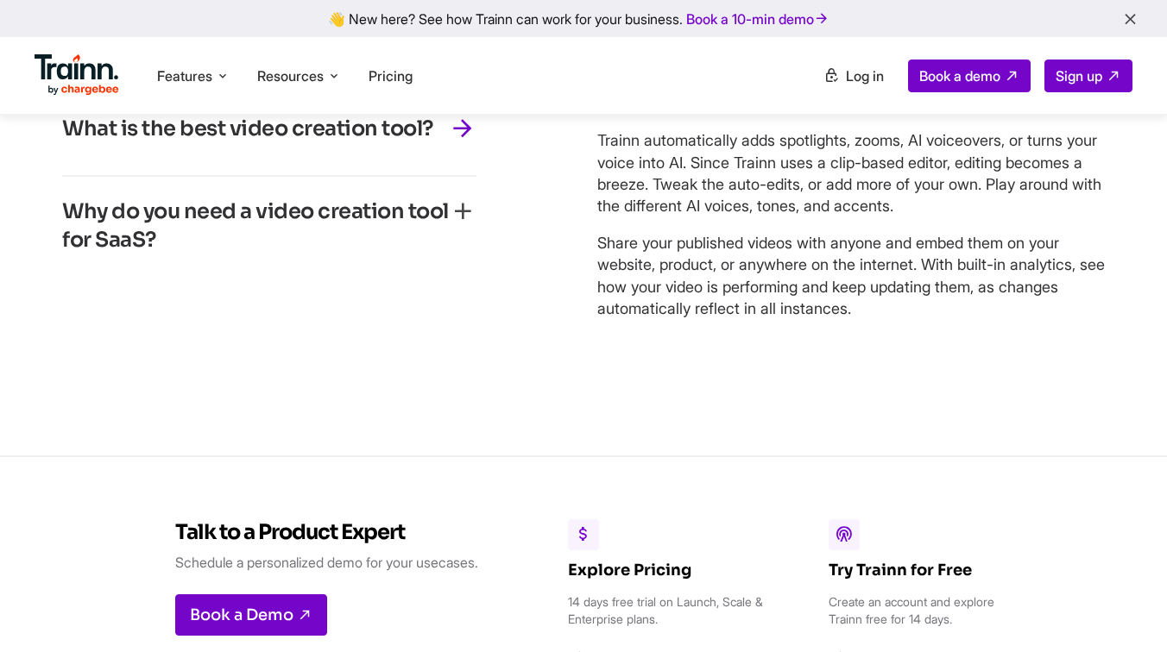
scroll to position [7874, 0]
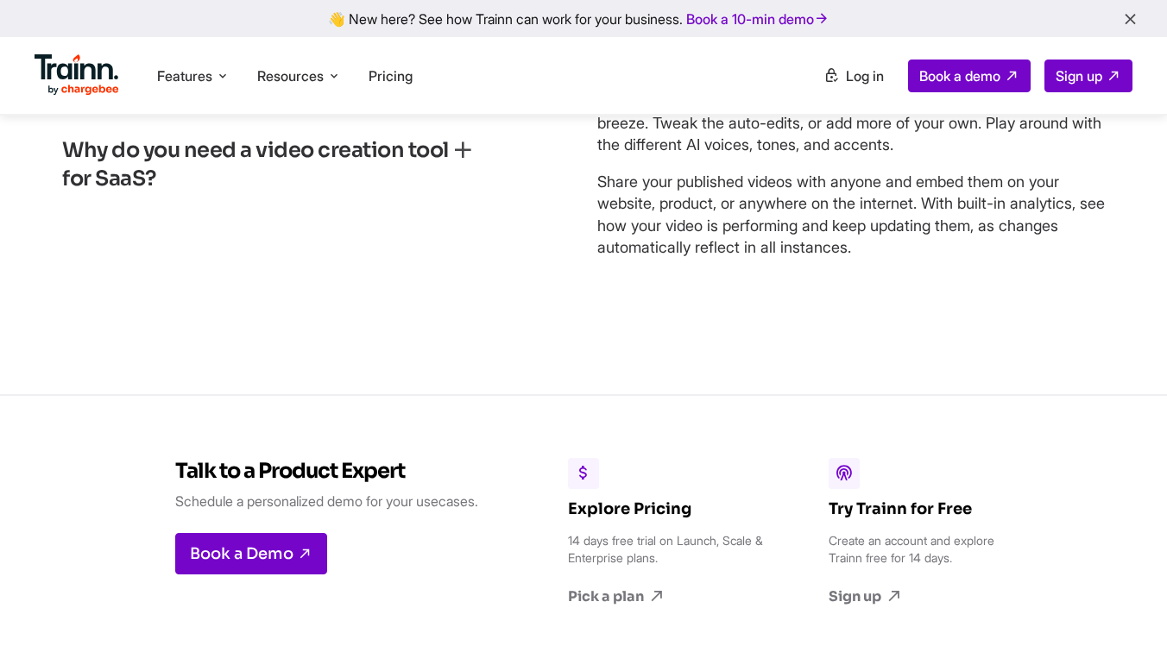
click at [296, 194] on h3 "Why do you need a video creation tool for SaaS?" at bounding box center [255, 165] width 387 height 58
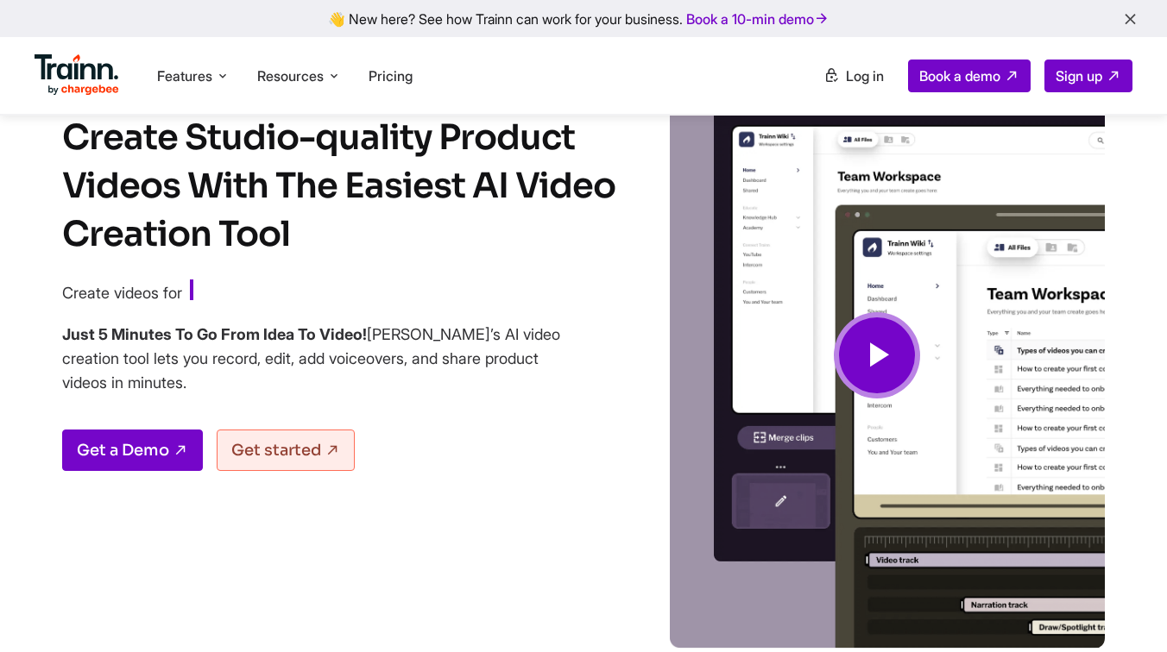
scroll to position [0, 0]
